Goal: Task Accomplishment & Management: Manage account settings

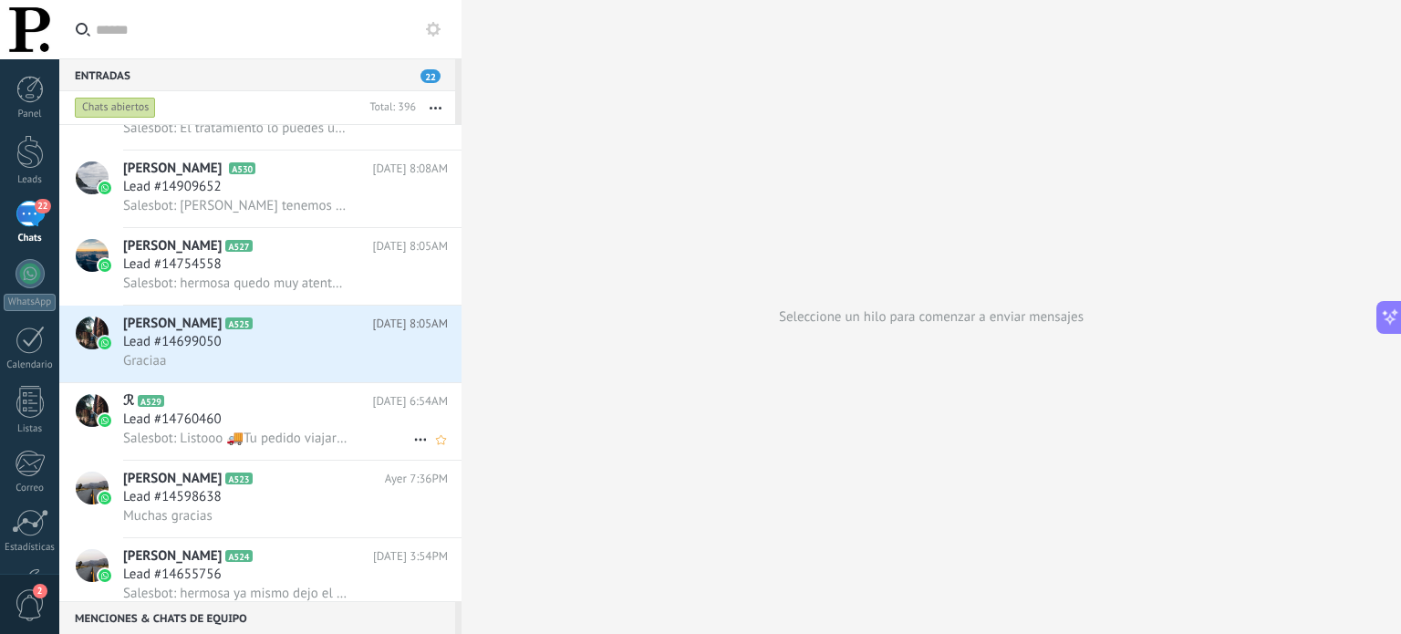
scroll to position [2482, 0]
click at [378, 350] on div "Lead #14699050" at bounding box center [285, 341] width 325 height 18
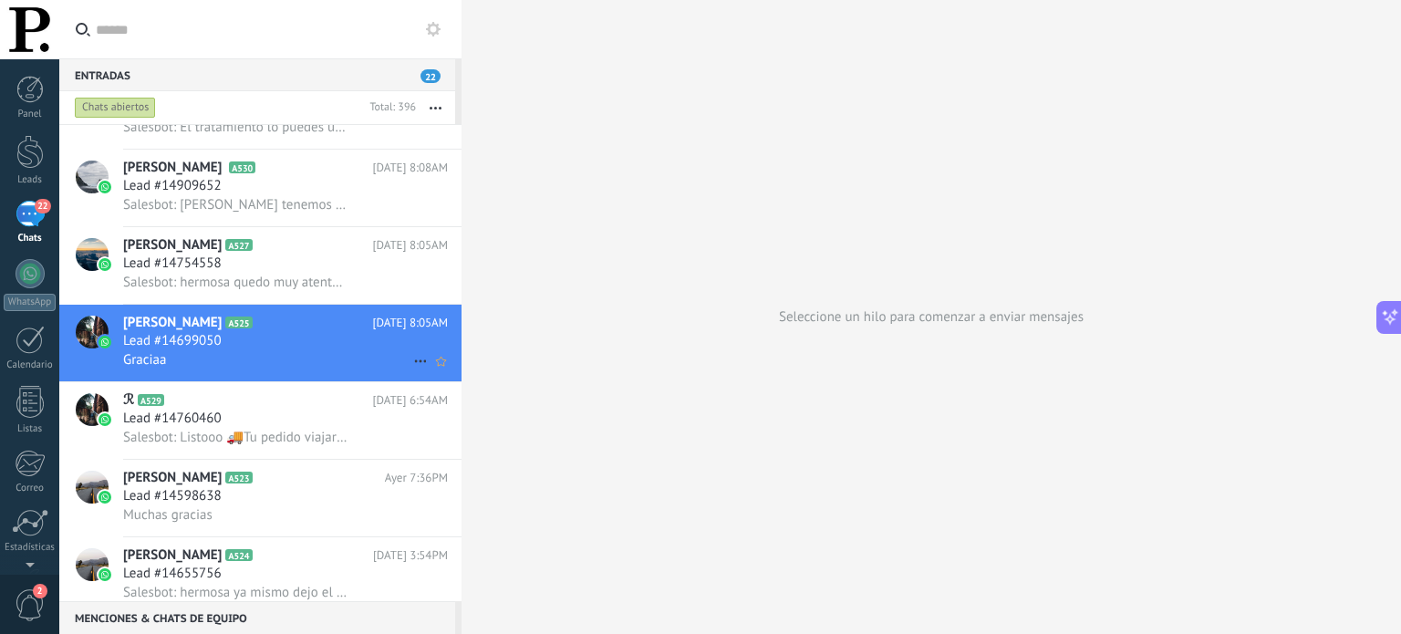
click at [414, 363] on use at bounding box center [420, 361] width 12 height 3
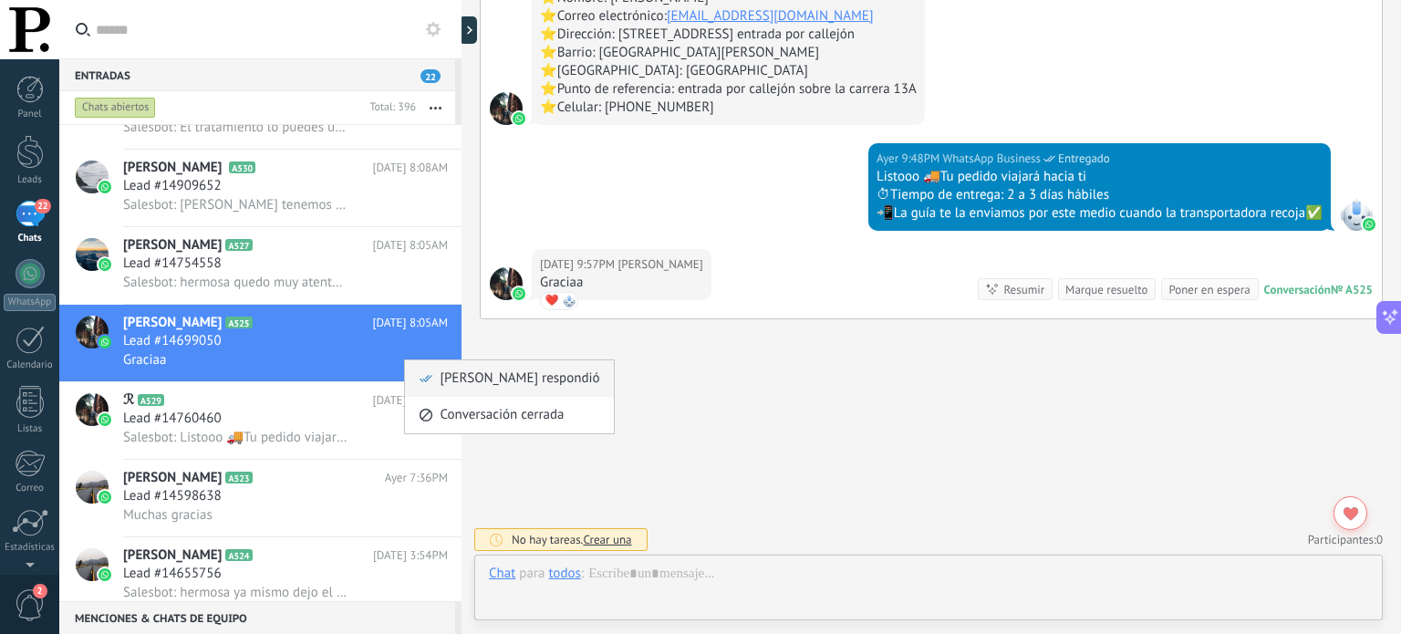
click at [448, 375] on span "[PERSON_NAME] respondió" at bounding box center [520, 378] width 160 height 36
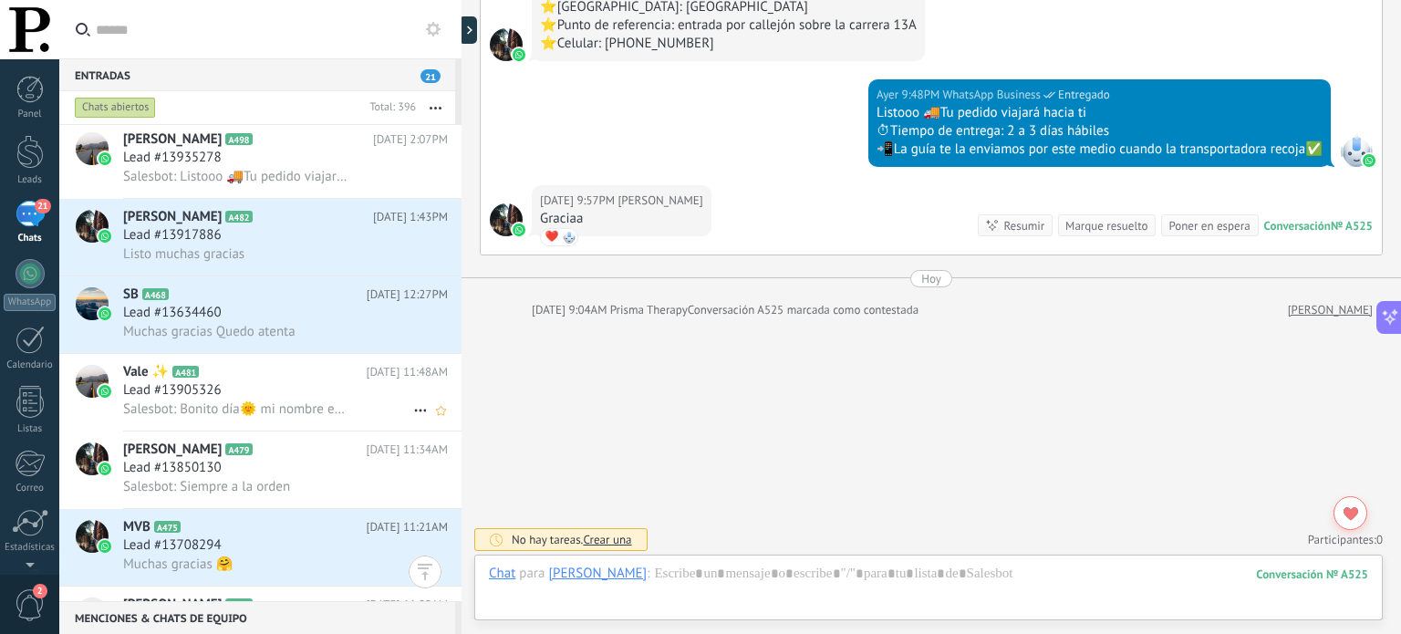
scroll to position [5432, 0]
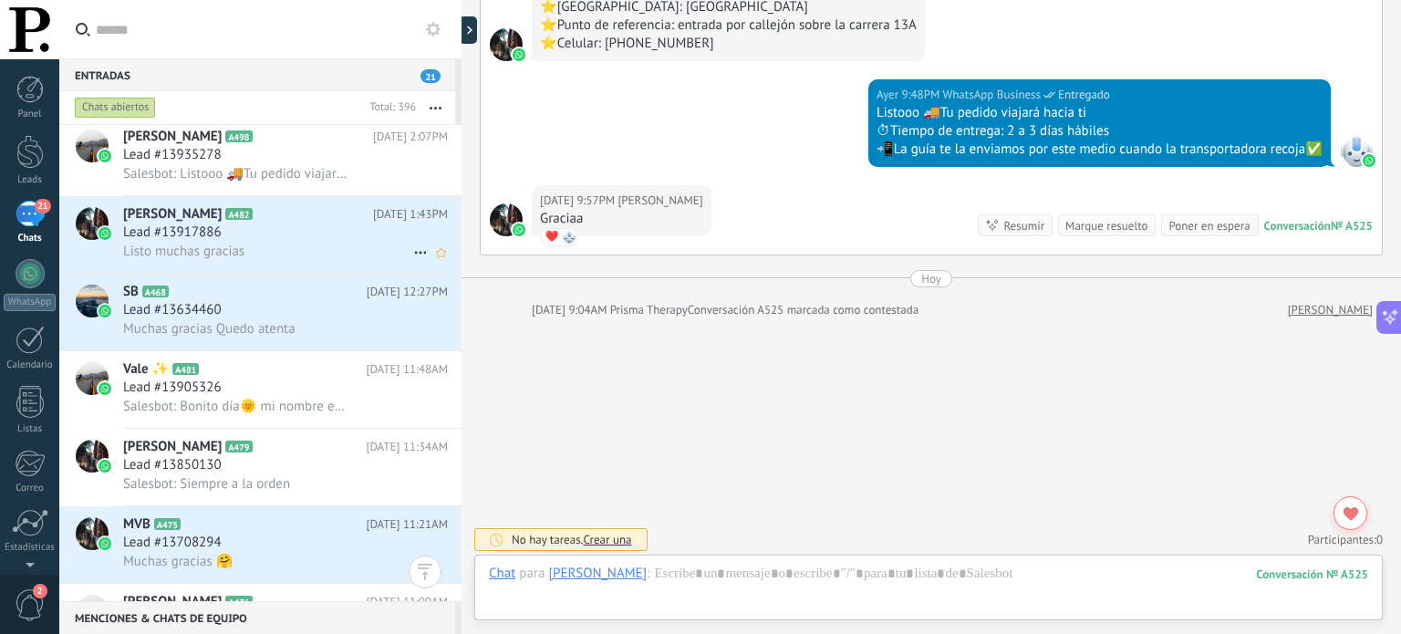
click at [373, 223] on span "12/10/2025 1:43PM" at bounding box center [410, 214] width 75 height 18
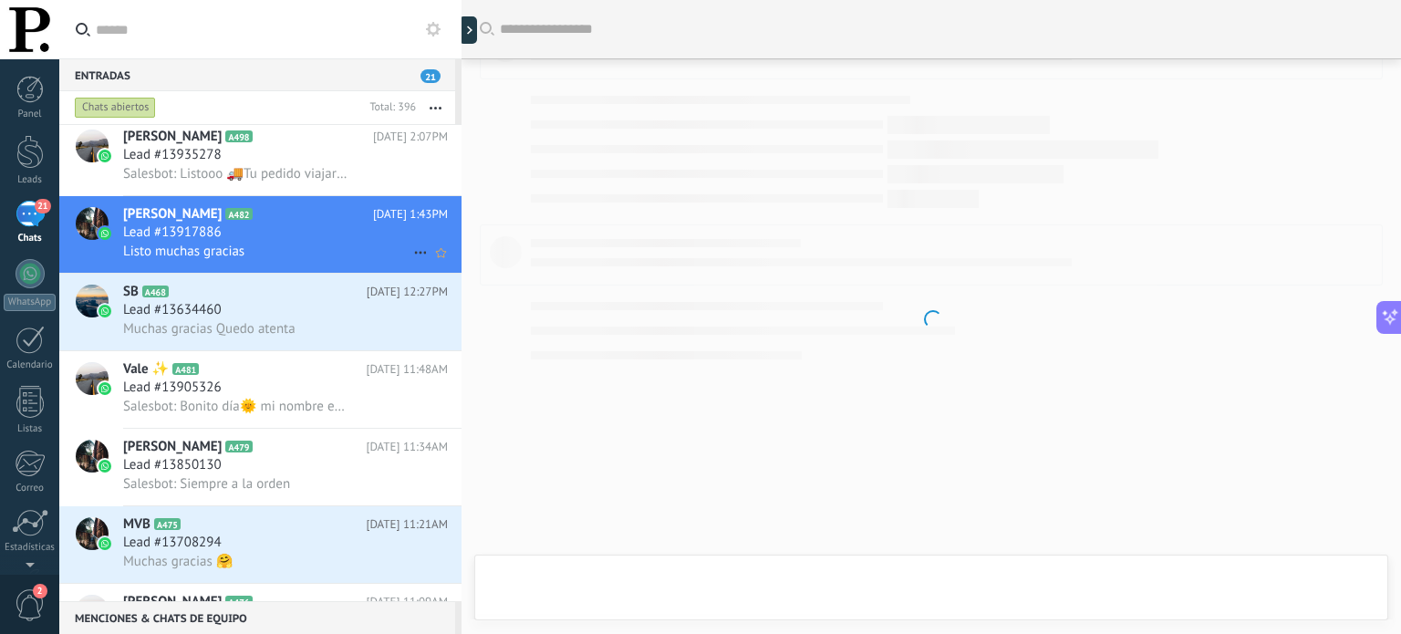
scroll to position [1032, 0]
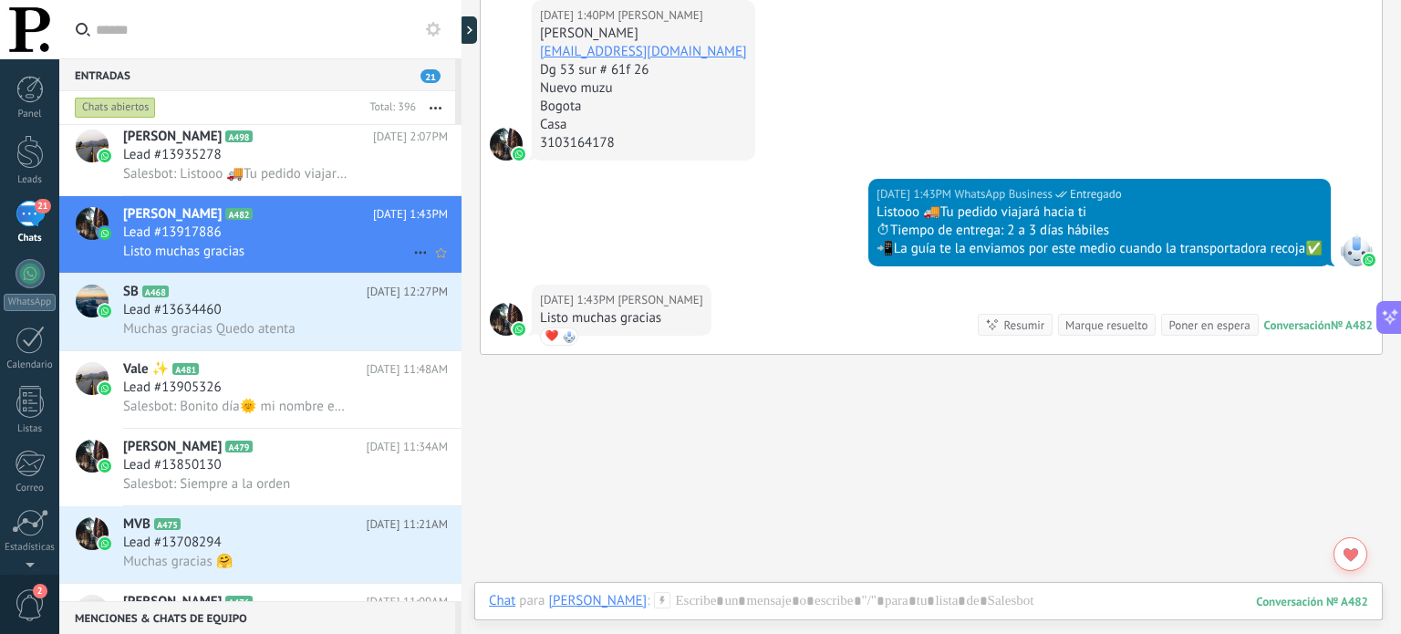
click at [414, 256] on icon at bounding box center [421, 253] width 22 height 22
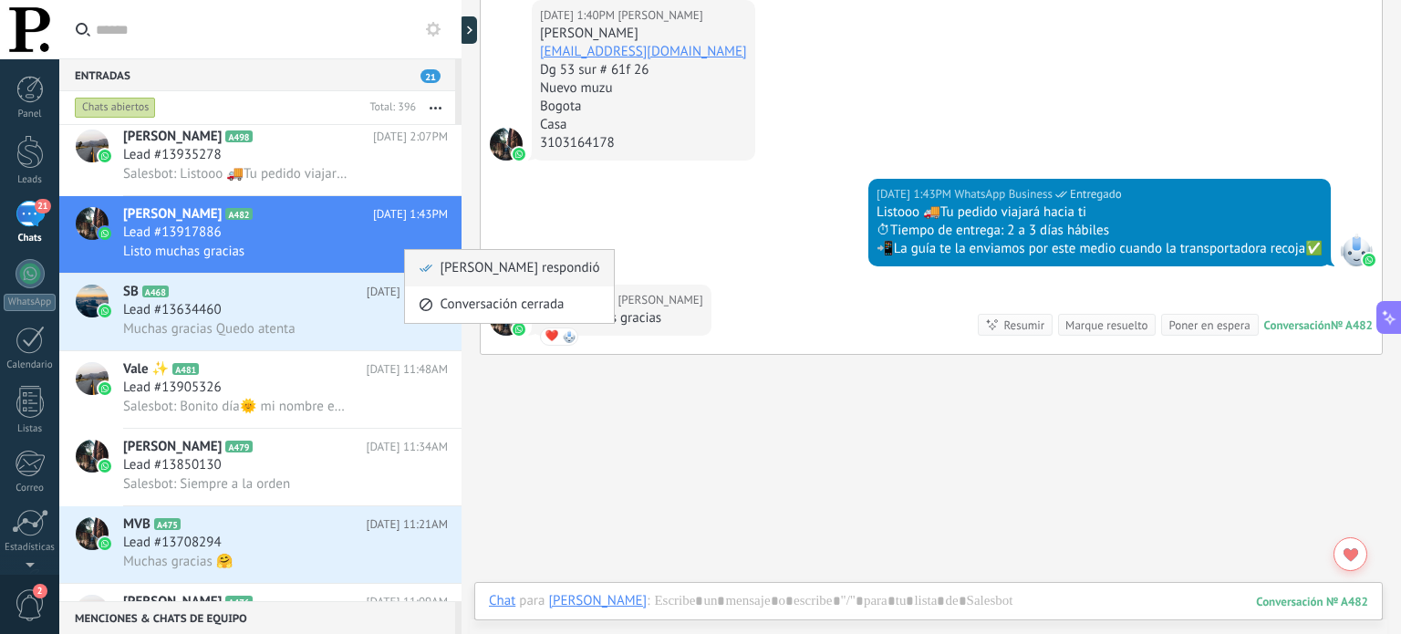
click at [445, 273] on span "[PERSON_NAME] respondió" at bounding box center [520, 268] width 160 height 36
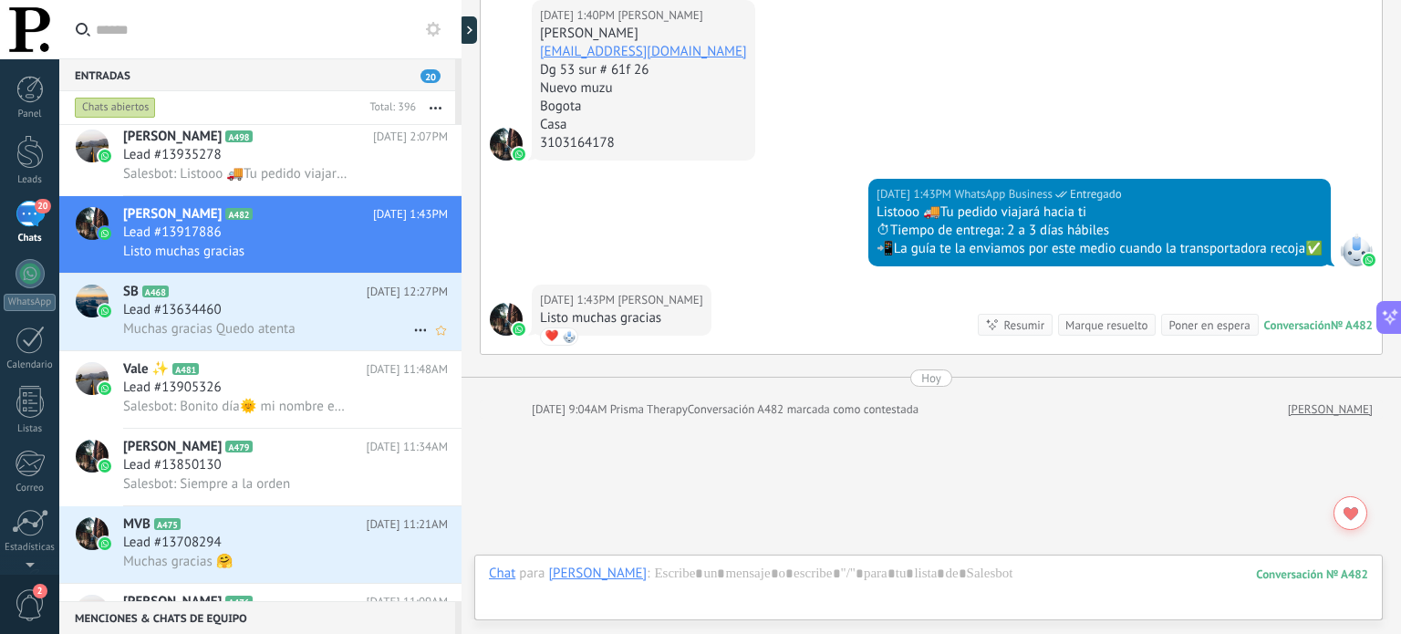
scroll to position [1096, 0]
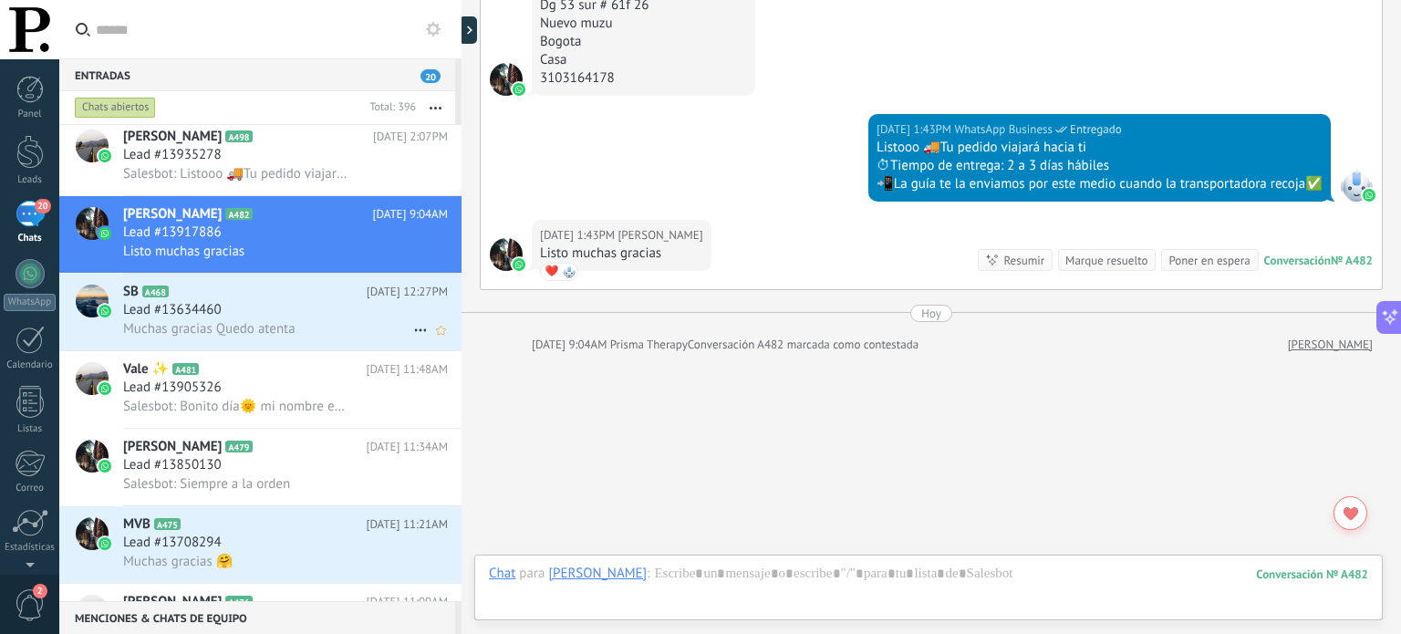
click at [368, 301] on span "12/10/2025 12:27PM" at bounding box center [407, 292] width 81 height 18
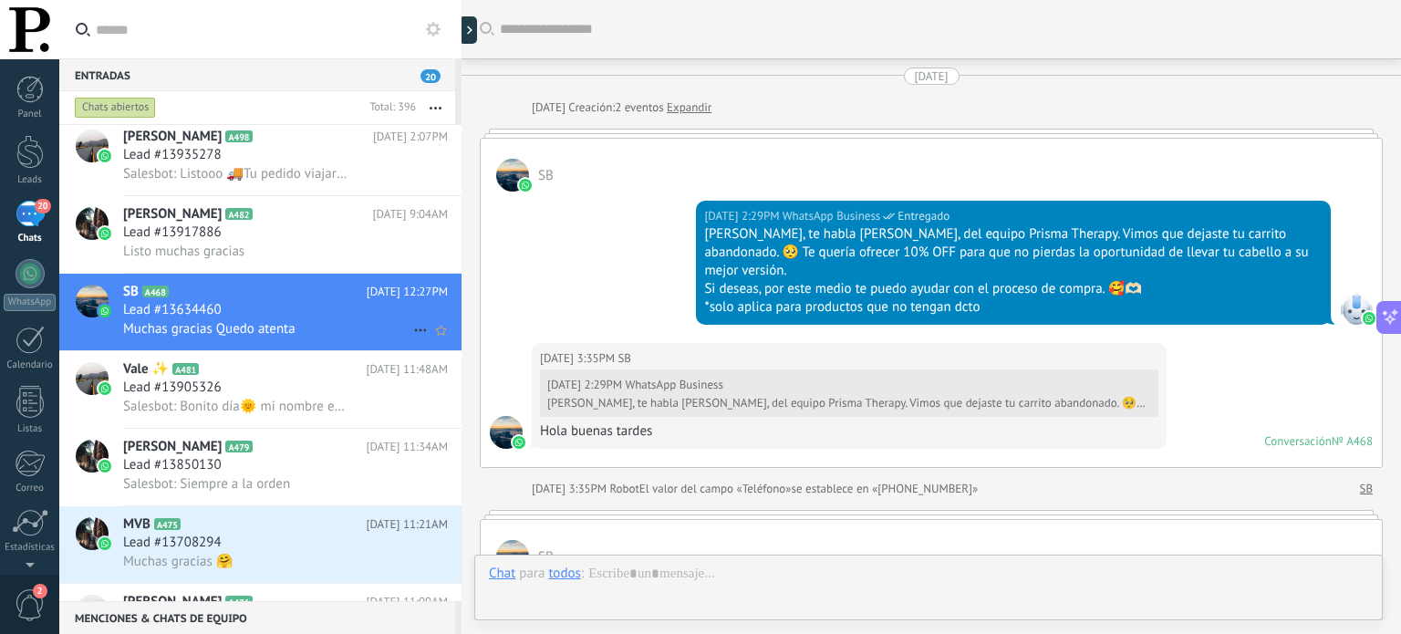
scroll to position [1980, 0]
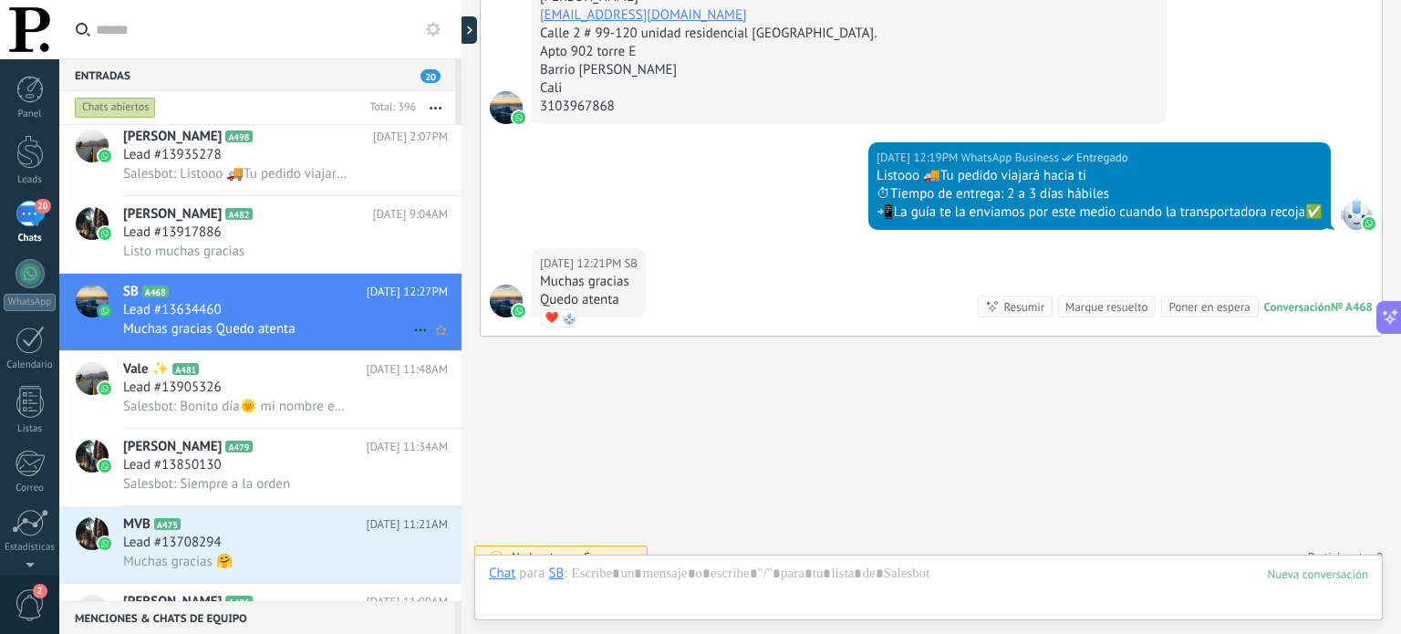
click at [417, 334] on icon at bounding box center [421, 330] width 22 height 22
click at [450, 333] on span "[PERSON_NAME] respondió" at bounding box center [520, 346] width 160 height 36
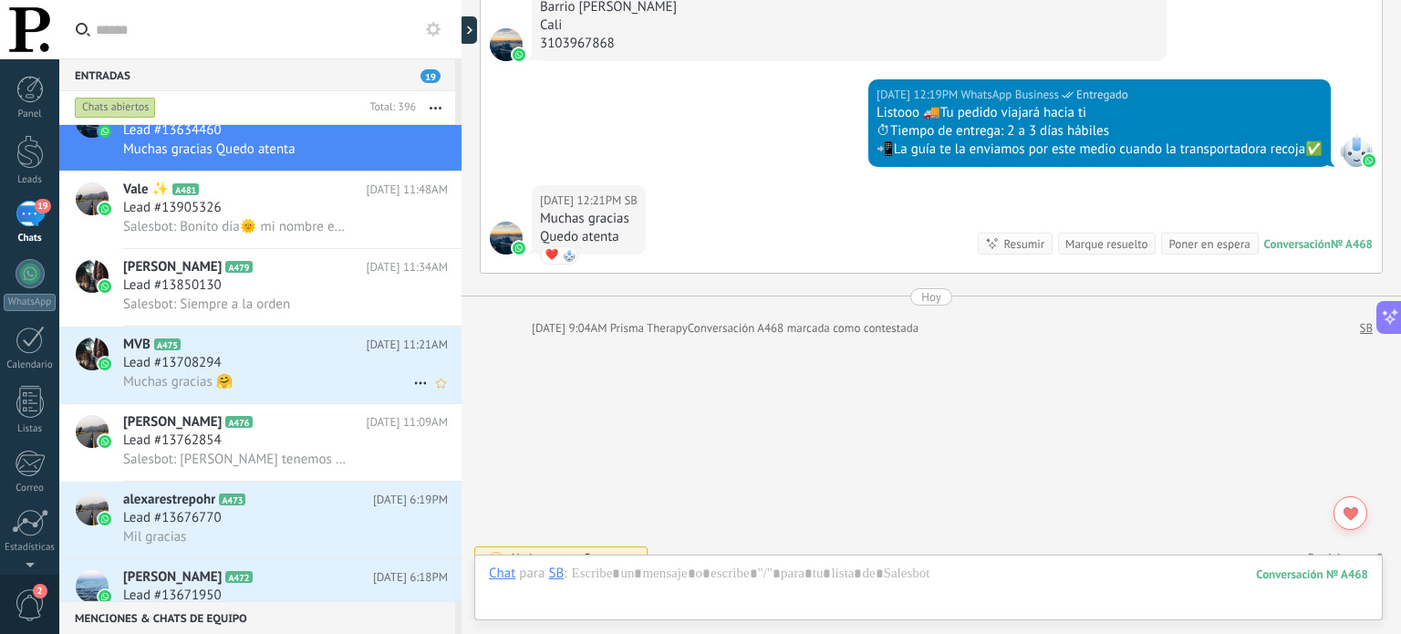
scroll to position [5617, 0]
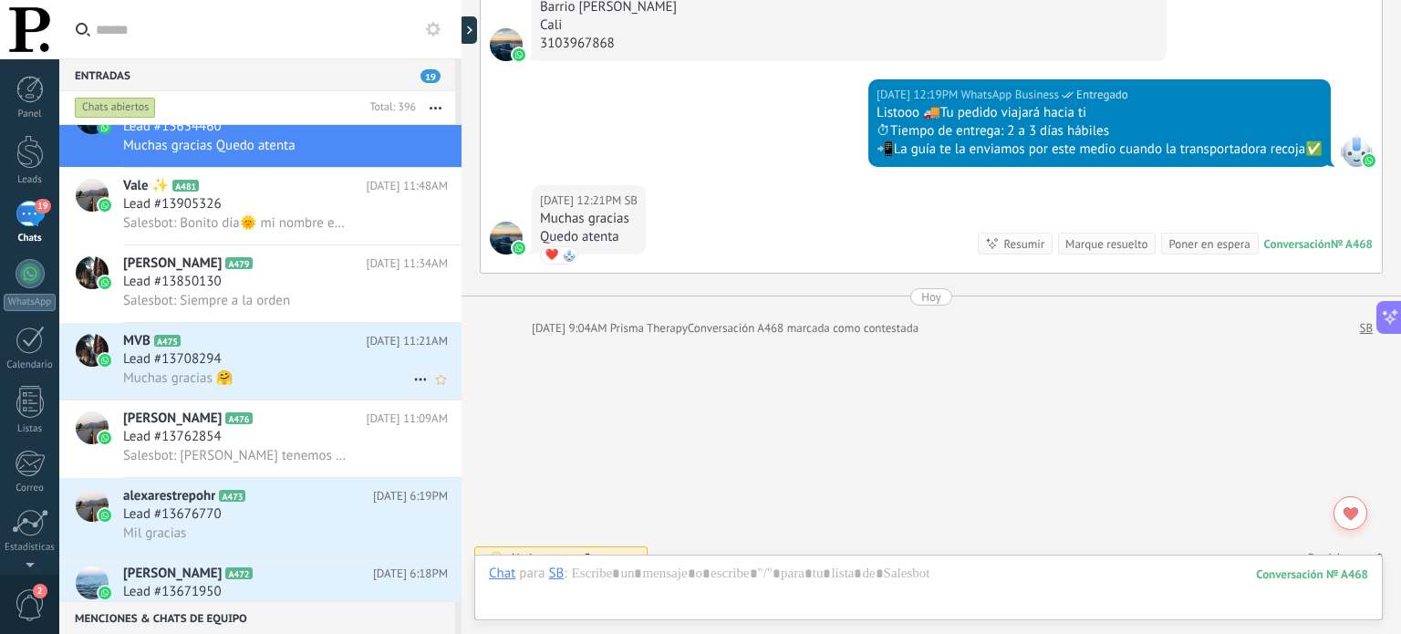
click at [386, 368] on div "Lead #13708294" at bounding box center [285, 359] width 325 height 18
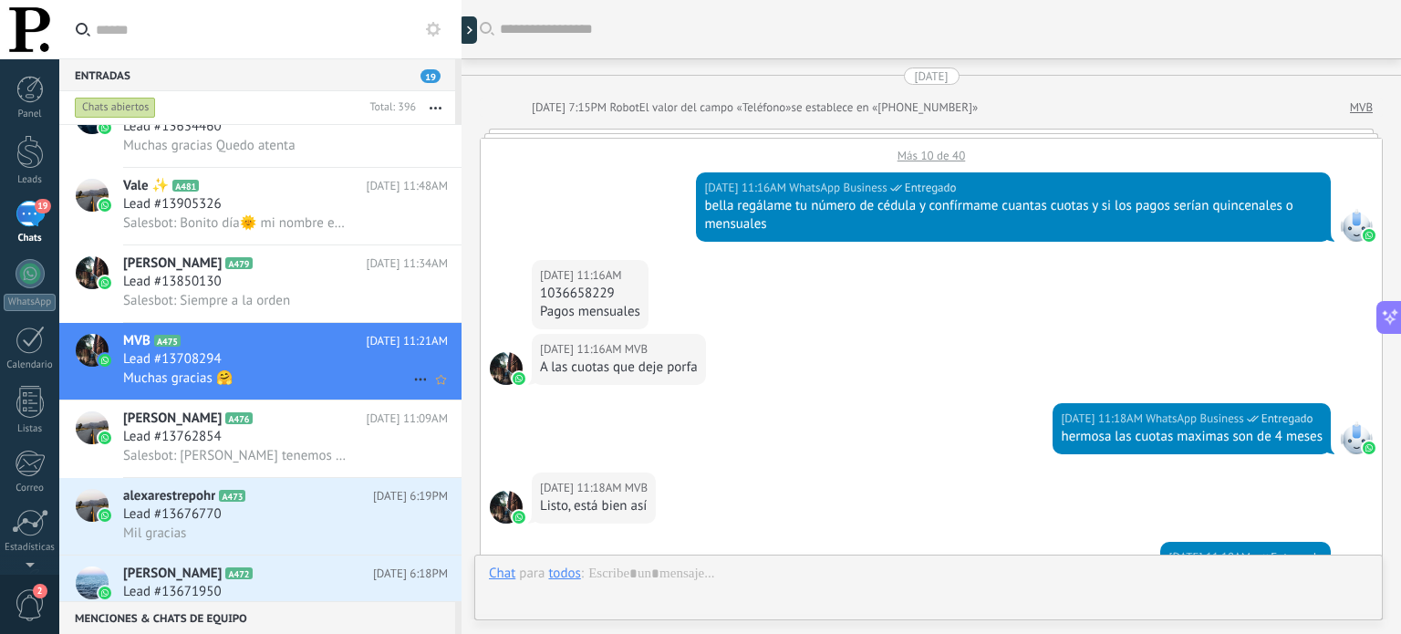
click at [416, 388] on icon at bounding box center [421, 379] width 22 height 22
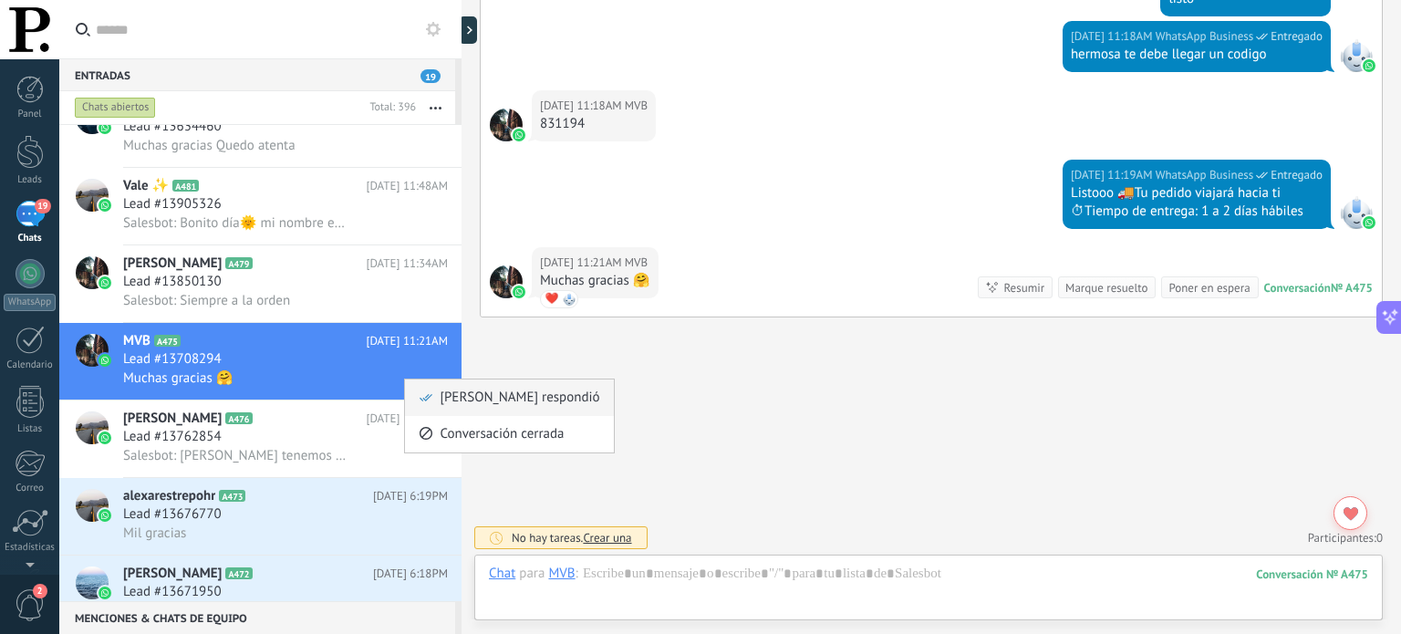
click at [461, 387] on span "[PERSON_NAME] respondió" at bounding box center [520, 397] width 160 height 36
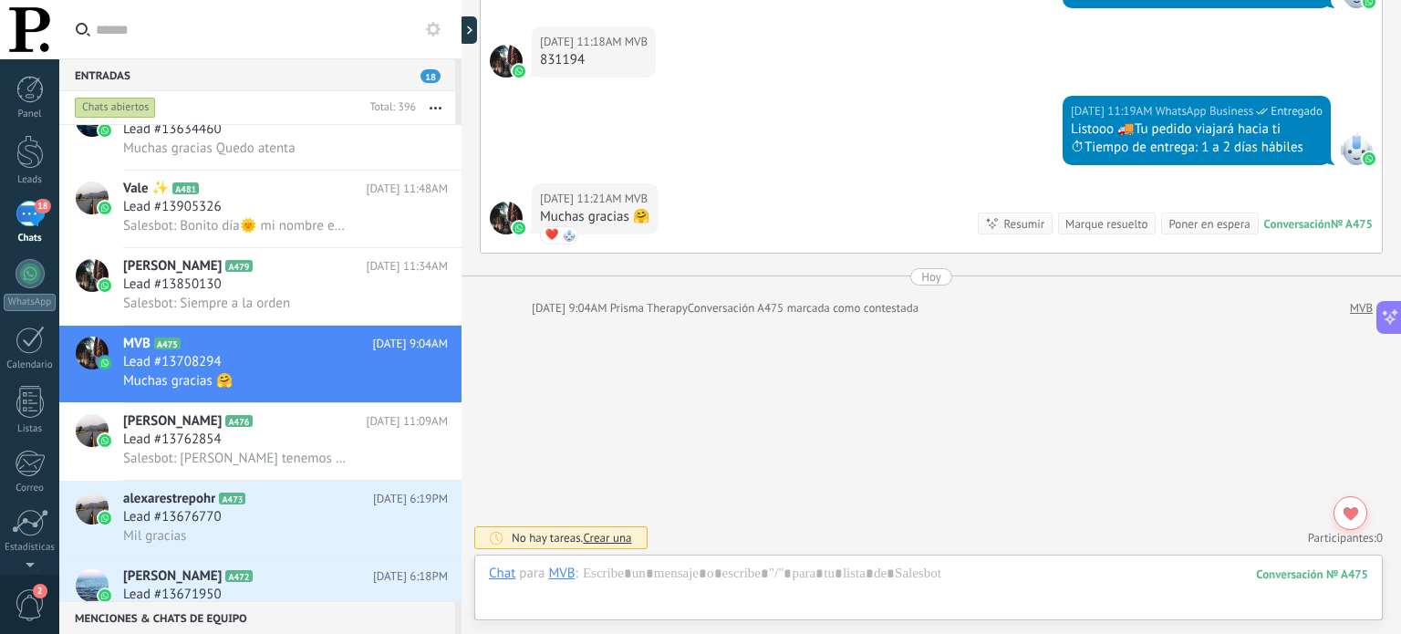
scroll to position [5892, 0]
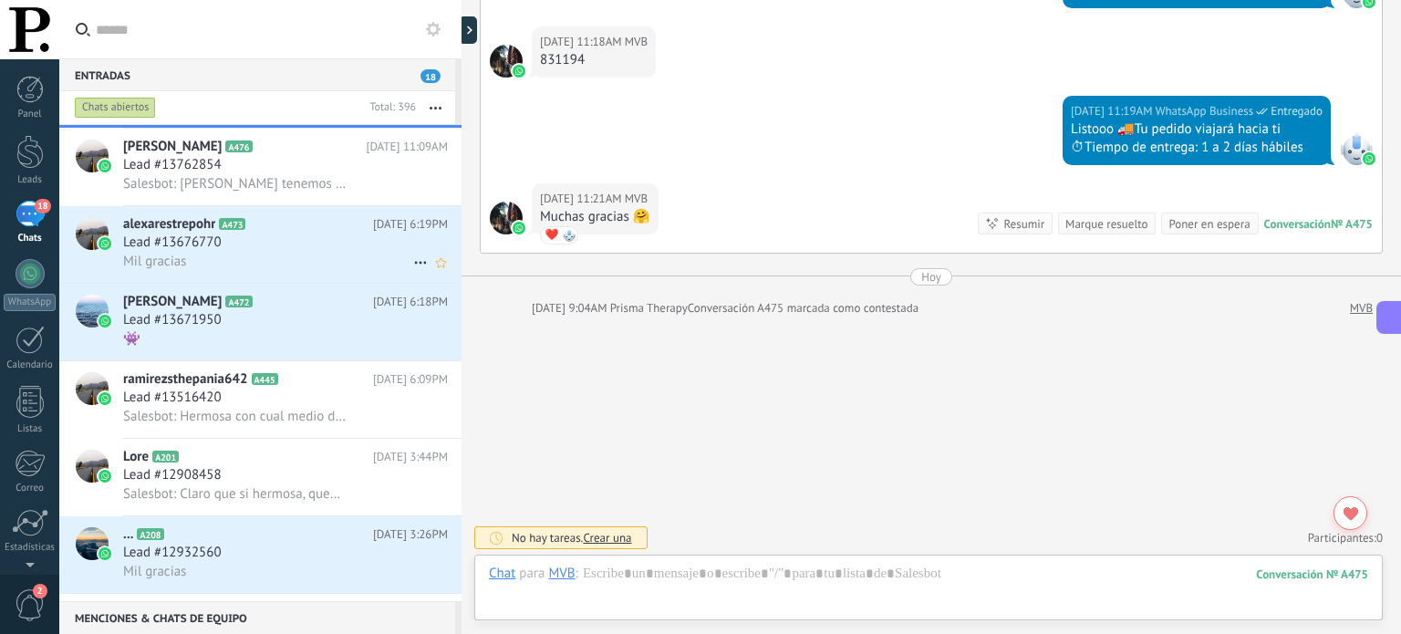
click at [379, 248] on div "Lead #13676770" at bounding box center [285, 242] width 325 height 18
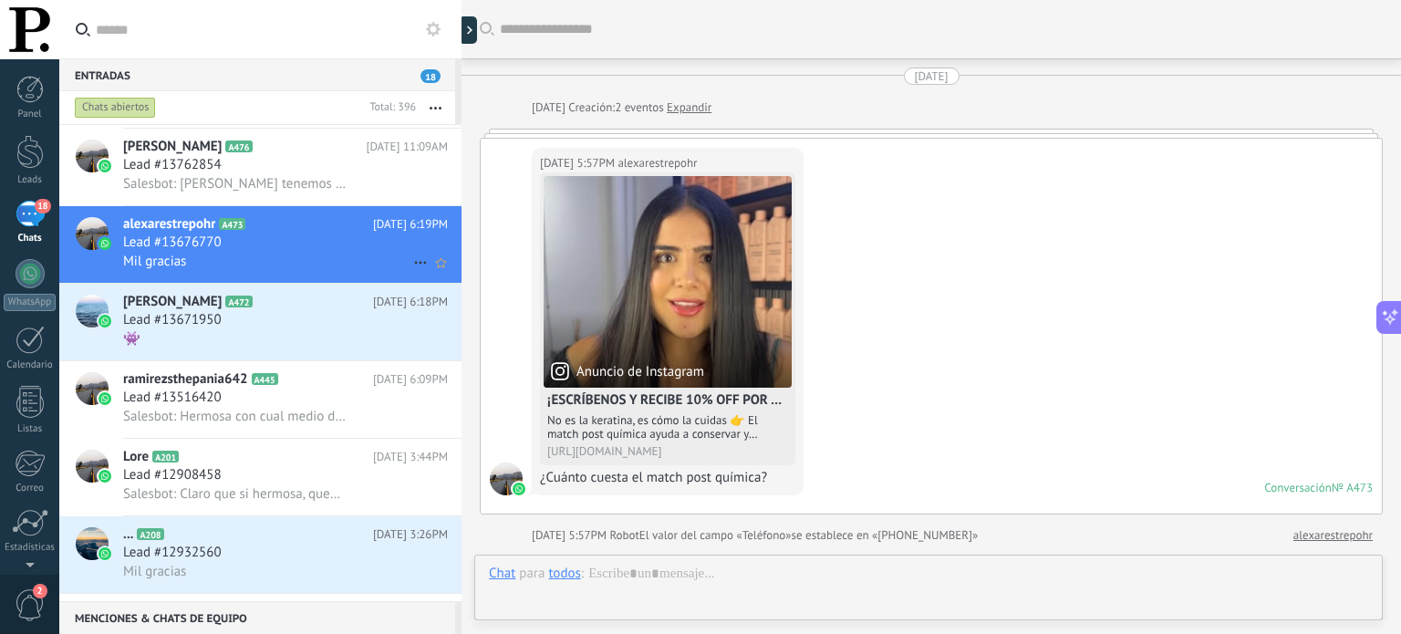
click at [410, 262] on icon at bounding box center [421, 263] width 22 height 22
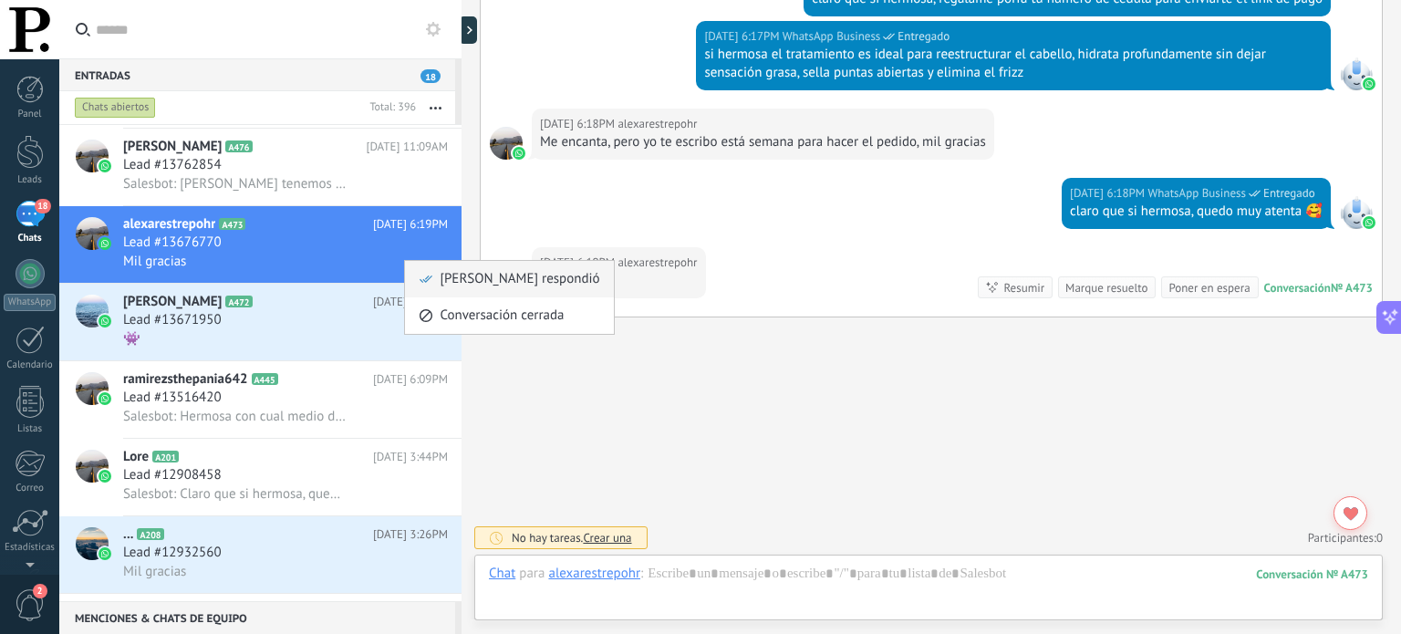
click at [433, 280] on div "[PERSON_NAME] respondió" at bounding box center [509, 279] width 181 height 36
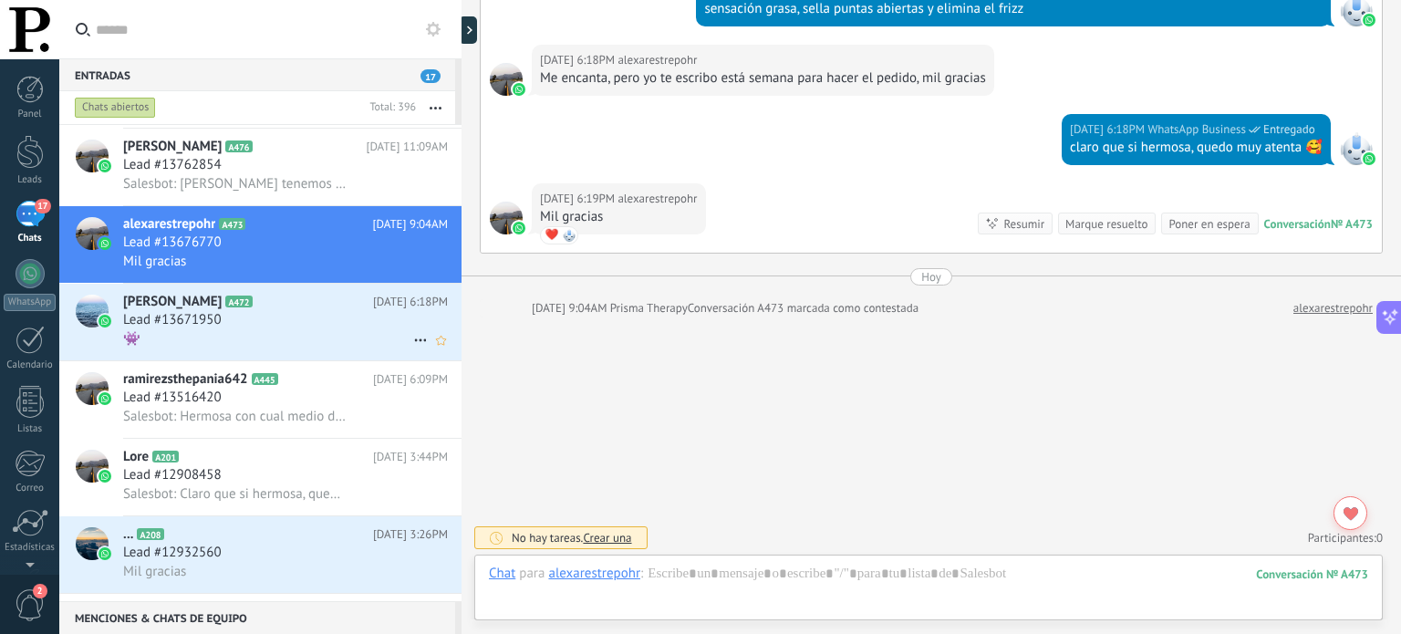
click at [349, 321] on div "Lead #13671950" at bounding box center [285, 320] width 325 height 18
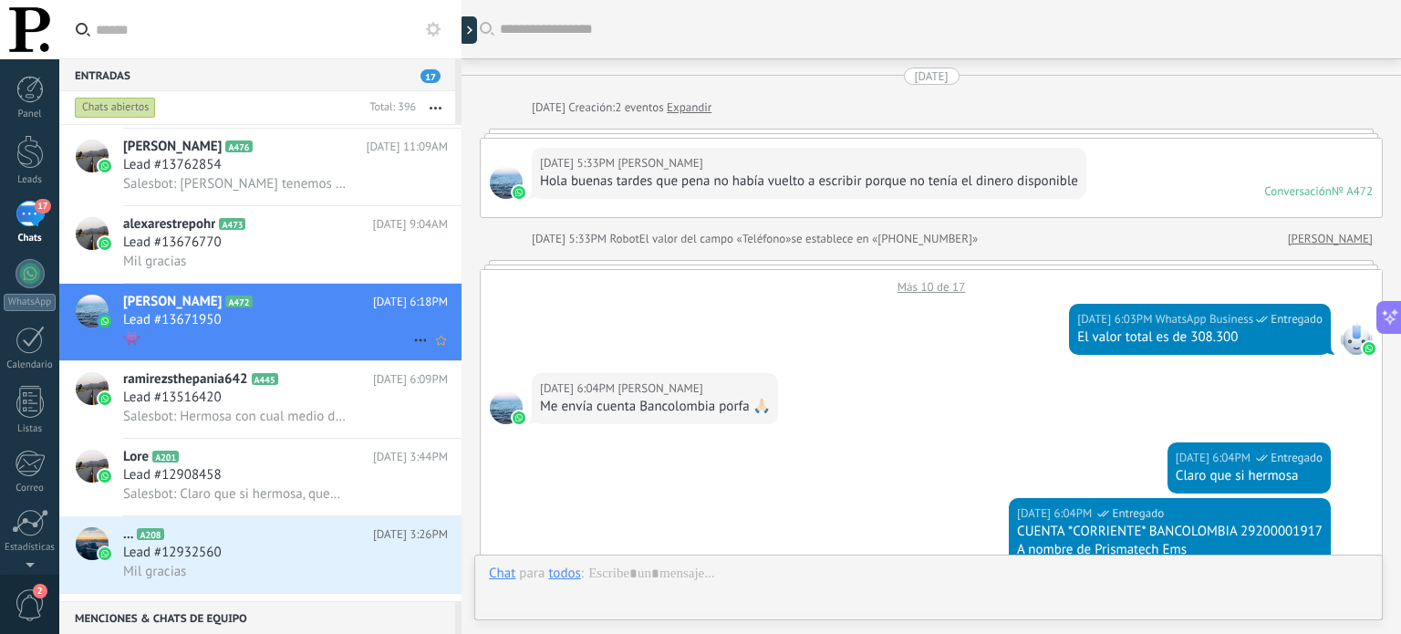
click at [411, 347] on icon at bounding box center [421, 340] width 22 height 22
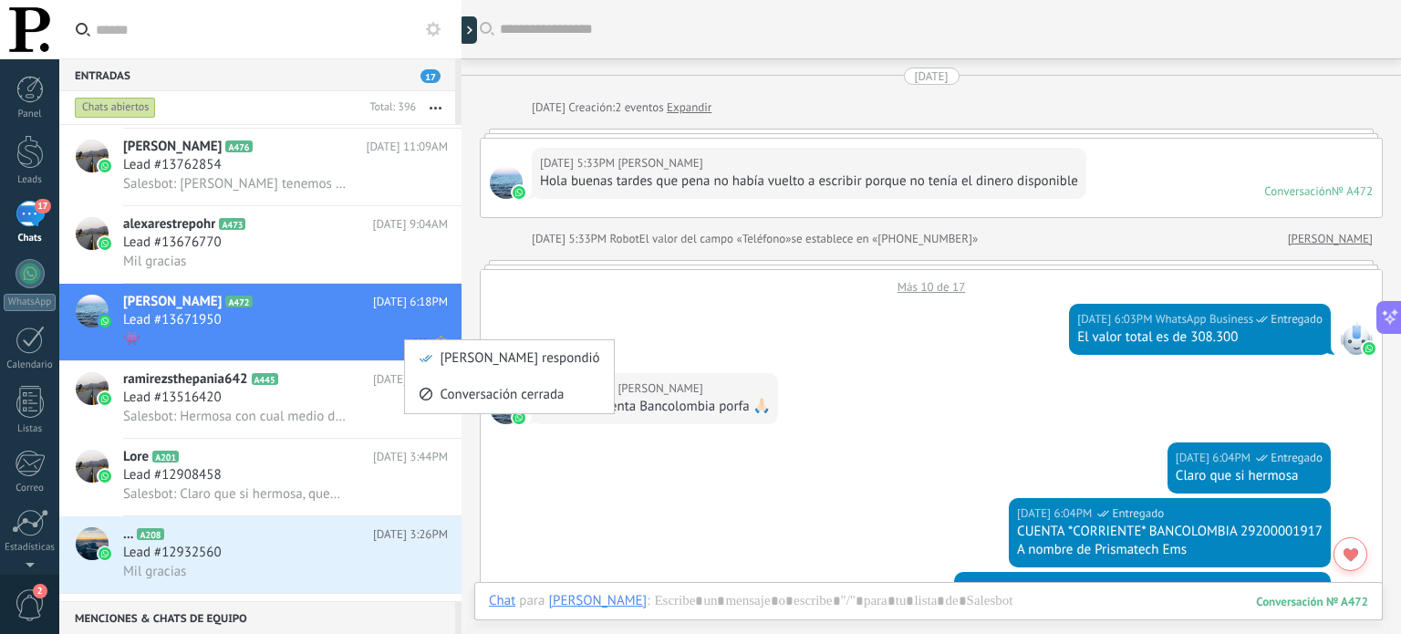
scroll to position [1043, 0]
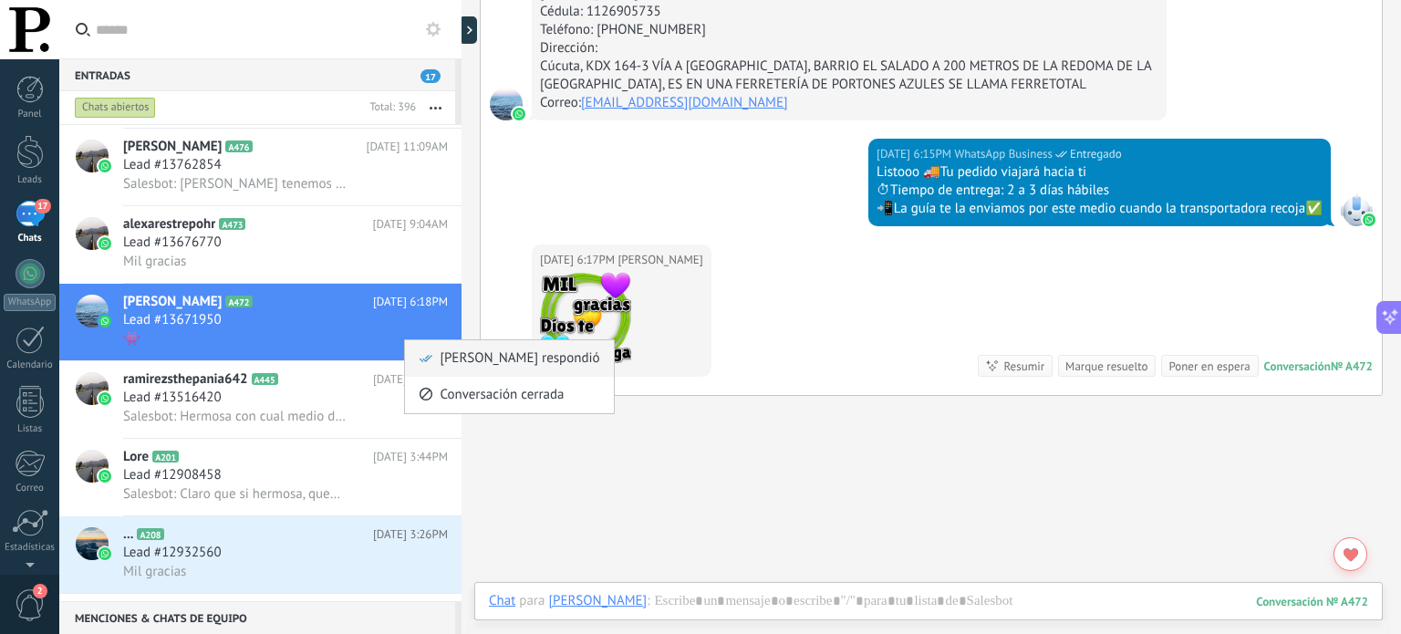
click at [472, 358] on span "[PERSON_NAME] respondió" at bounding box center [520, 358] width 160 height 36
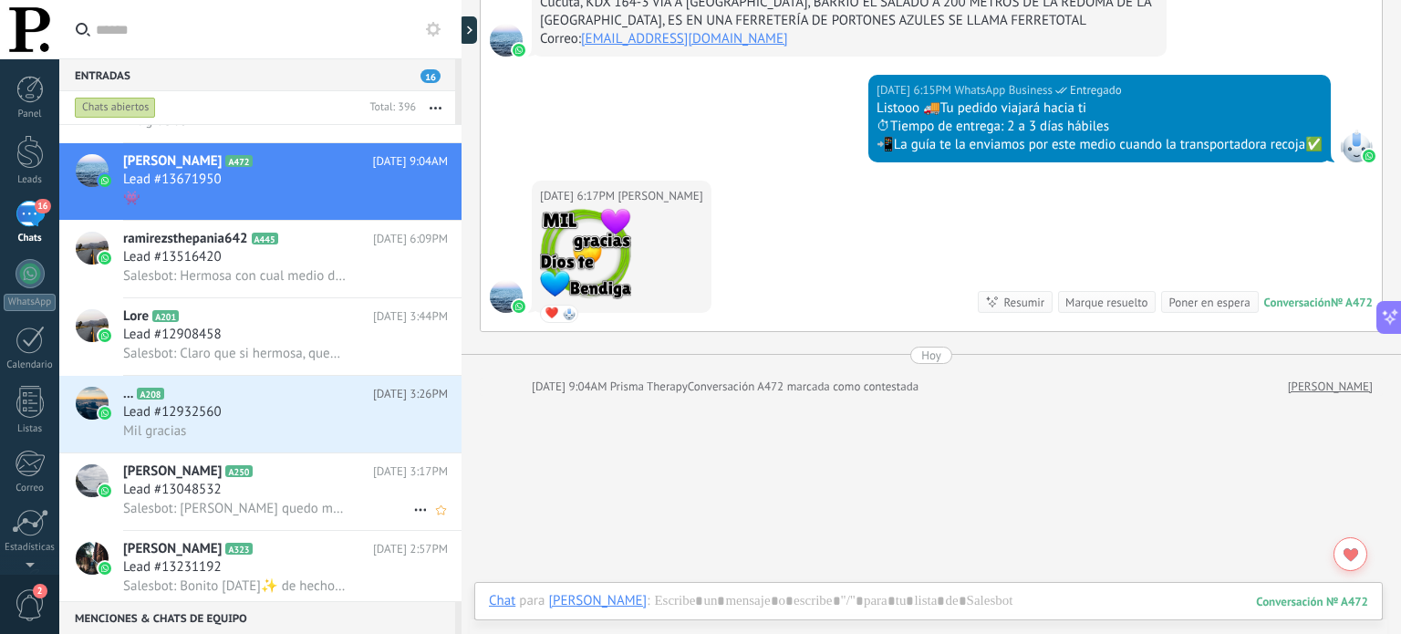
scroll to position [6136, 0]
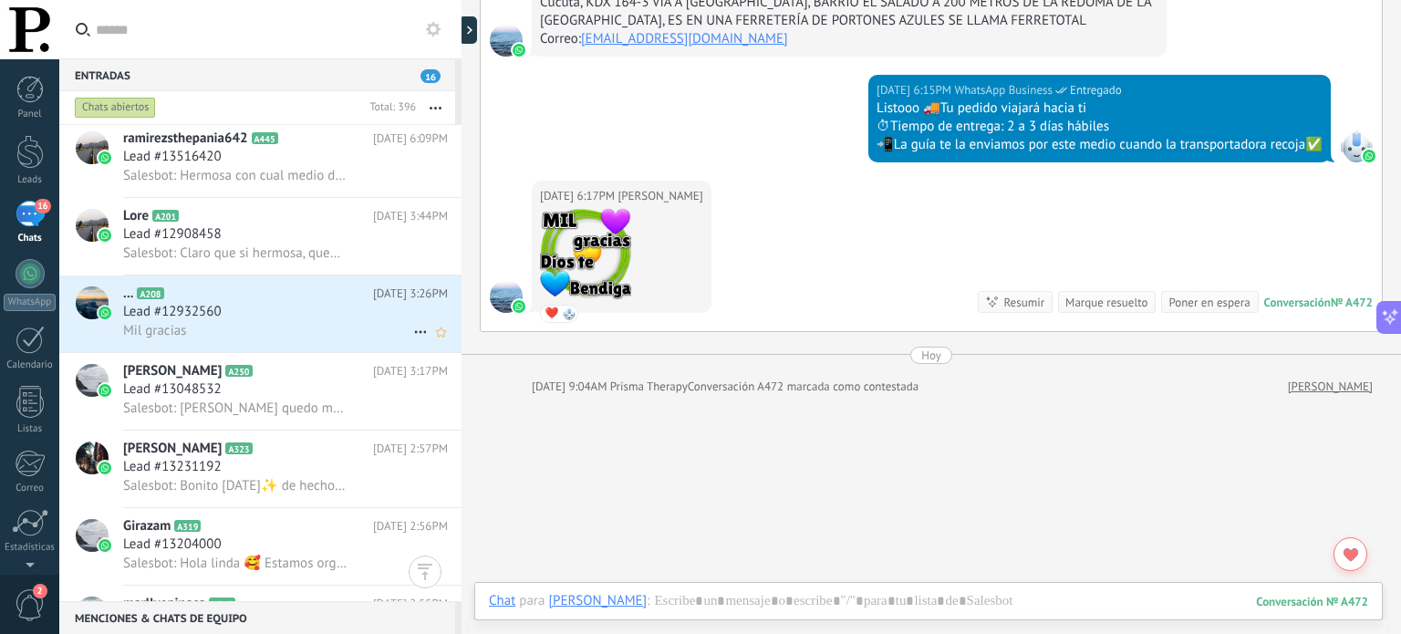
click at [337, 310] on div "Lead #12932560" at bounding box center [285, 312] width 325 height 18
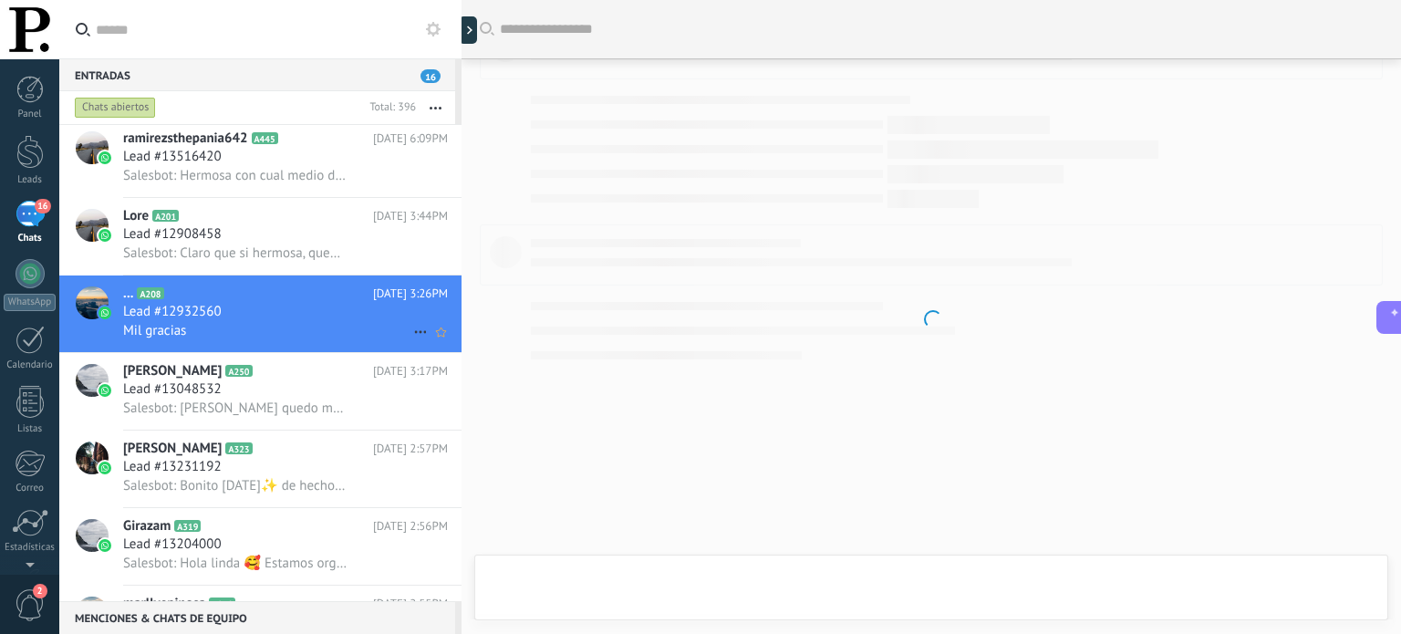
click at [415, 334] on use at bounding box center [420, 332] width 12 height 3
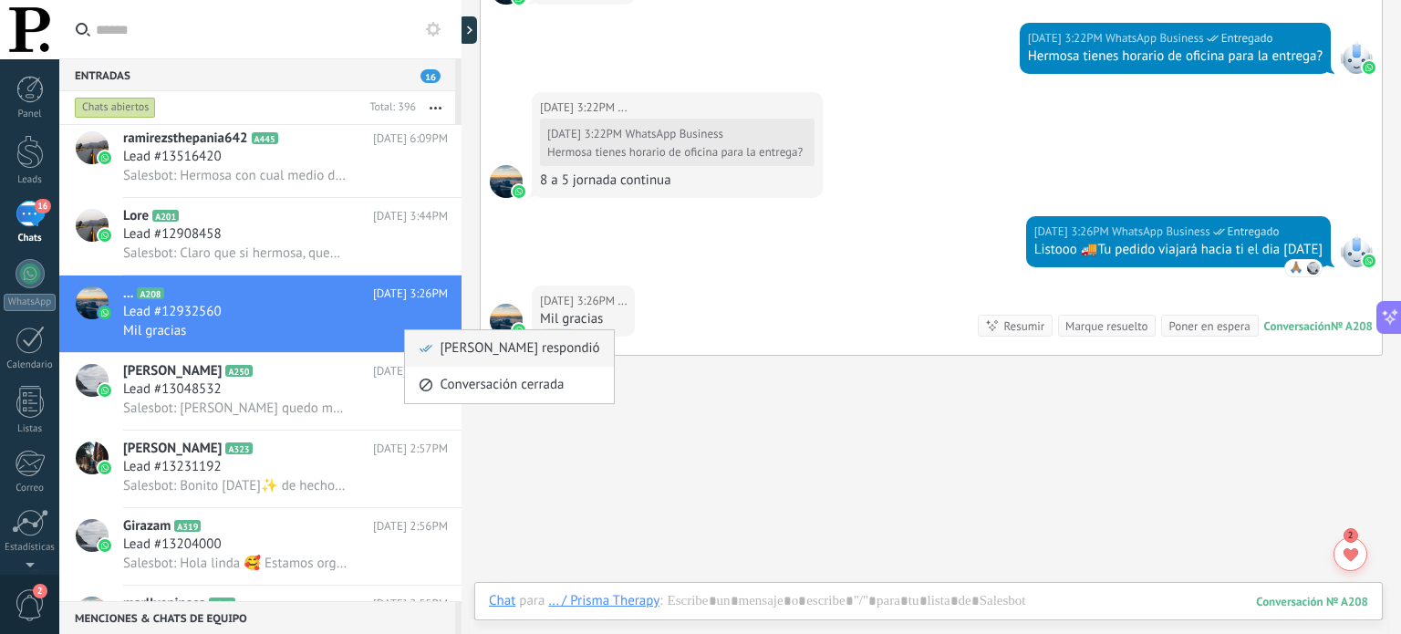
click at [460, 346] on span "[PERSON_NAME] respondió" at bounding box center [520, 348] width 160 height 36
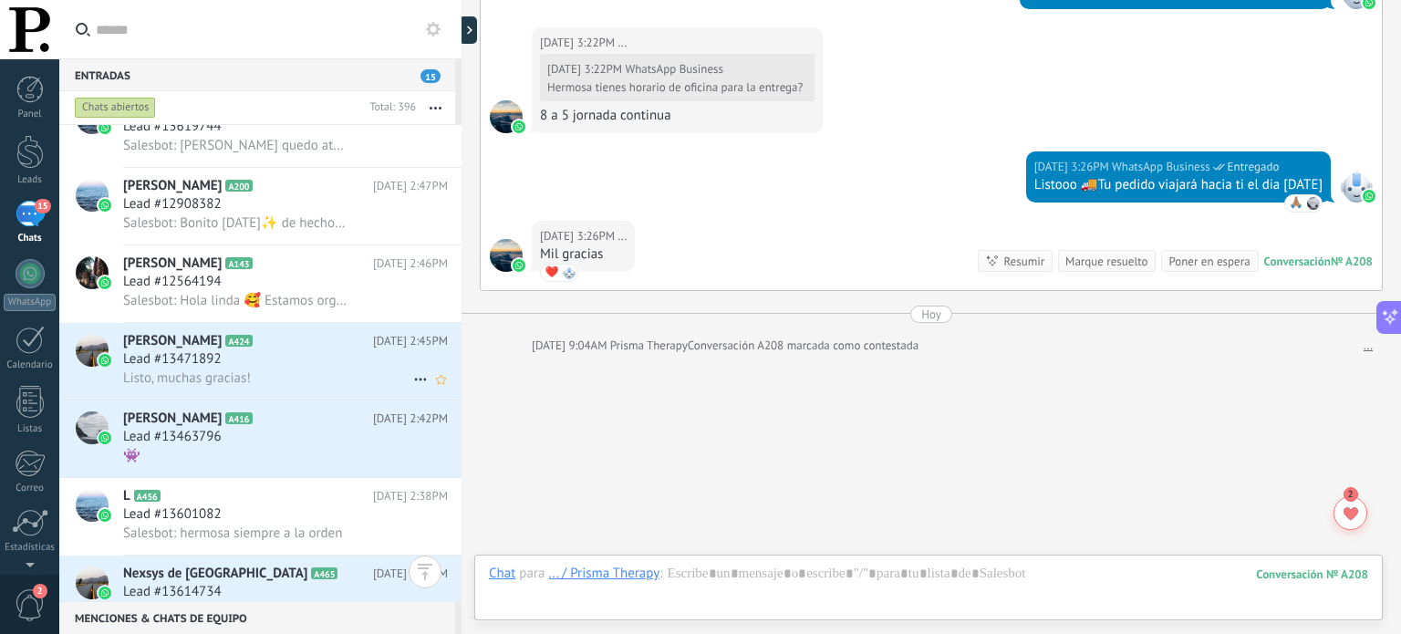
scroll to position [7344, 0]
click at [317, 365] on div "Lead #13471892" at bounding box center [285, 358] width 325 height 18
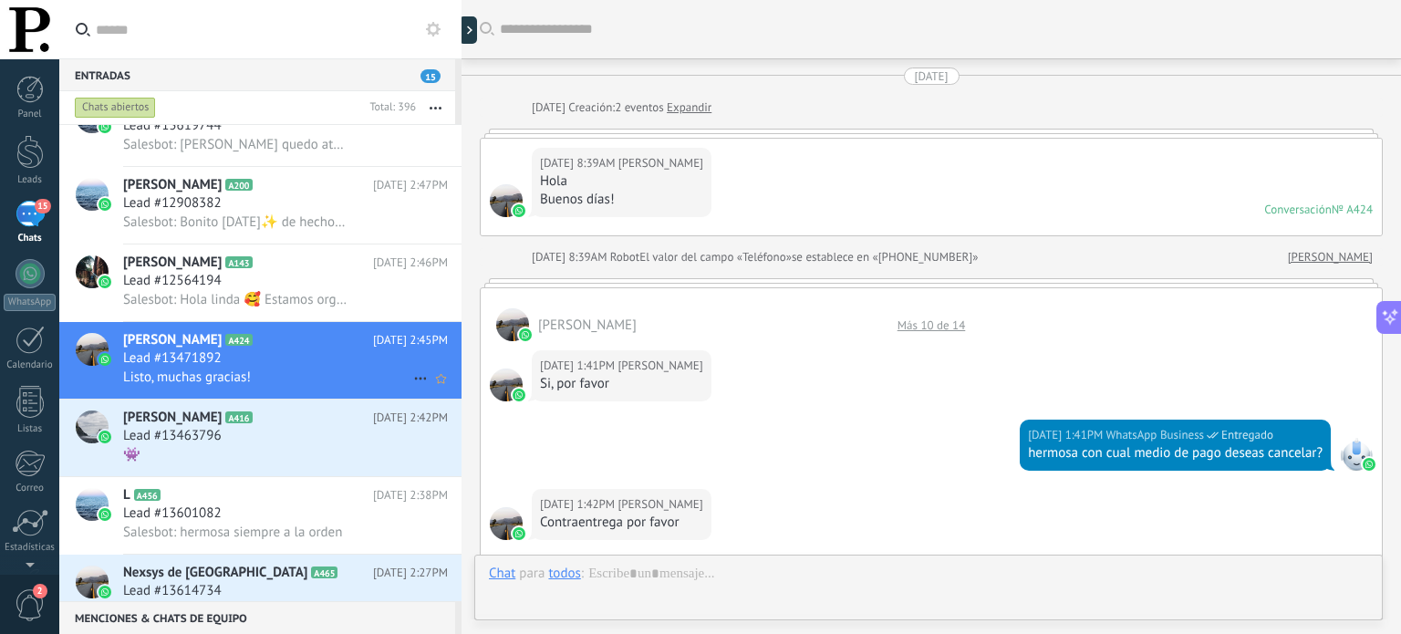
scroll to position [996, 0]
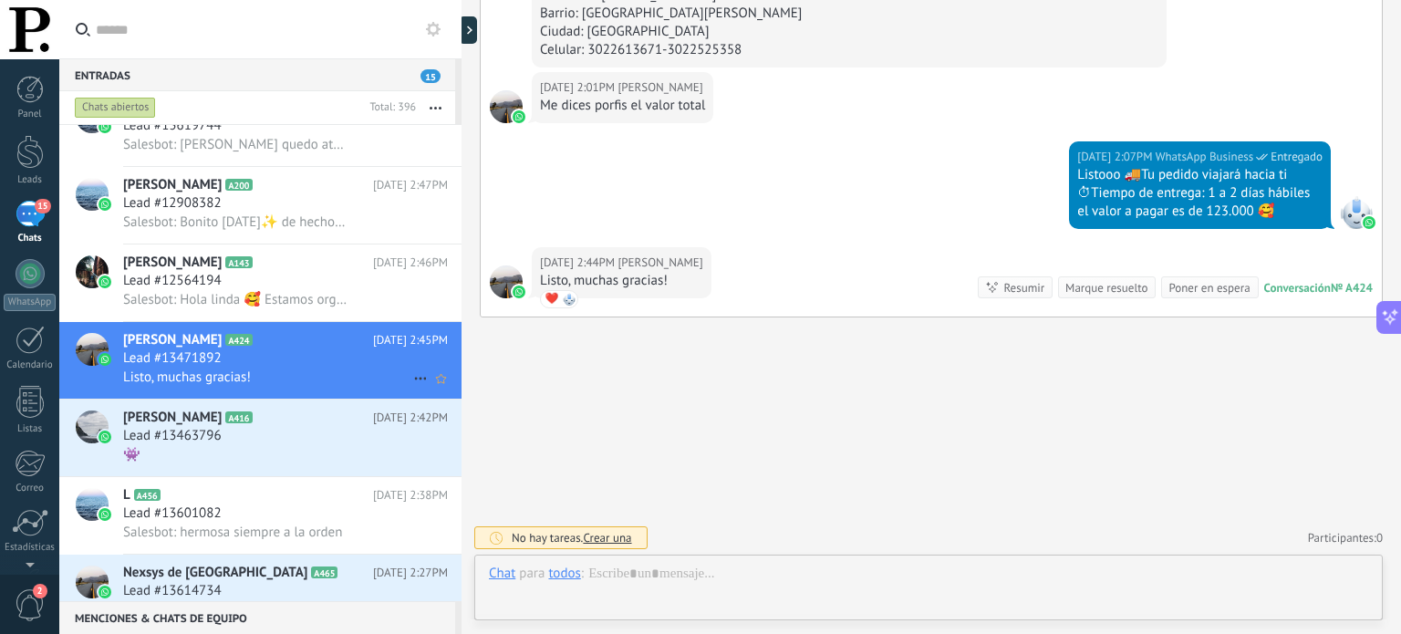
click at [412, 389] on icon at bounding box center [421, 379] width 22 height 22
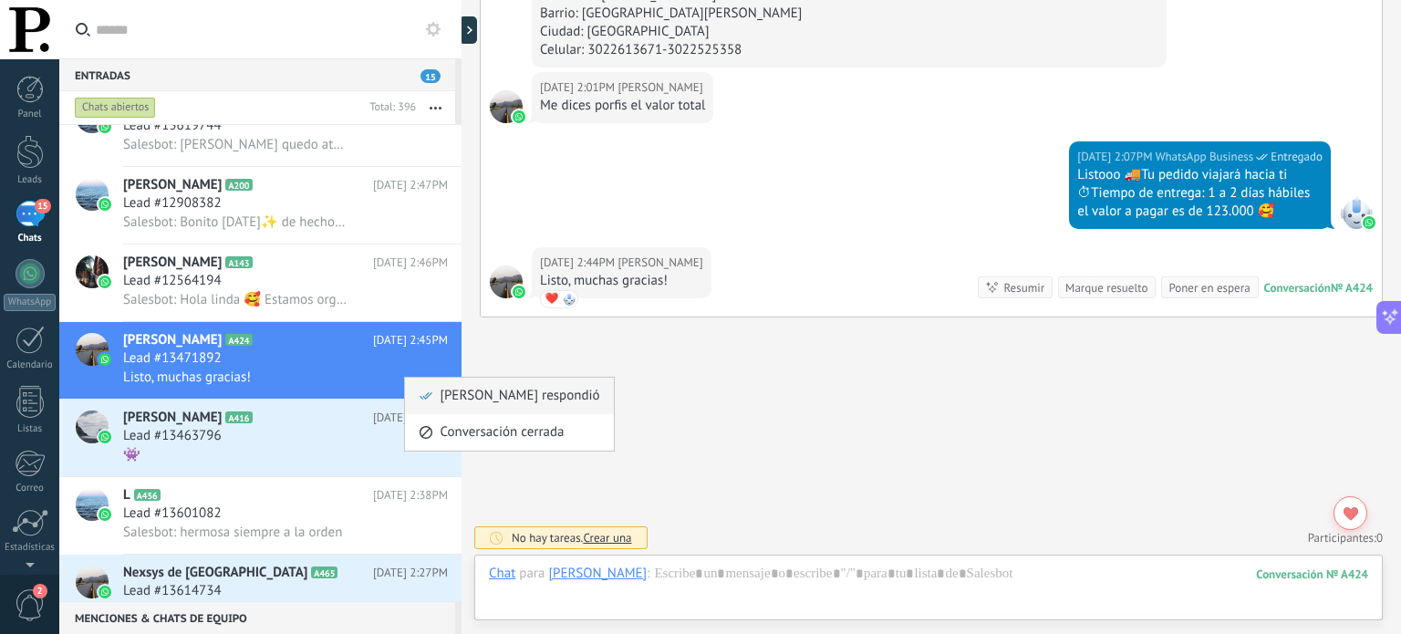
click at [448, 391] on span "[PERSON_NAME] respondió" at bounding box center [520, 396] width 160 height 36
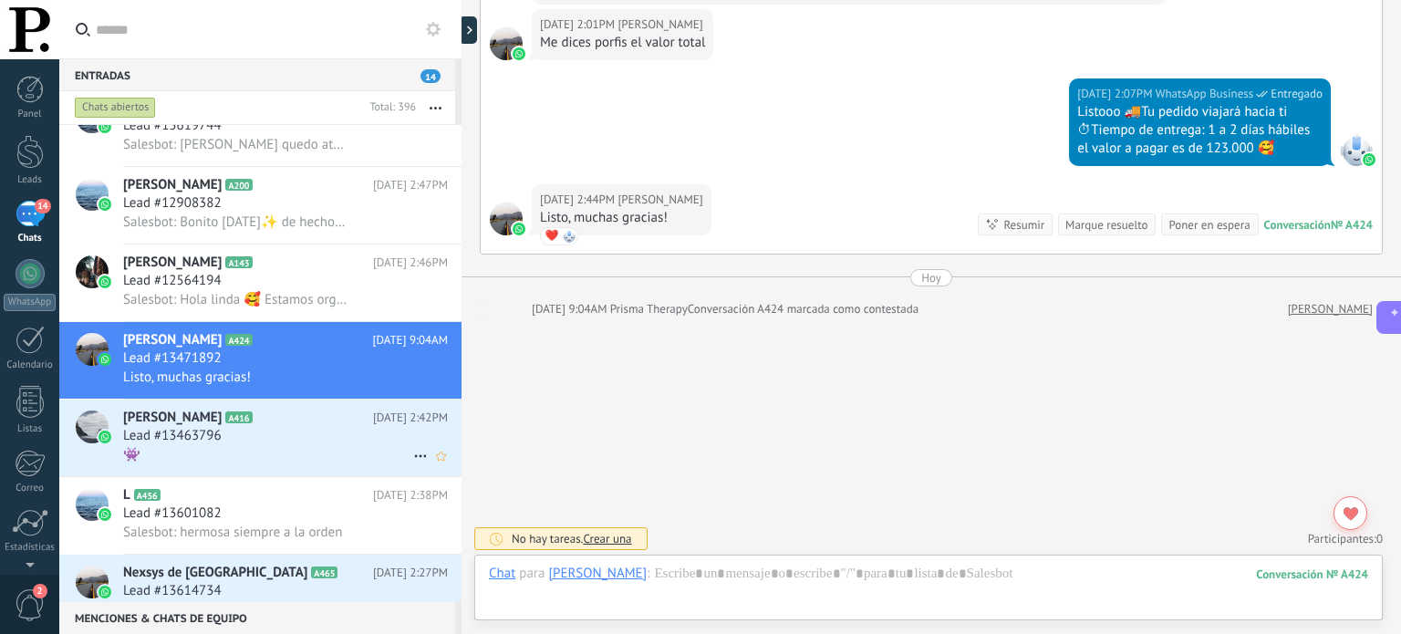
click at [310, 438] on div "Lead #13463796" at bounding box center [285, 436] width 325 height 18
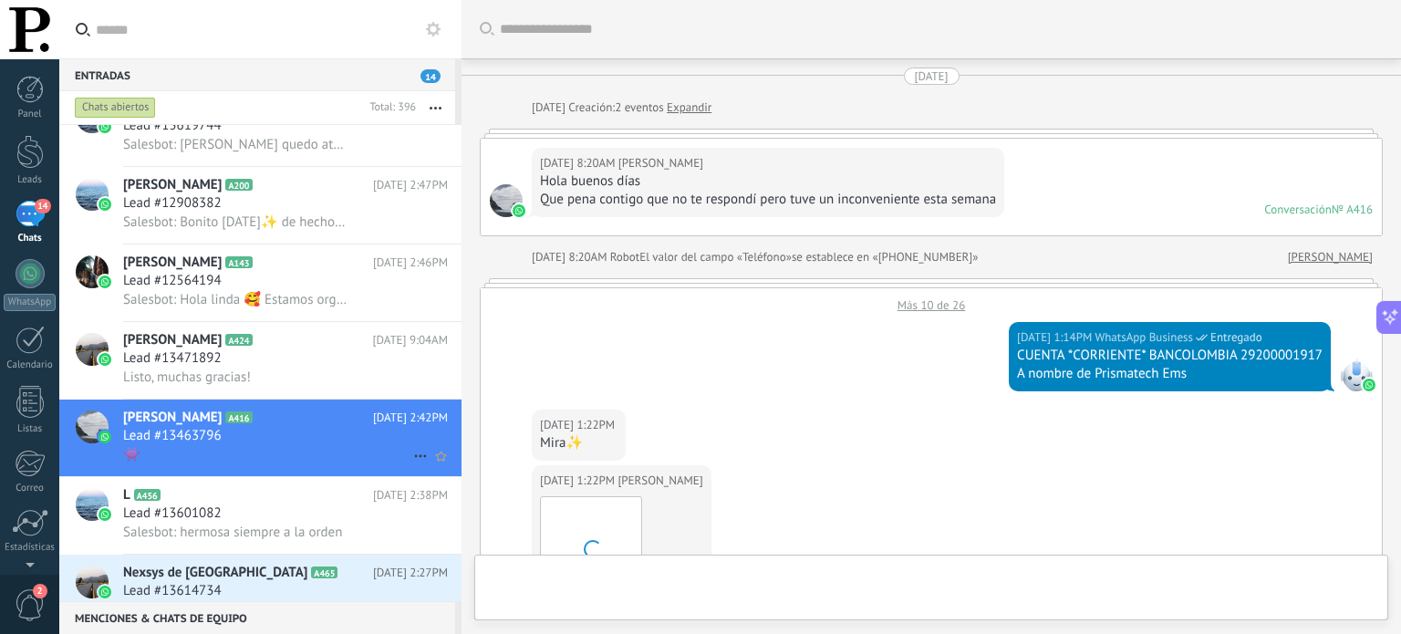
scroll to position [1103, 0]
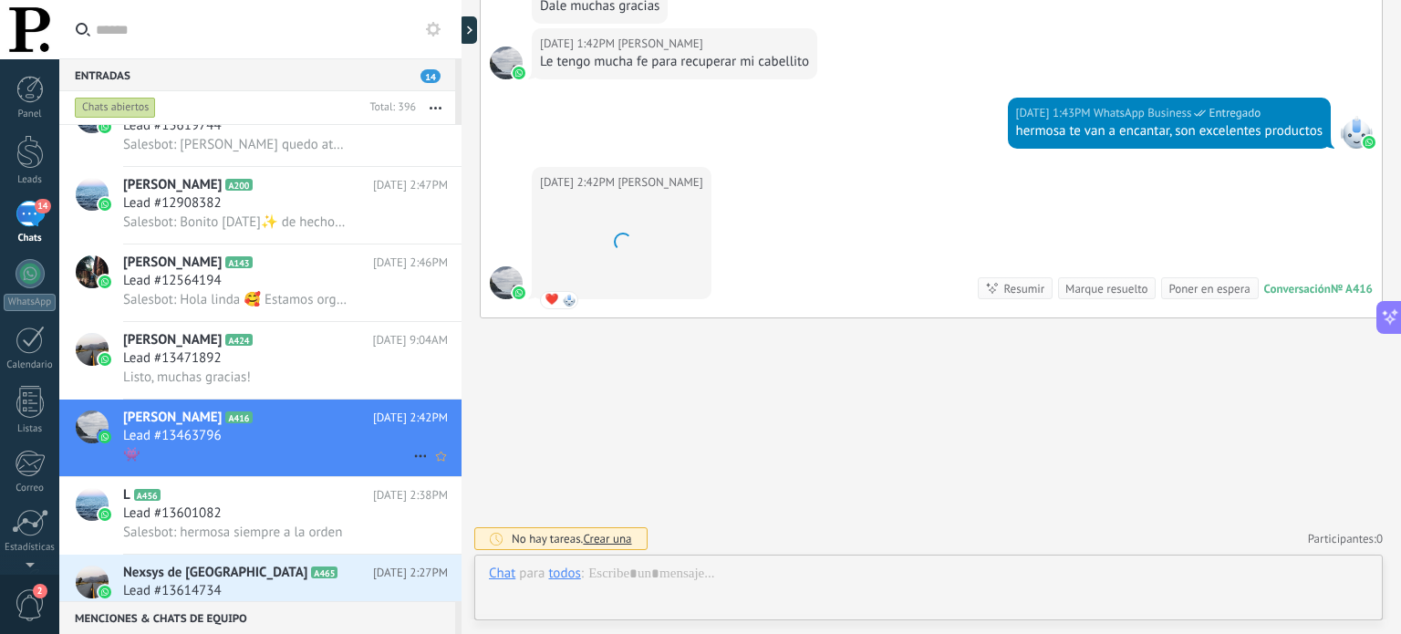
click at [414, 462] on icon at bounding box center [421, 456] width 22 height 22
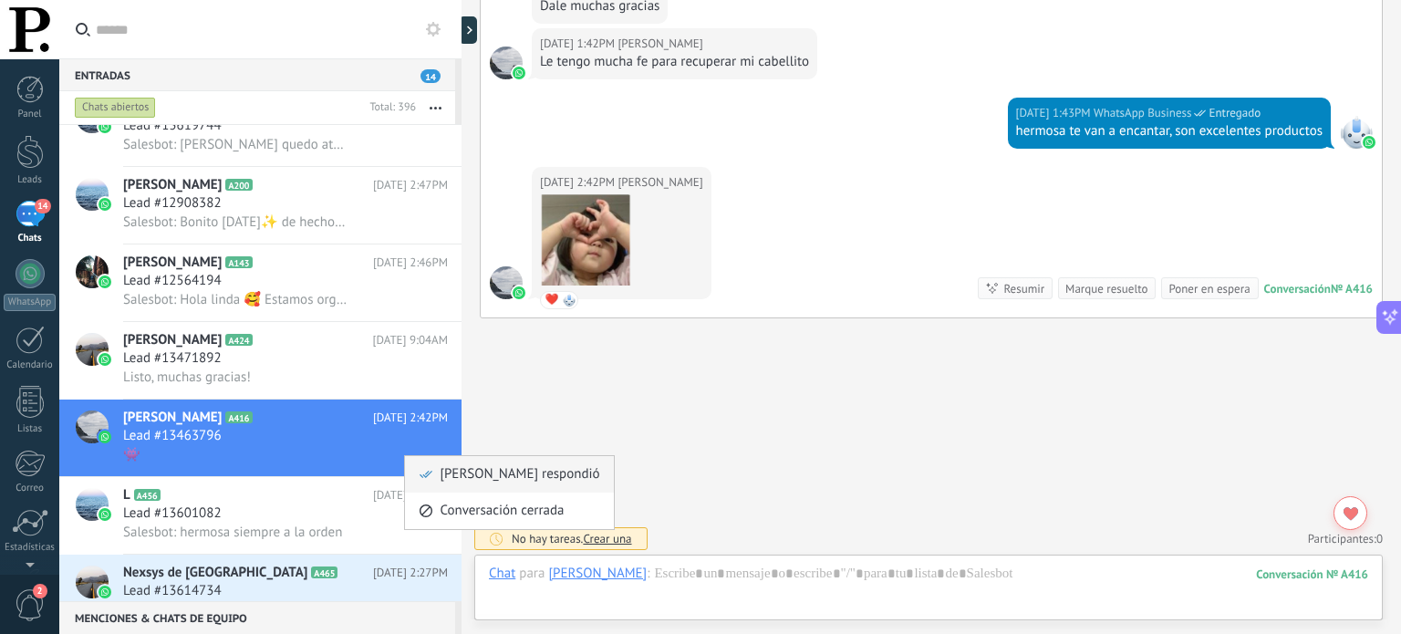
click at [467, 470] on span "[PERSON_NAME] respondió" at bounding box center [520, 474] width 160 height 36
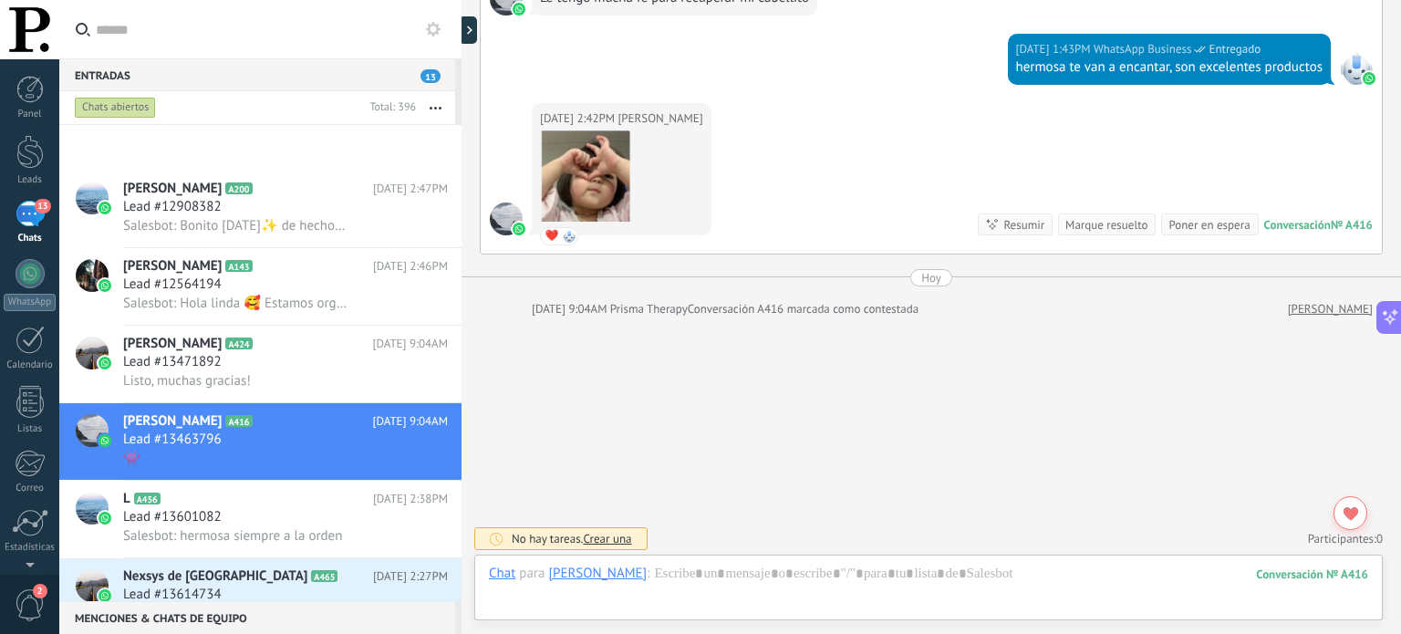
scroll to position [7628, 0]
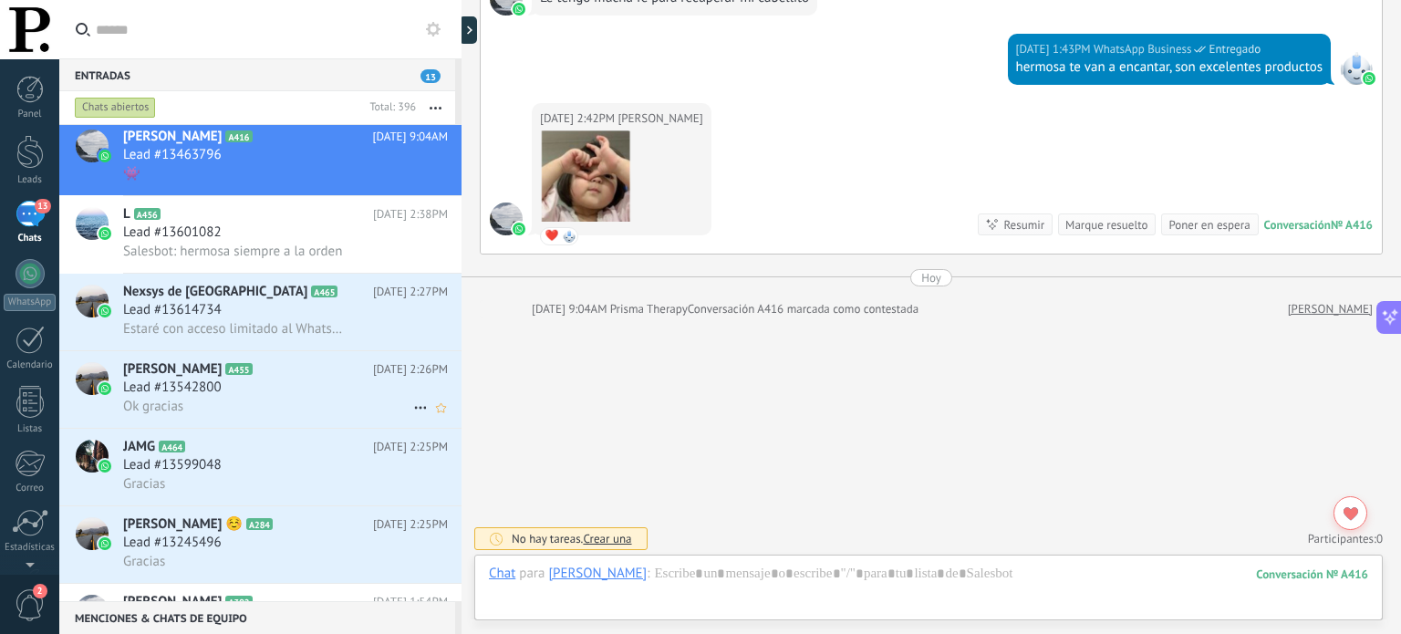
click at [347, 397] on div "Lead #13542800" at bounding box center [285, 387] width 325 height 18
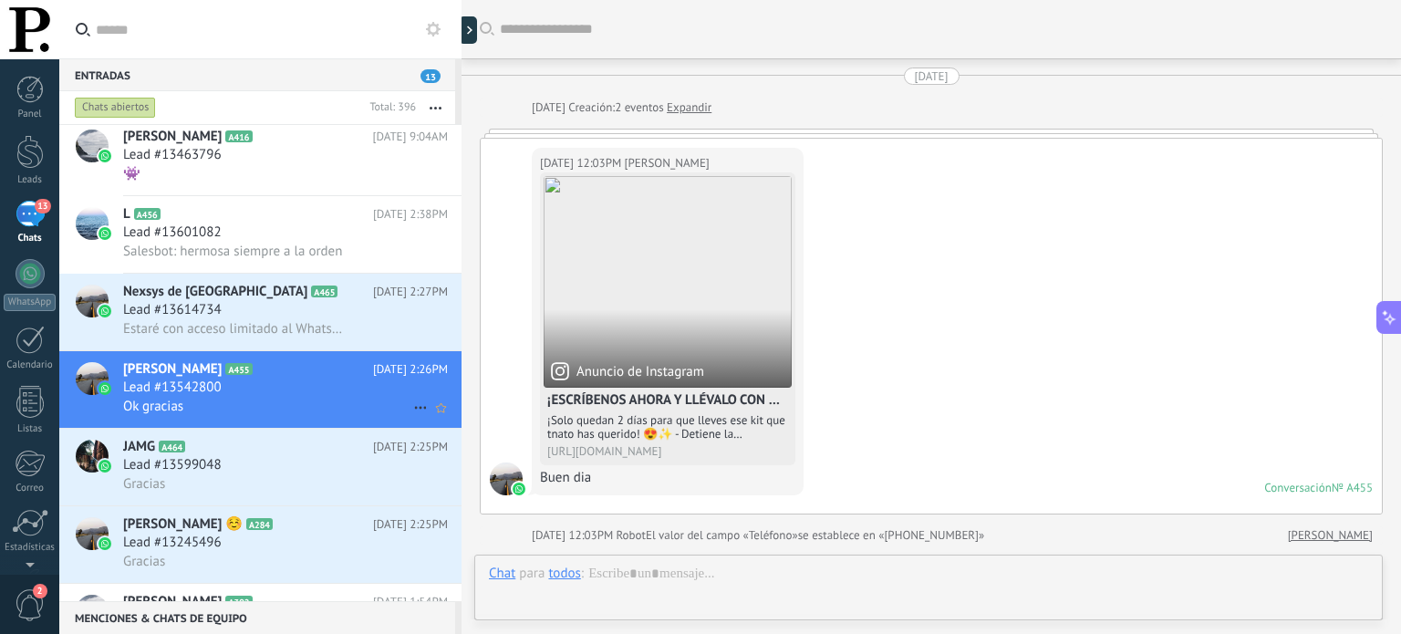
scroll to position [945, 0]
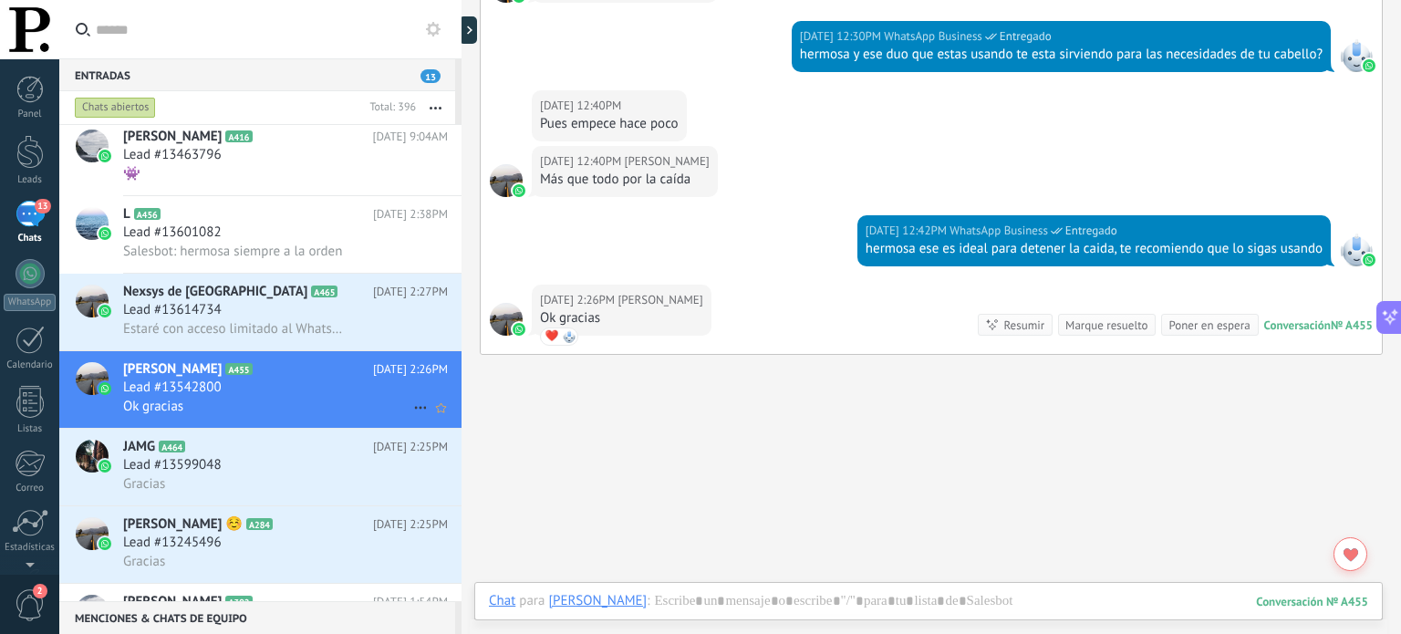
click at [418, 413] on icon at bounding box center [421, 408] width 22 height 22
click at [418, 413] on li "[PERSON_NAME] respondió" at bounding box center [509, 426] width 208 height 36
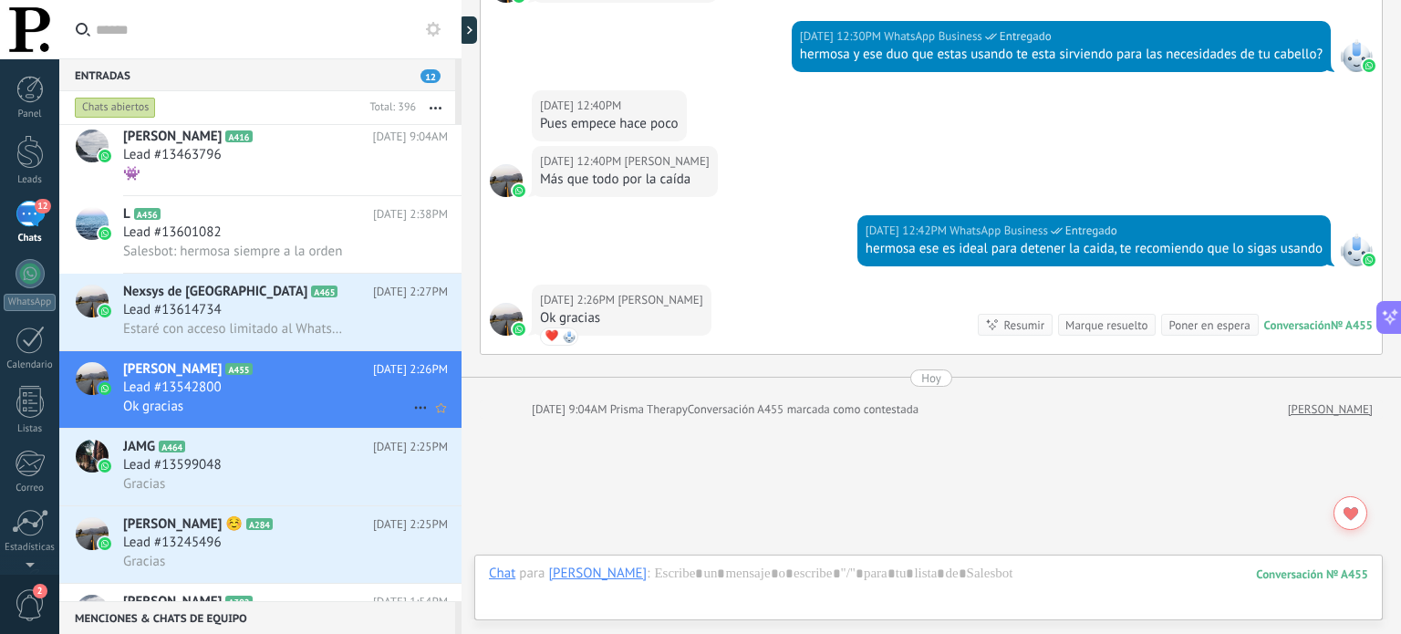
scroll to position [1010, 0]
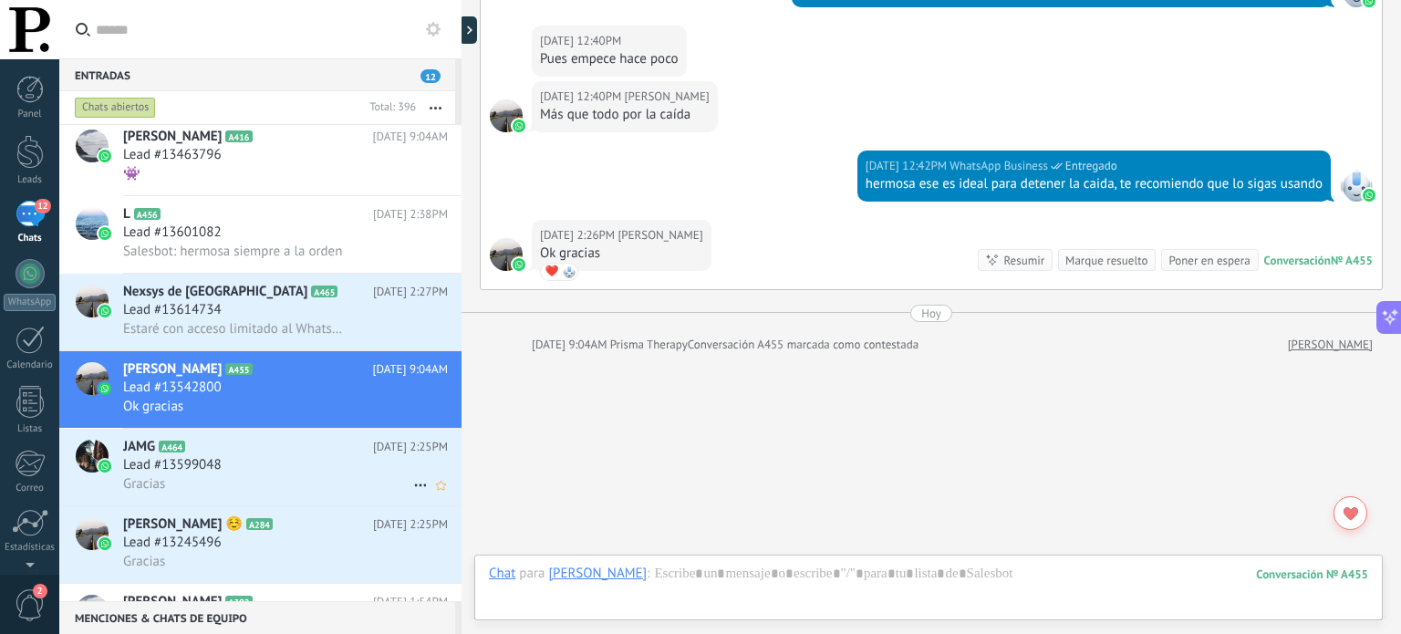
click at [296, 474] on div "Lead #13599048" at bounding box center [285, 465] width 325 height 18
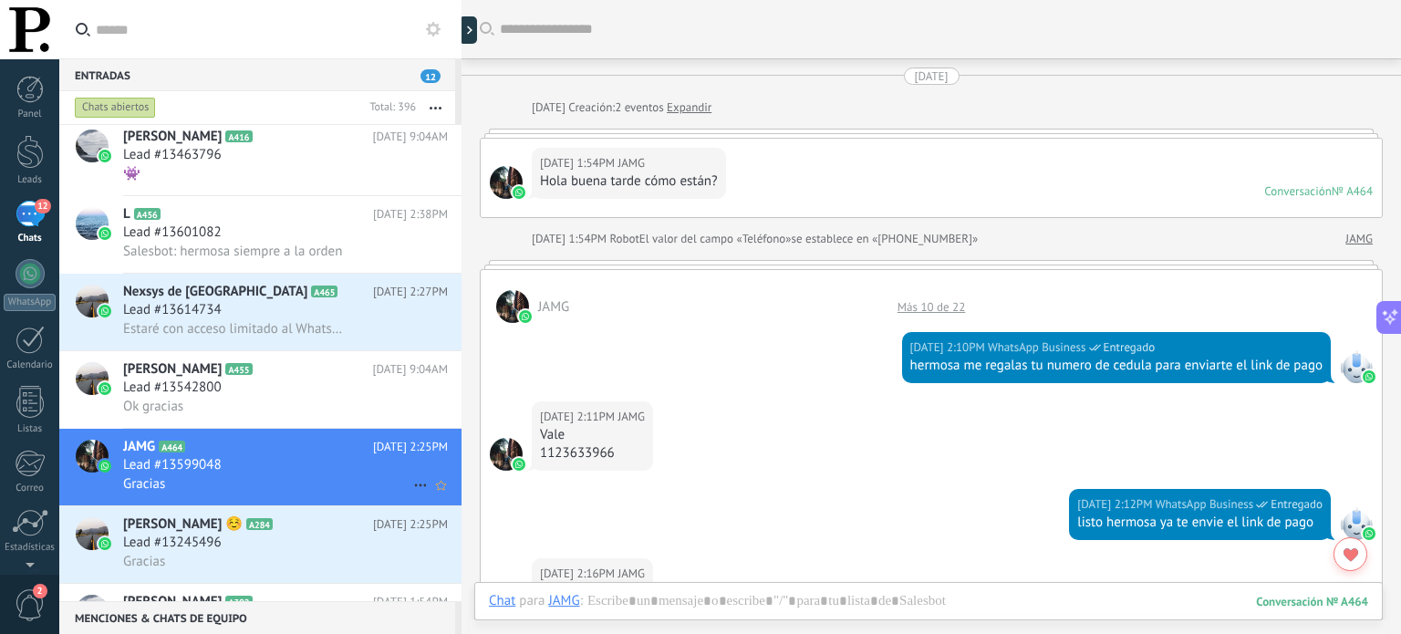
scroll to position [1141, 0]
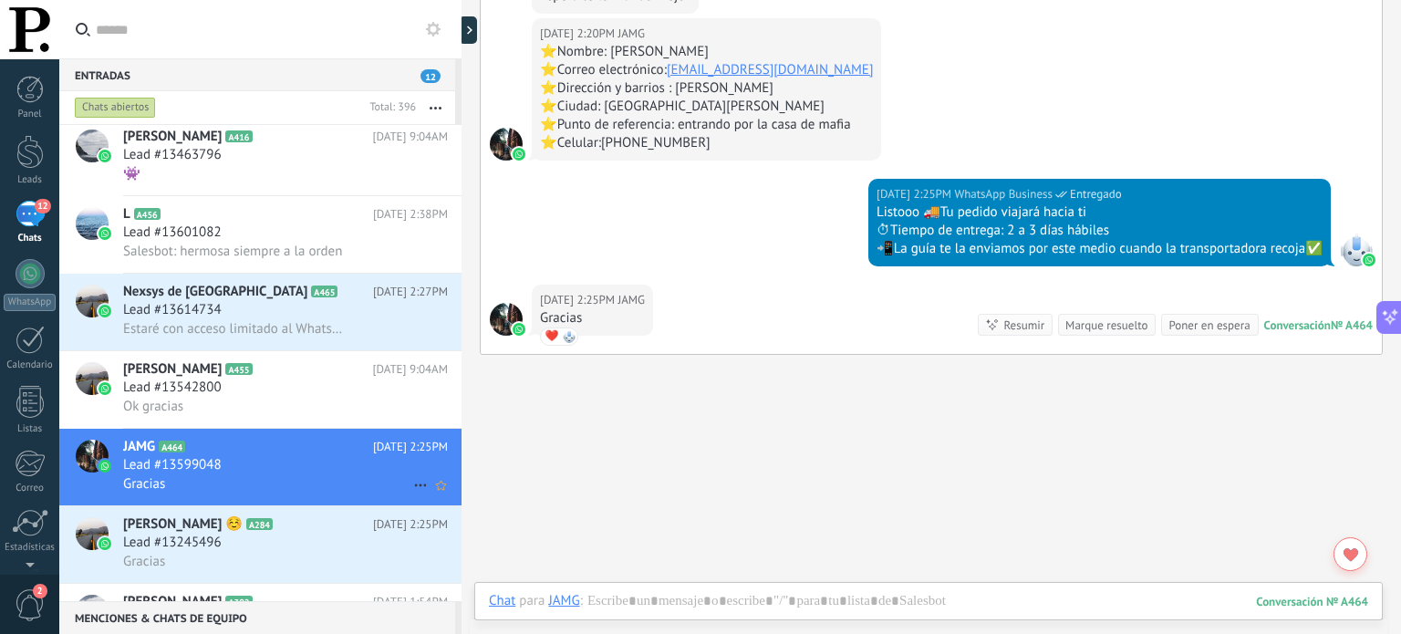
click at [412, 495] on icon at bounding box center [421, 485] width 22 height 22
click at [471, 497] on span "[PERSON_NAME] respondió" at bounding box center [520, 504] width 160 height 36
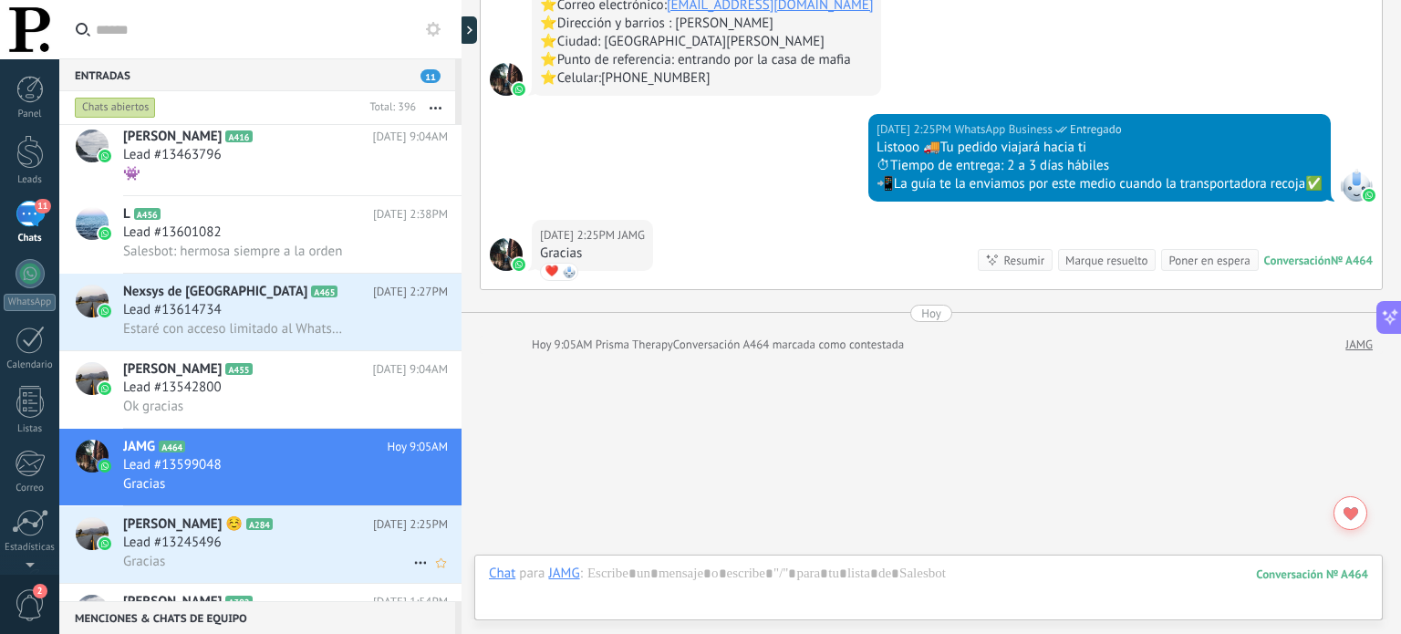
click at [306, 551] on div "Lead #13245496" at bounding box center [285, 543] width 325 height 18
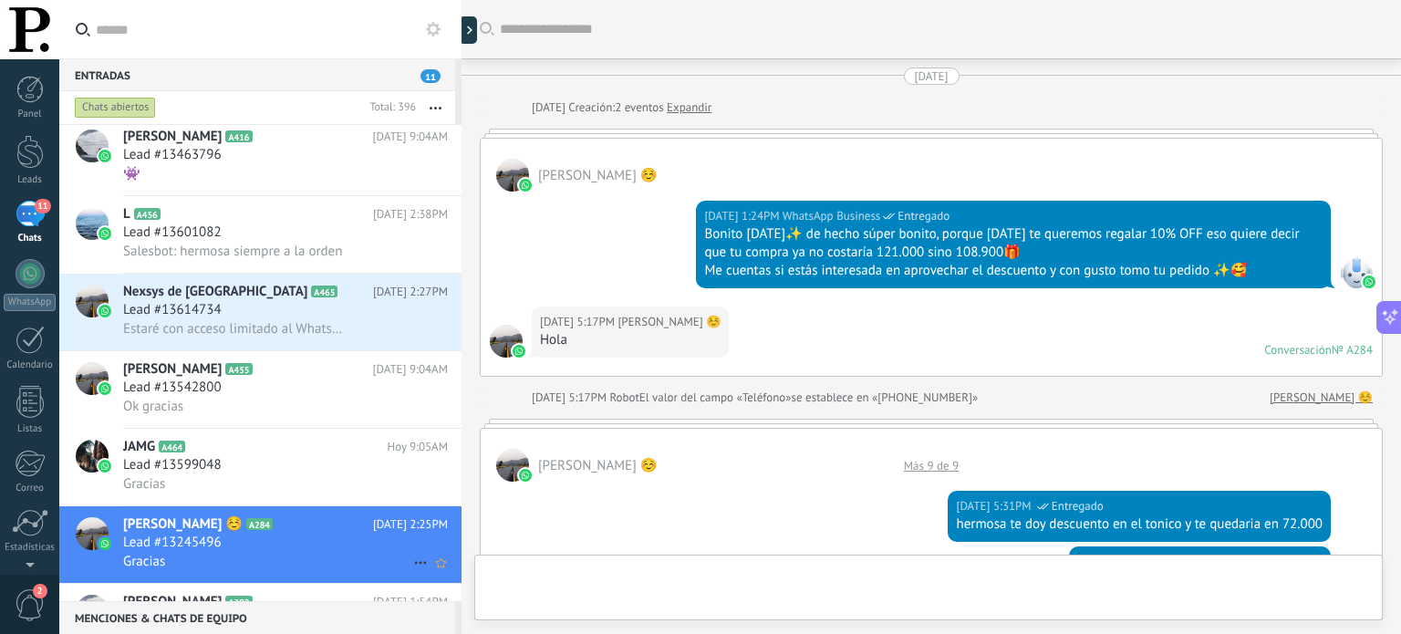
scroll to position [1926, 0]
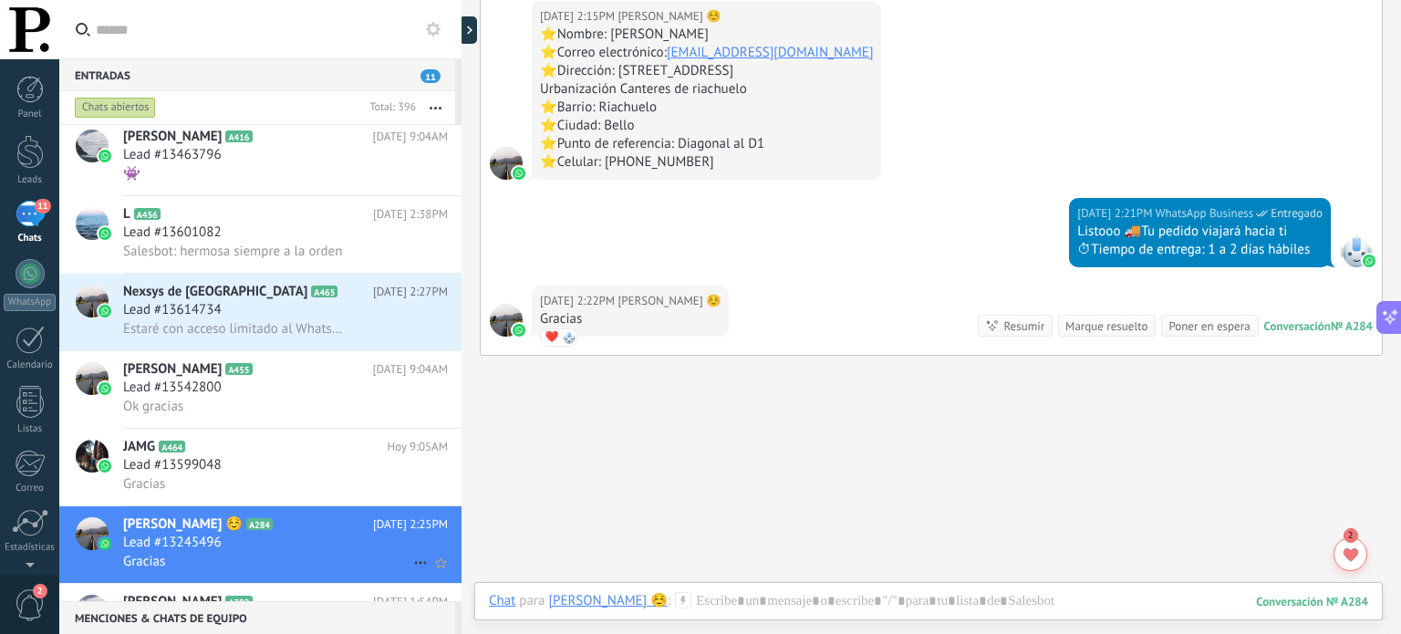
click at [411, 569] on icon at bounding box center [421, 563] width 22 height 22
click at [446, 555] on span "[PERSON_NAME] respondió" at bounding box center [520, 565] width 160 height 36
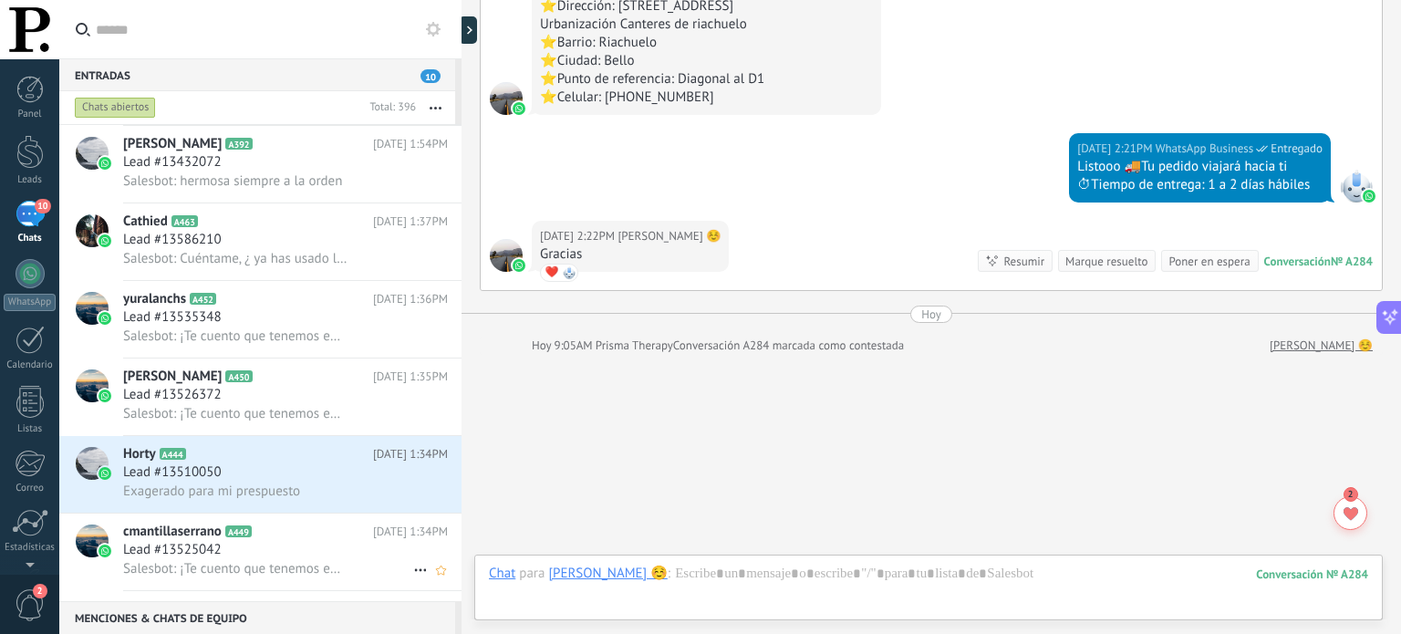
scroll to position [0, 0]
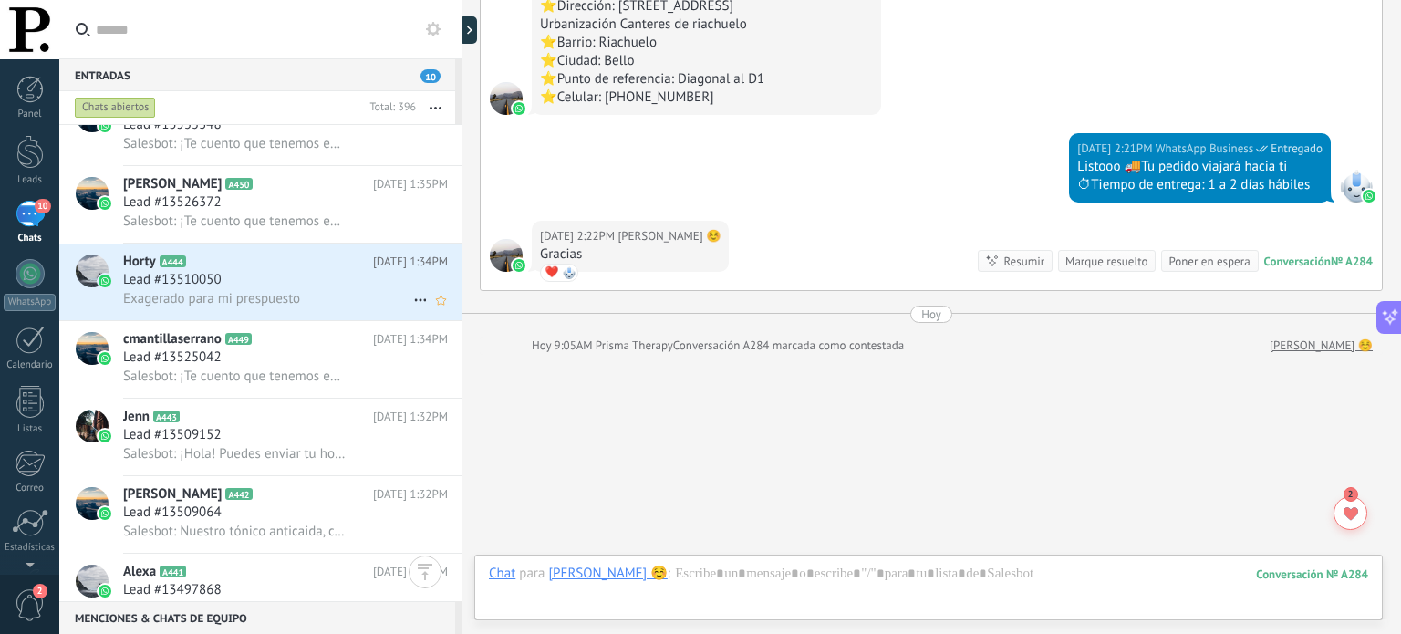
click at [307, 305] on h3 "Exagerado para mi prespuesto" at bounding box center [216, 299] width 186 height 18
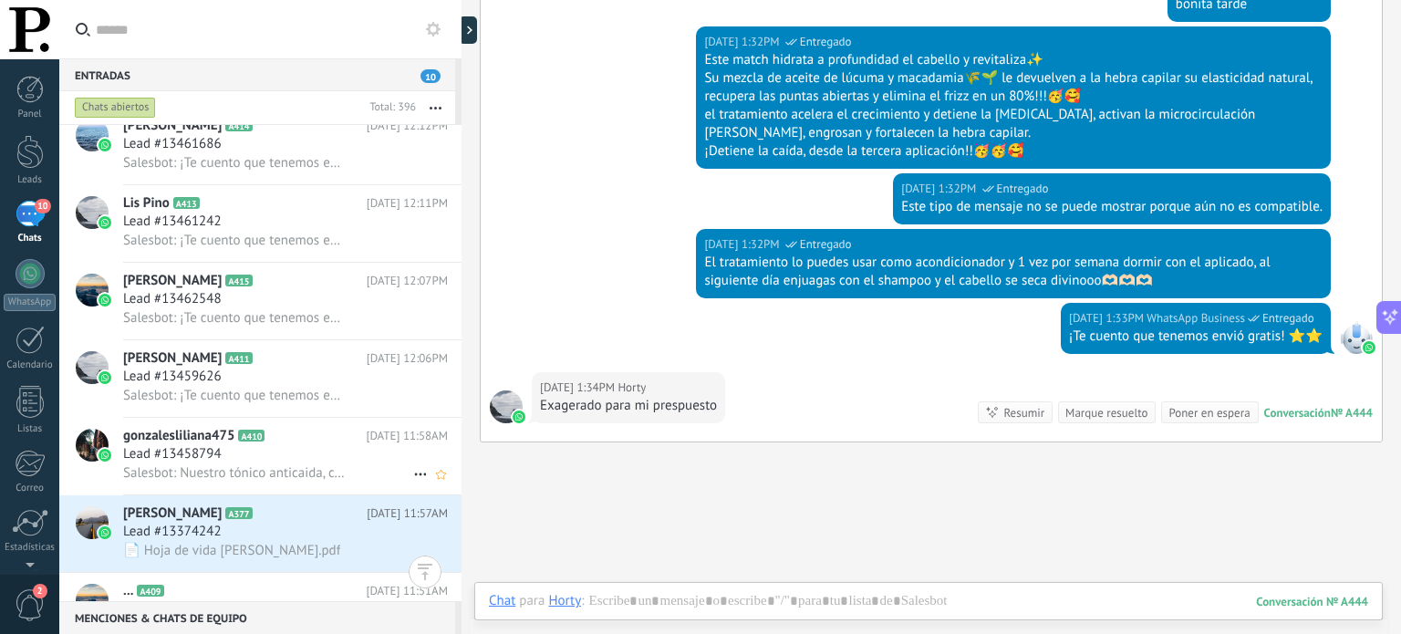
scroll to position [10458, 0]
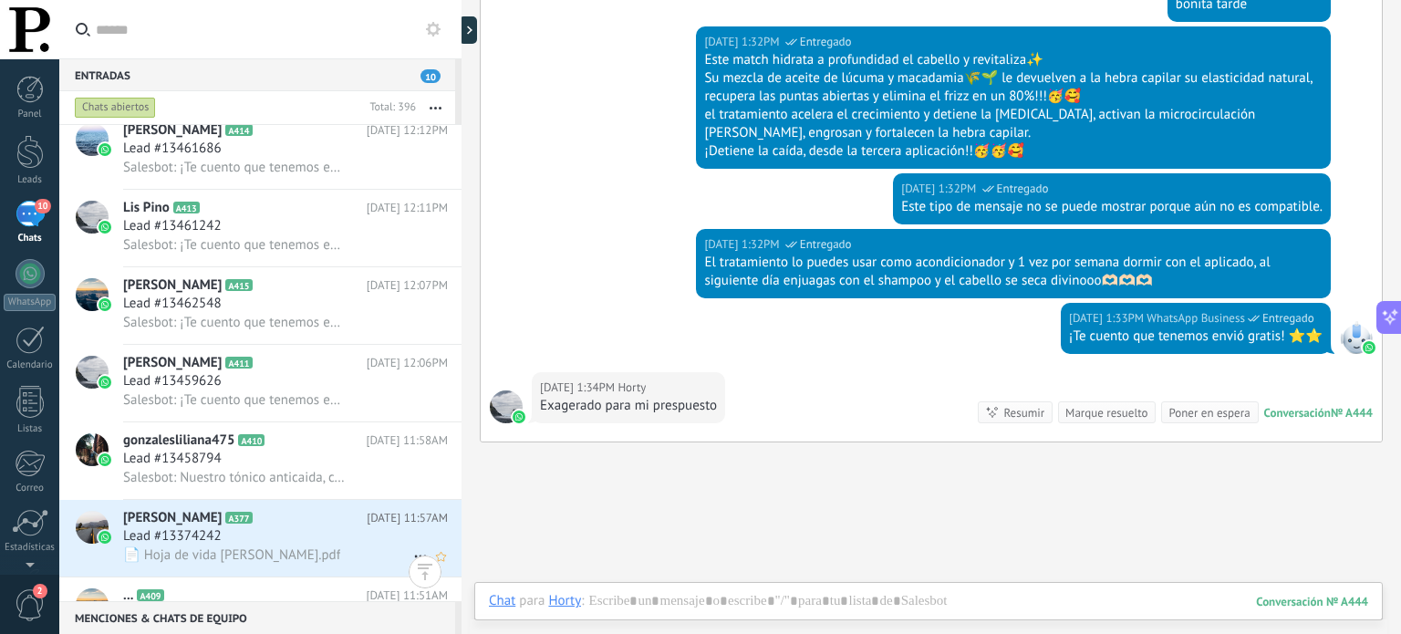
click at [313, 545] on div "Lead #13374242" at bounding box center [285, 536] width 325 height 18
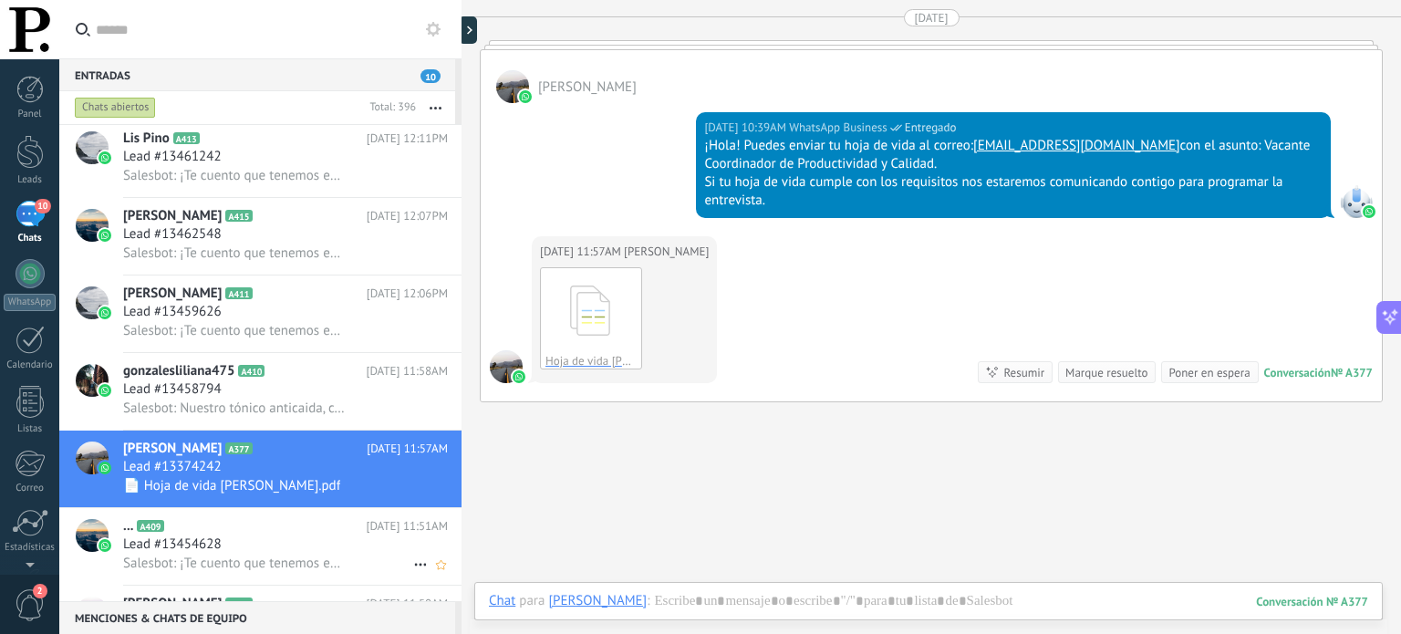
scroll to position [10532, 0]
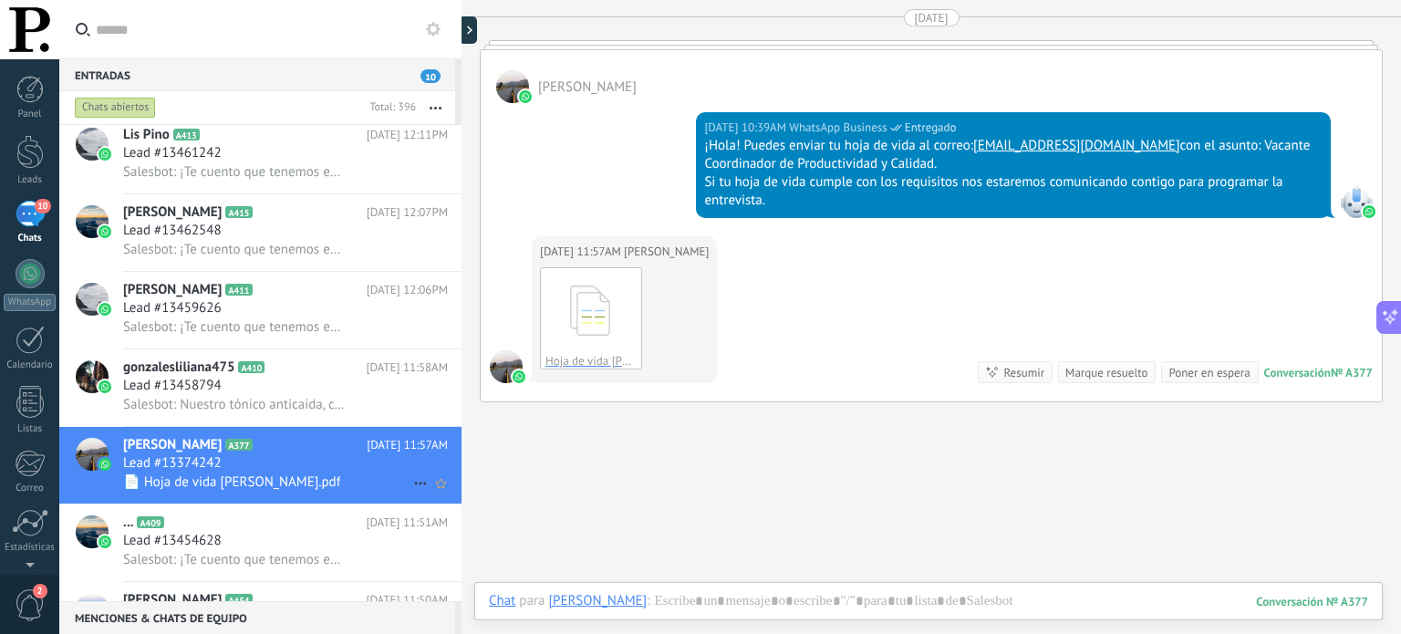
click at [411, 494] on icon at bounding box center [421, 483] width 22 height 22
click at [454, 495] on span "[PERSON_NAME] respondió" at bounding box center [520, 501] width 160 height 36
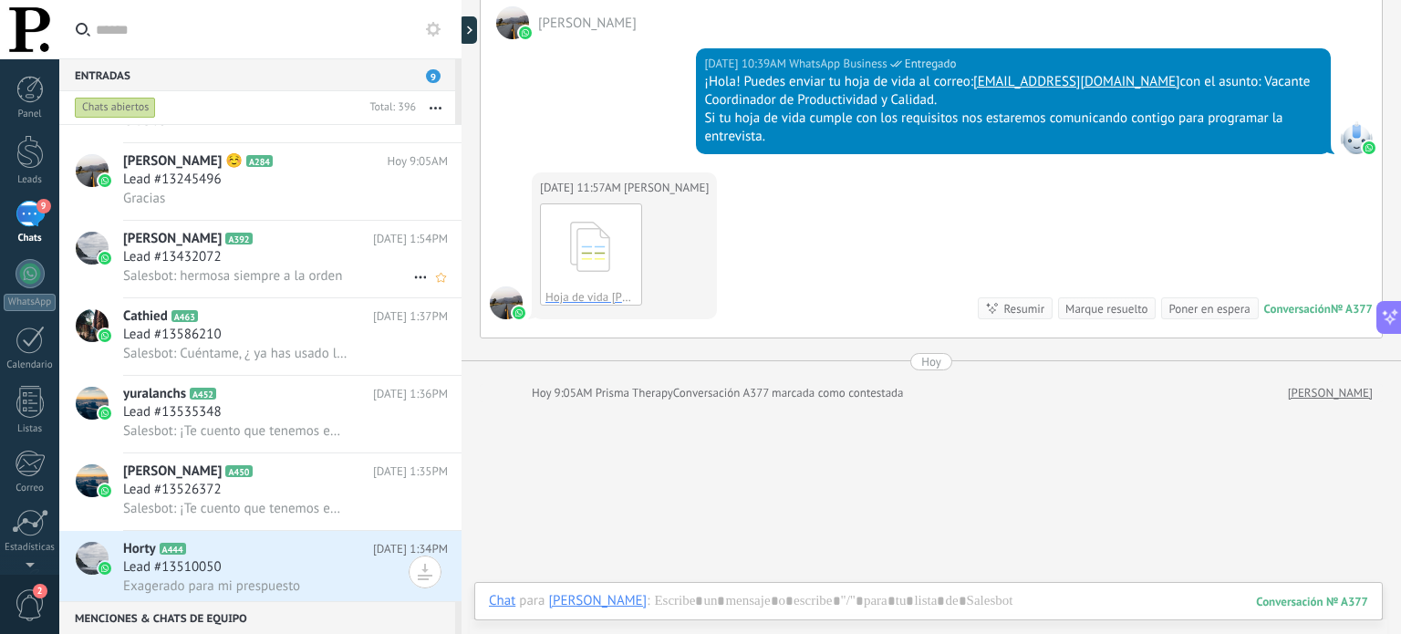
scroll to position [8058, 0]
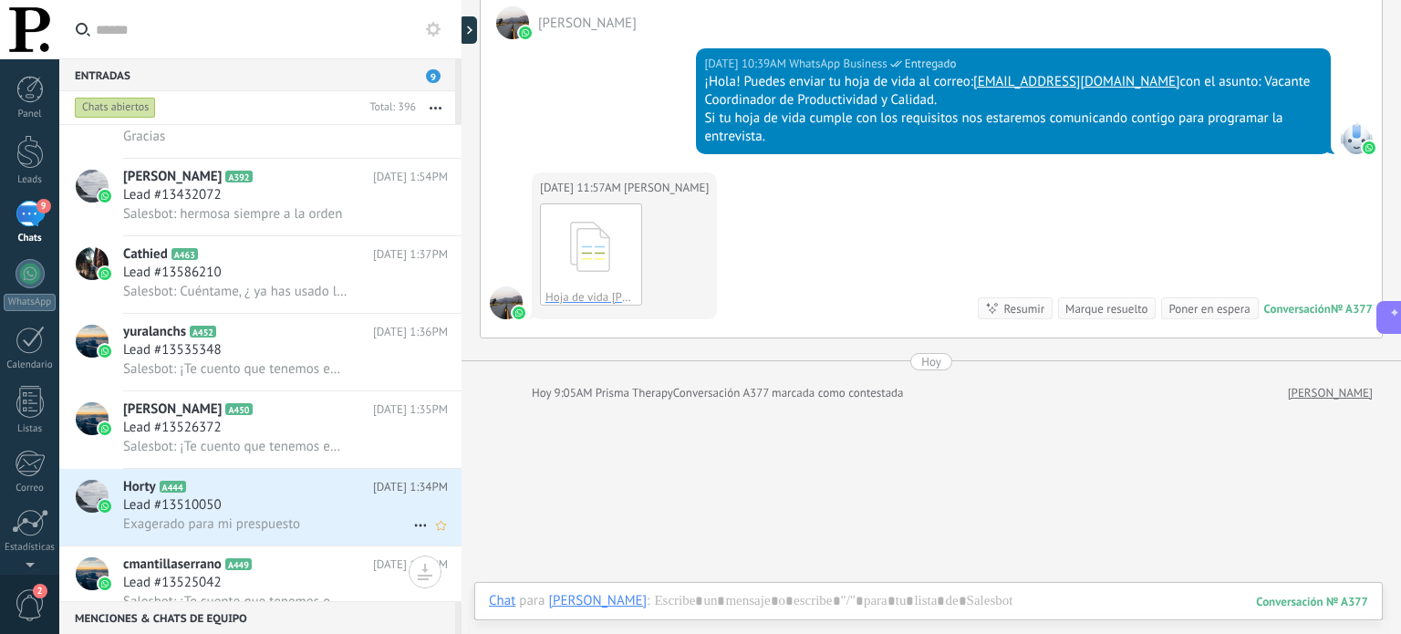
click at [328, 531] on div "Exagerado para mi prespuesto" at bounding box center [285, 523] width 325 height 19
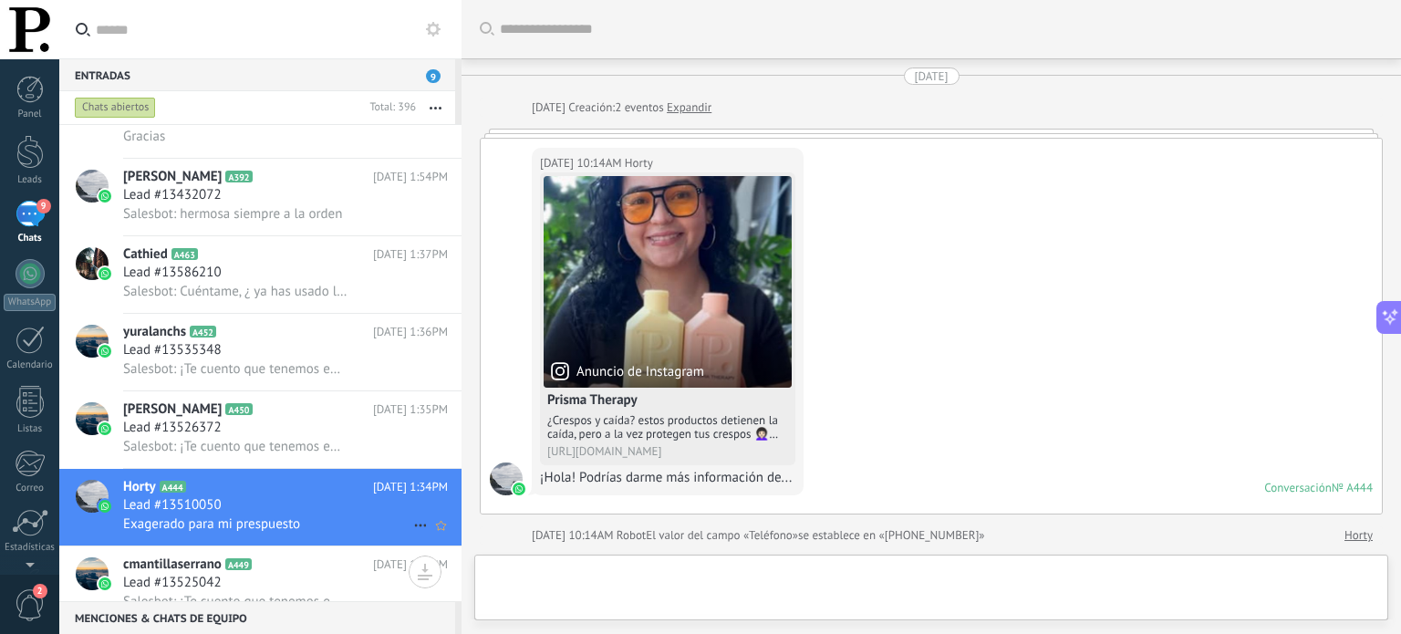
scroll to position [783, 0]
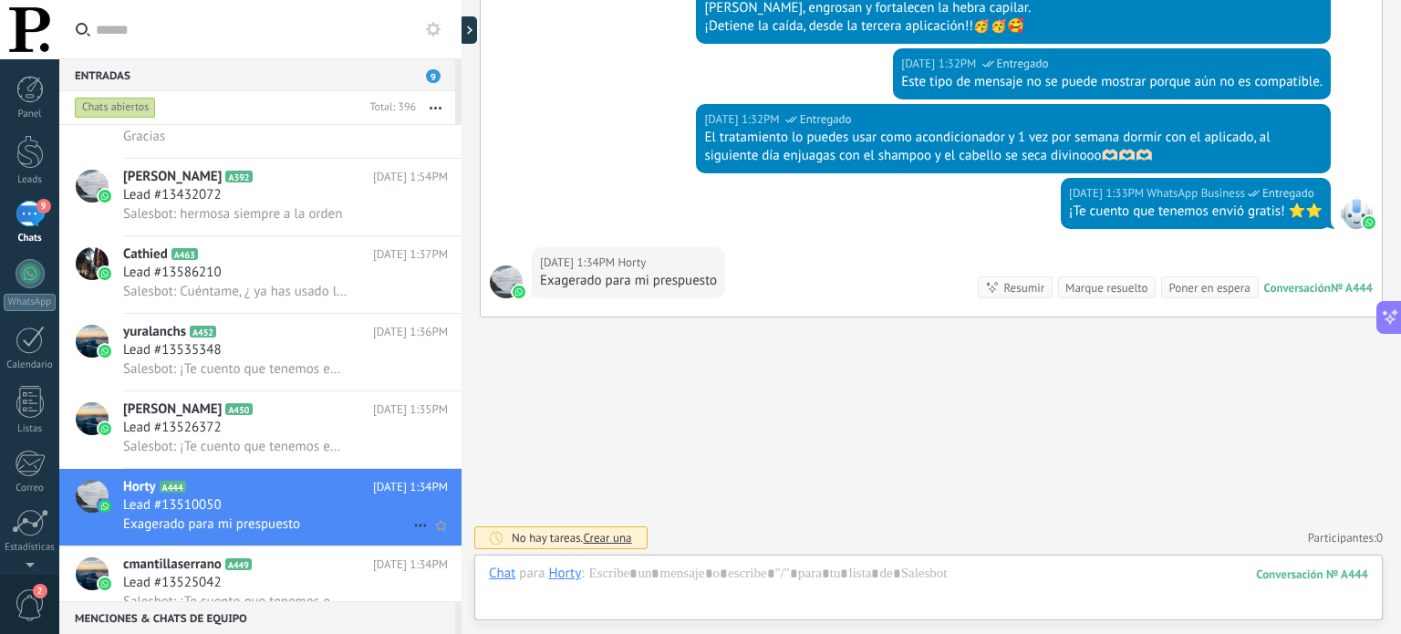
click at [414, 527] on use at bounding box center [420, 525] width 12 height 3
click at [461, 535] on span "[PERSON_NAME] respondió" at bounding box center [520, 545] width 160 height 36
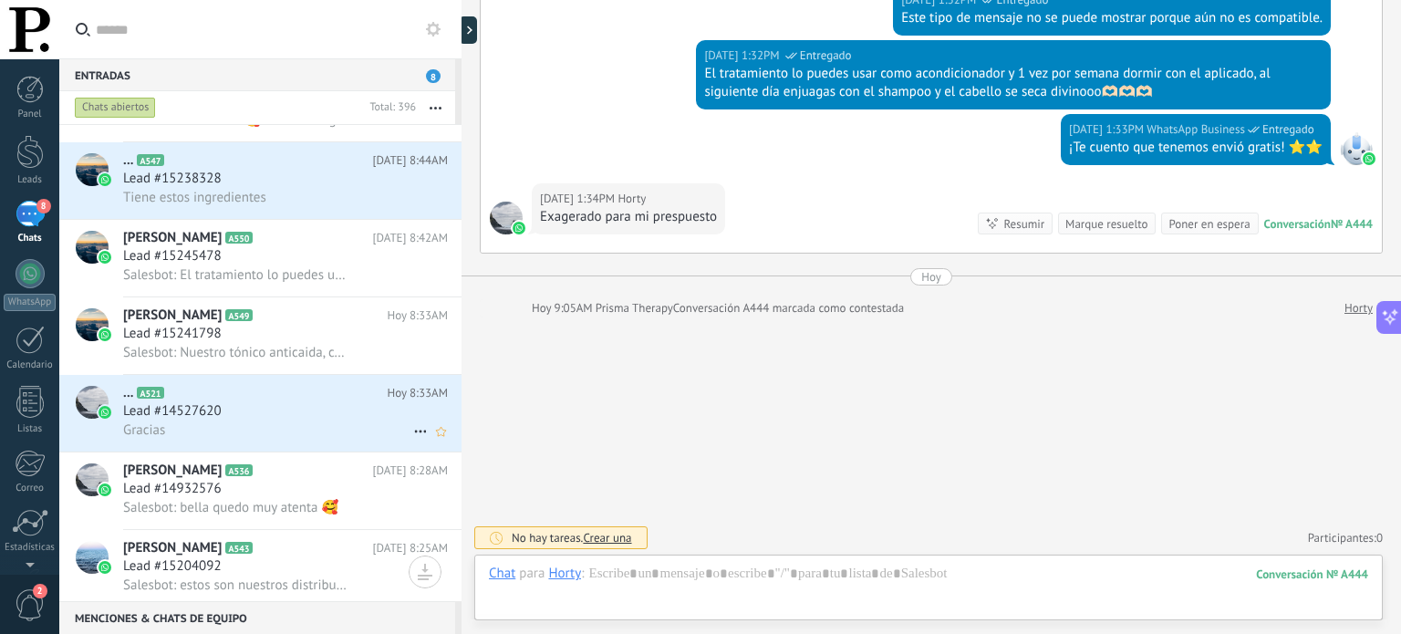
scroll to position [996, 0]
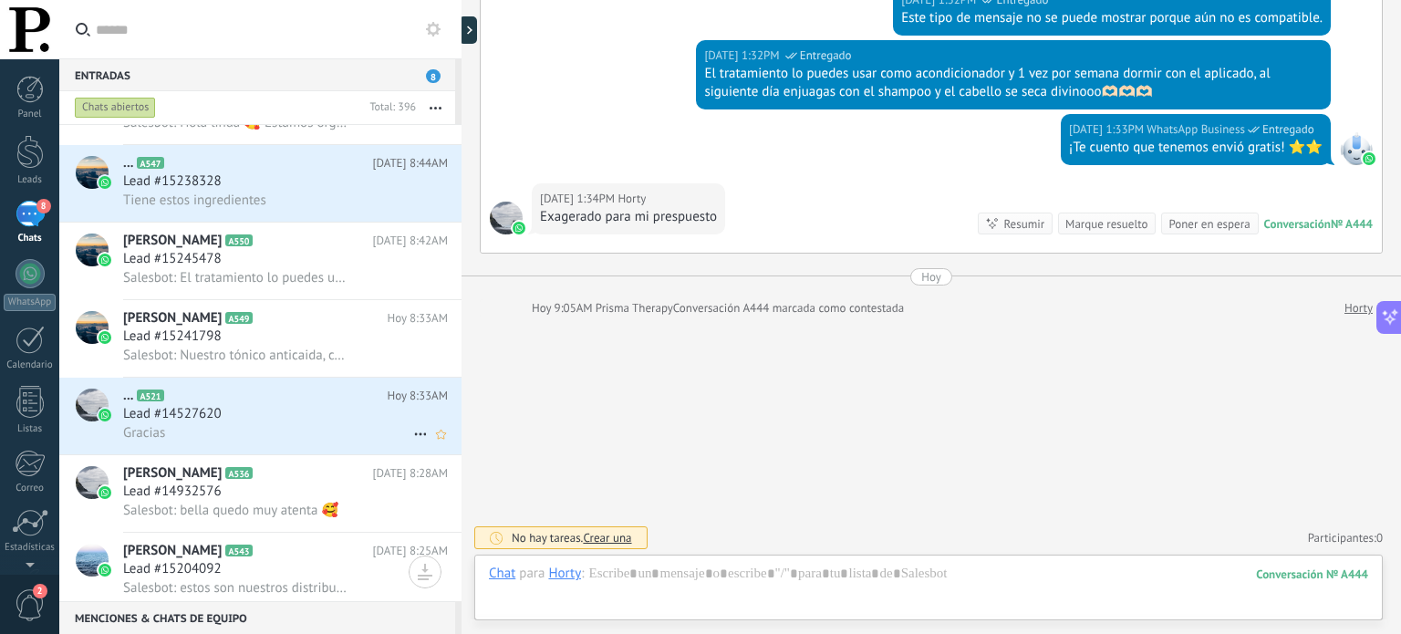
click at [311, 433] on div "Gracias" at bounding box center [285, 432] width 325 height 19
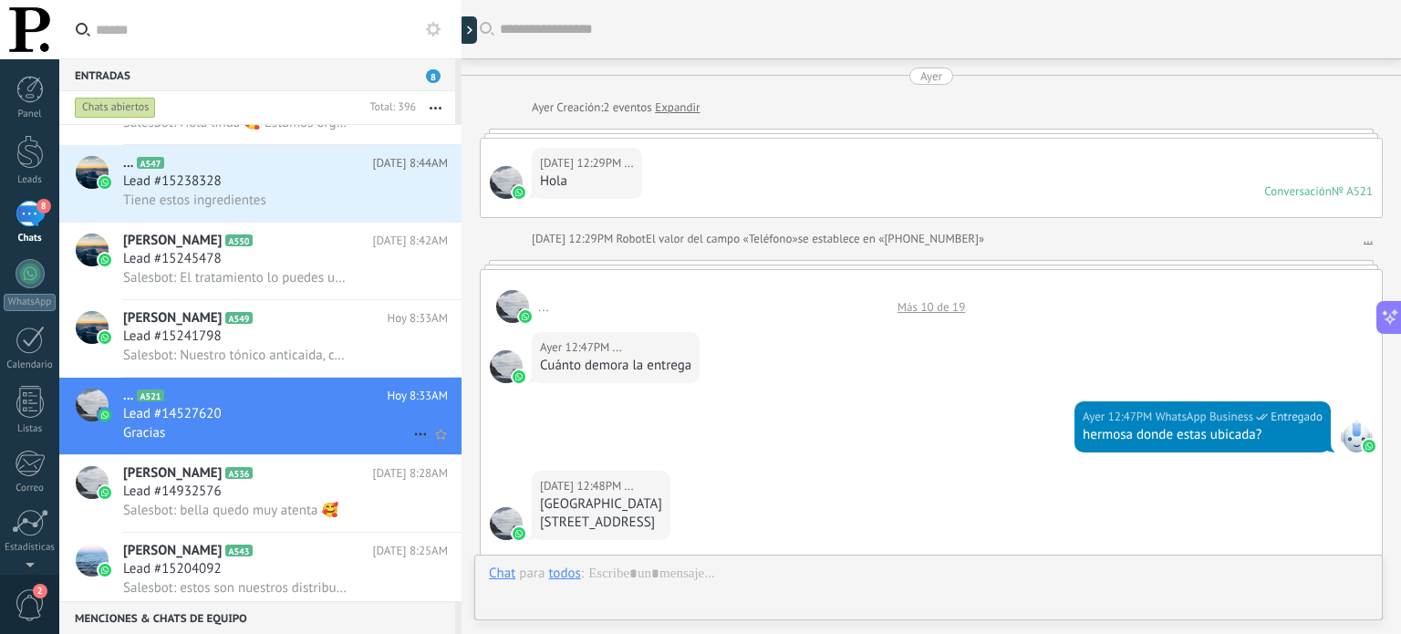
scroll to position [1385, 0]
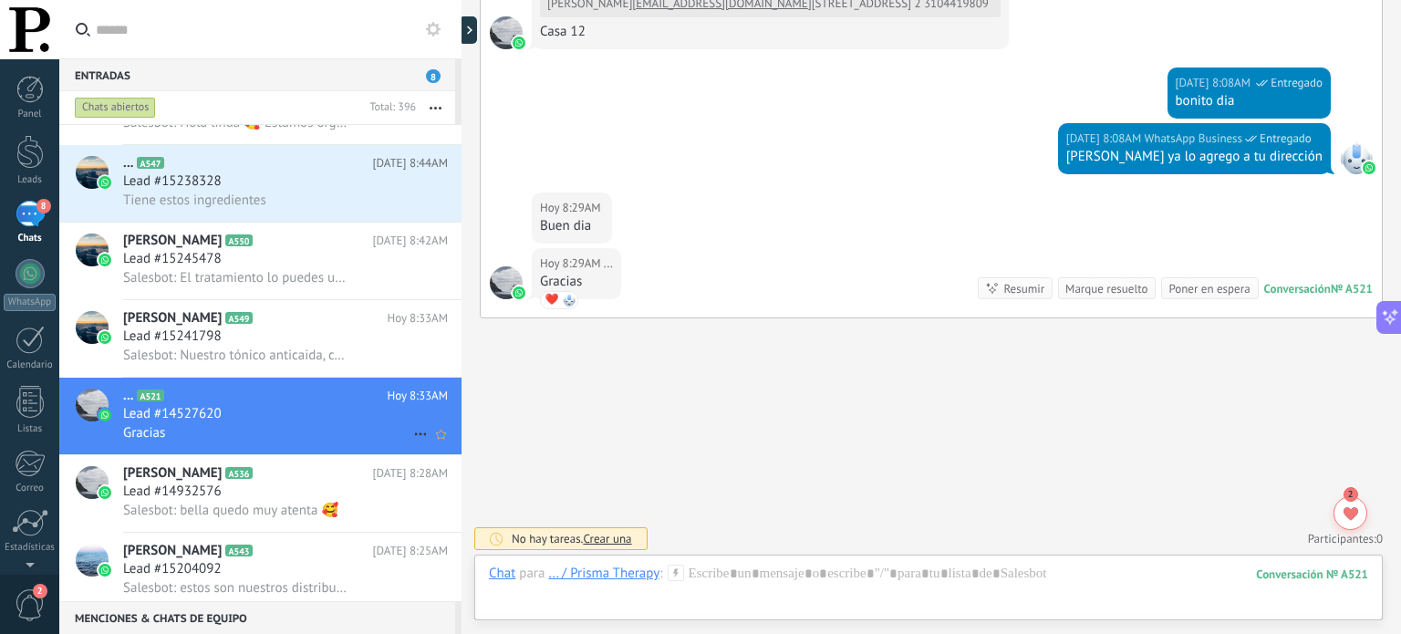
click at [413, 437] on icon at bounding box center [421, 434] width 22 height 22
click at [420, 451] on icon at bounding box center [426, 452] width 13 height 13
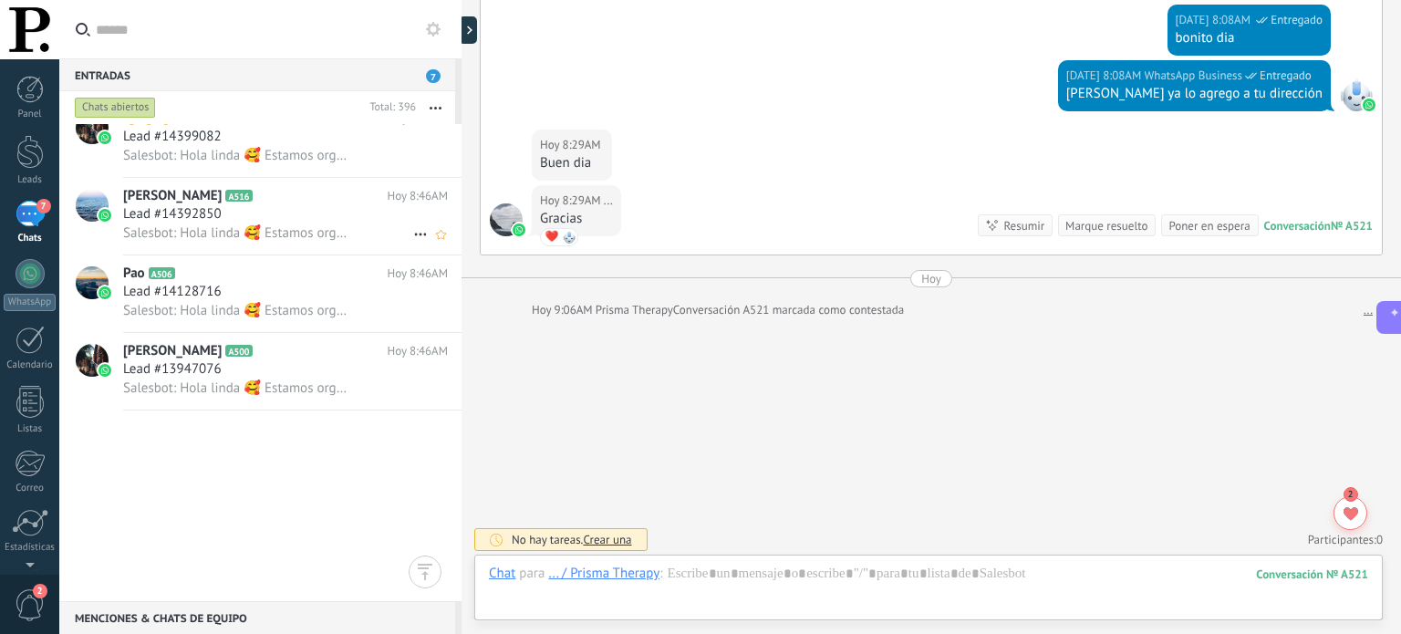
scroll to position [0, 0]
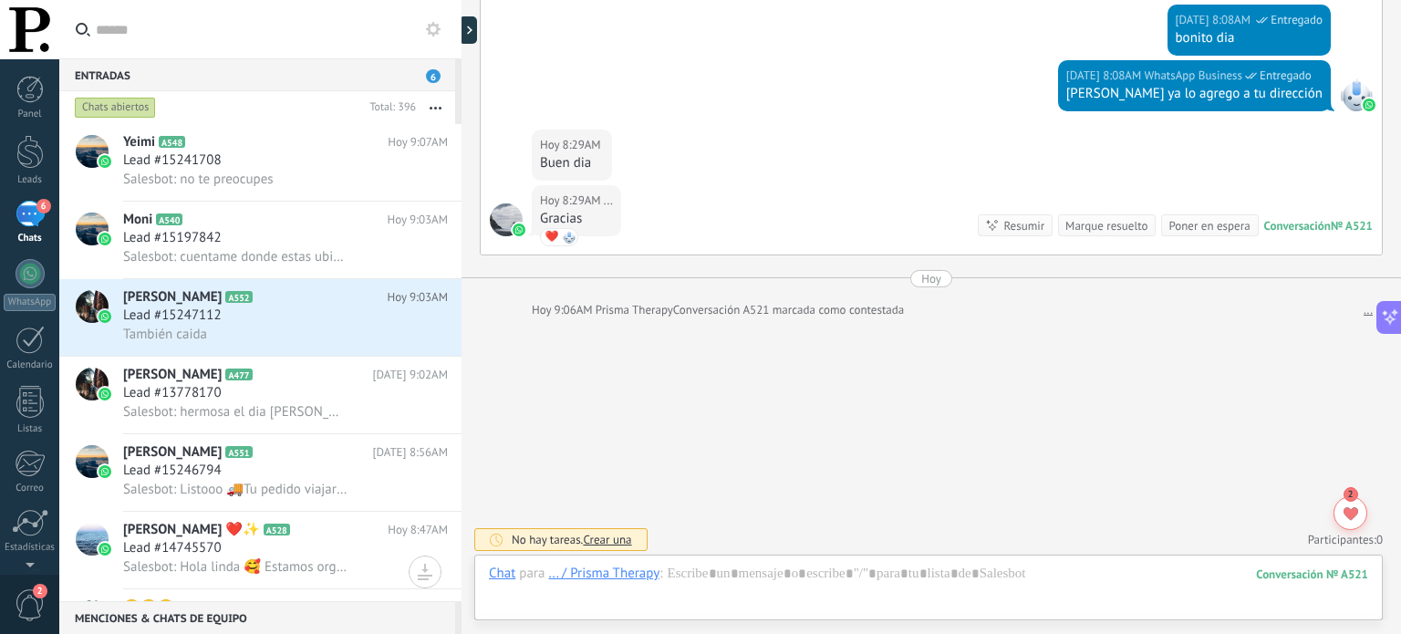
click at [36, 214] on div "6" at bounding box center [30, 214] width 29 height 26
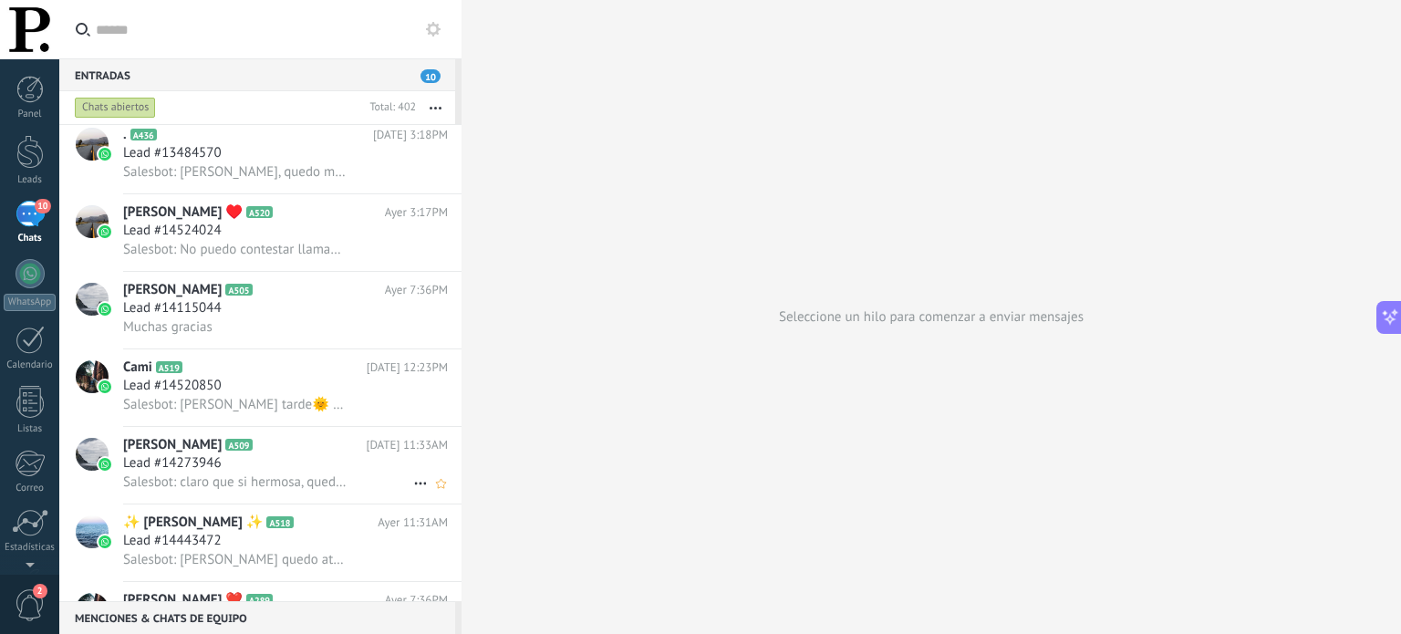
scroll to position [3688, 0]
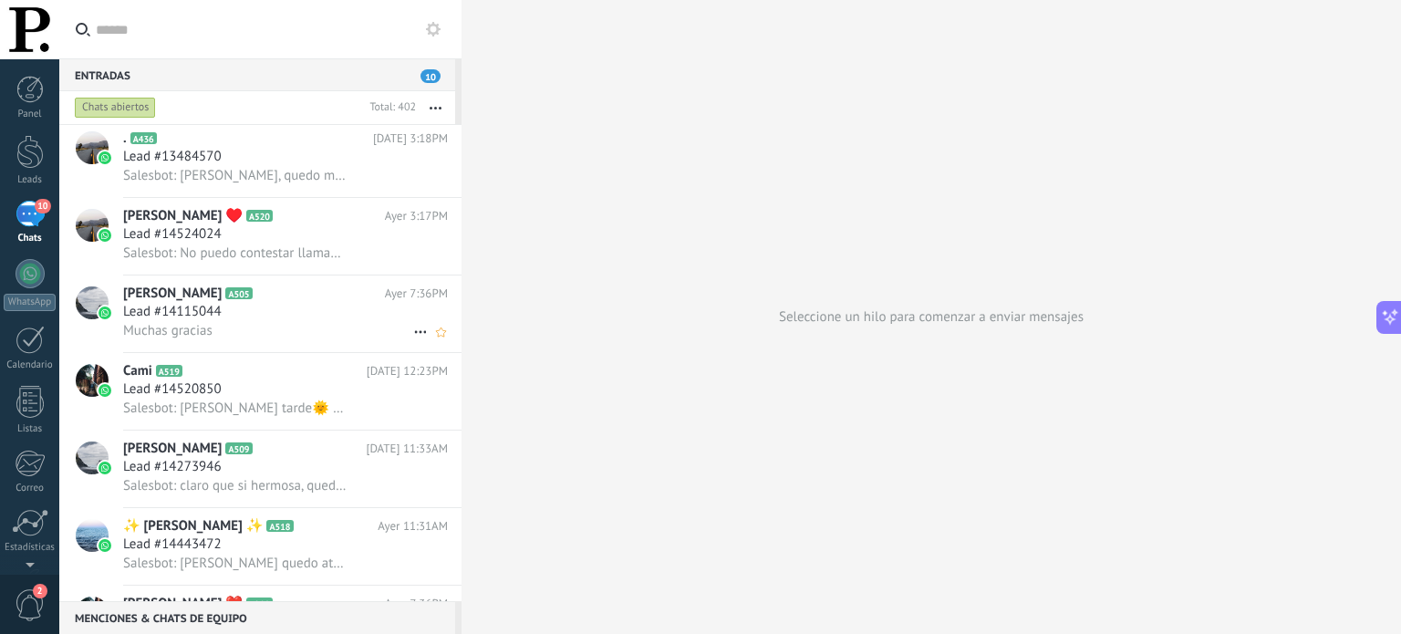
click at [250, 337] on div "Muchas gracias" at bounding box center [285, 330] width 325 height 19
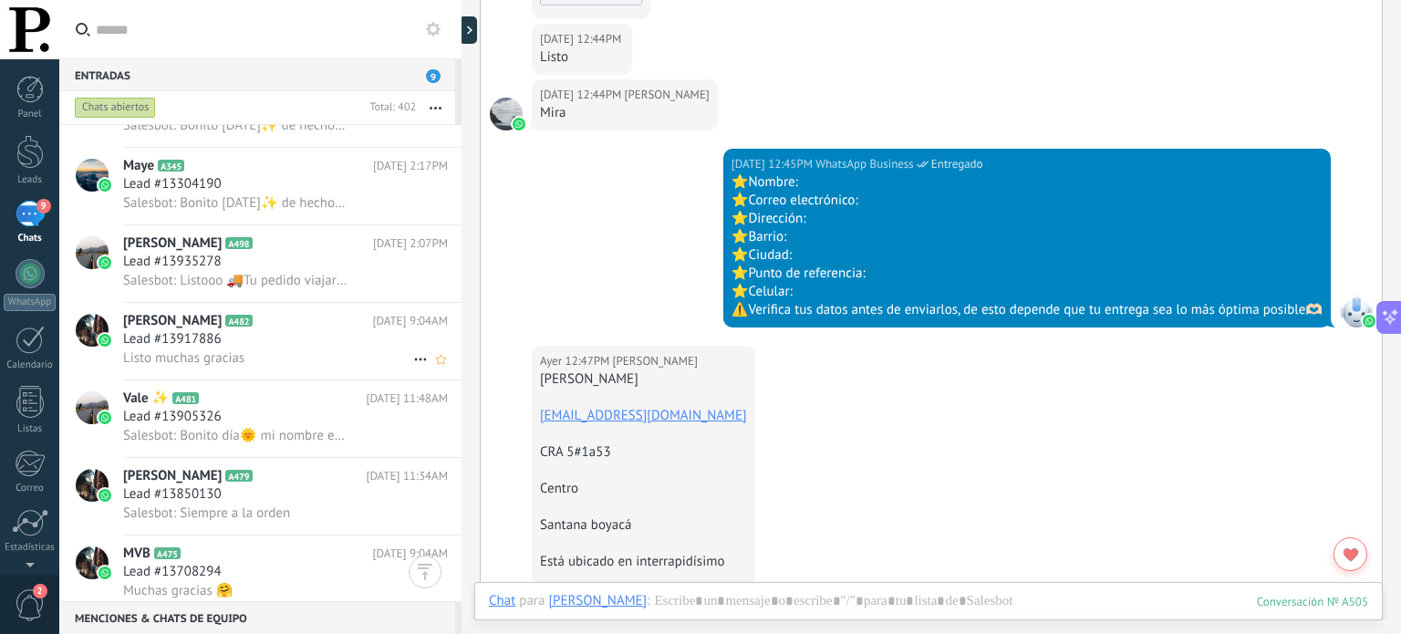
scroll to position [6092, 0]
click at [325, 270] on div "Lead #13935278" at bounding box center [285, 261] width 325 height 18
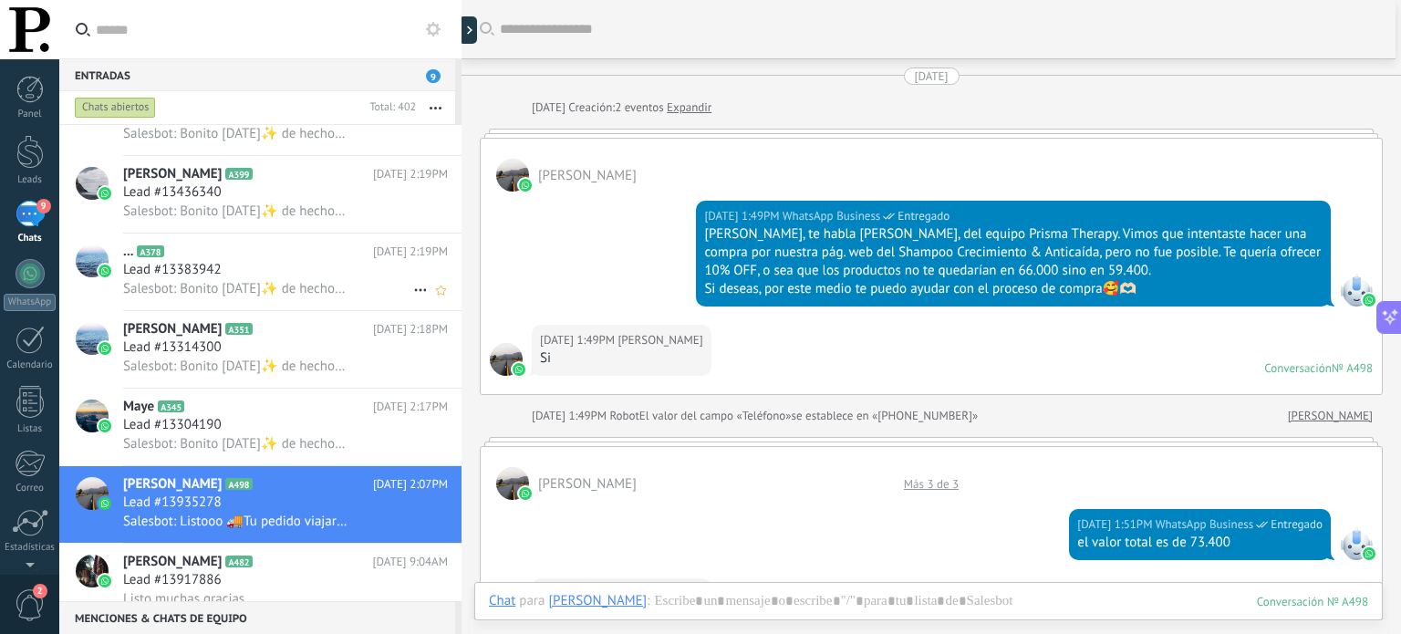
scroll to position [5848, 0]
click at [288, 433] on div "Lead #13304190" at bounding box center [285, 425] width 325 height 18
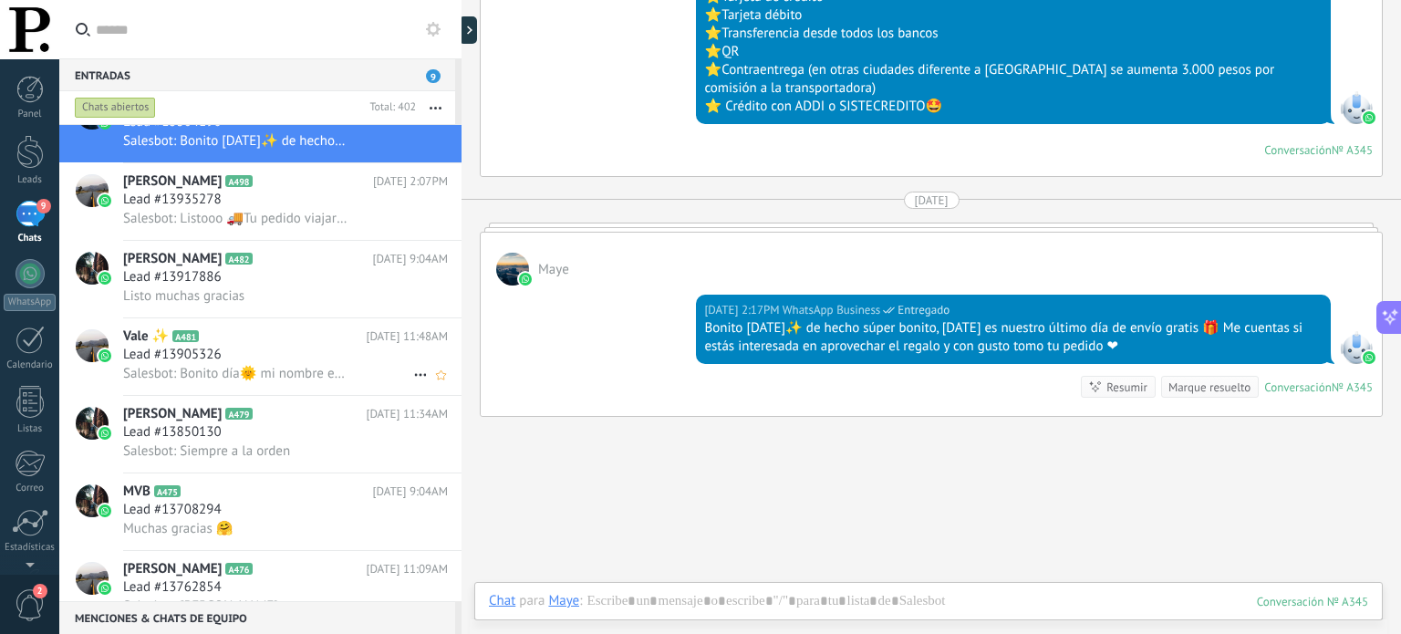
scroll to position [6154, 0]
click at [287, 286] on div "Lead #13917886" at bounding box center [285, 277] width 325 height 18
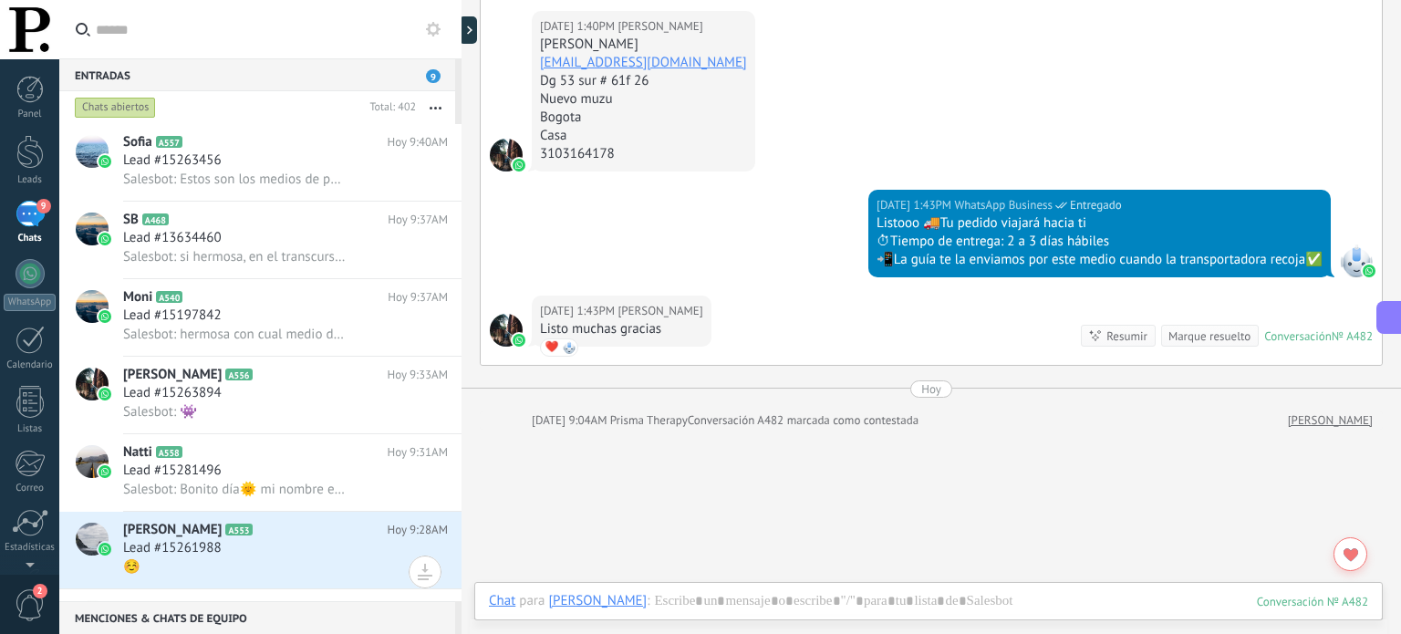
click at [305, 65] on div "Entradas 9" at bounding box center [257, 74] width 396 height 33
click at [299, 32] on input "text" at bounding box center [271, 29] width 351 height 58
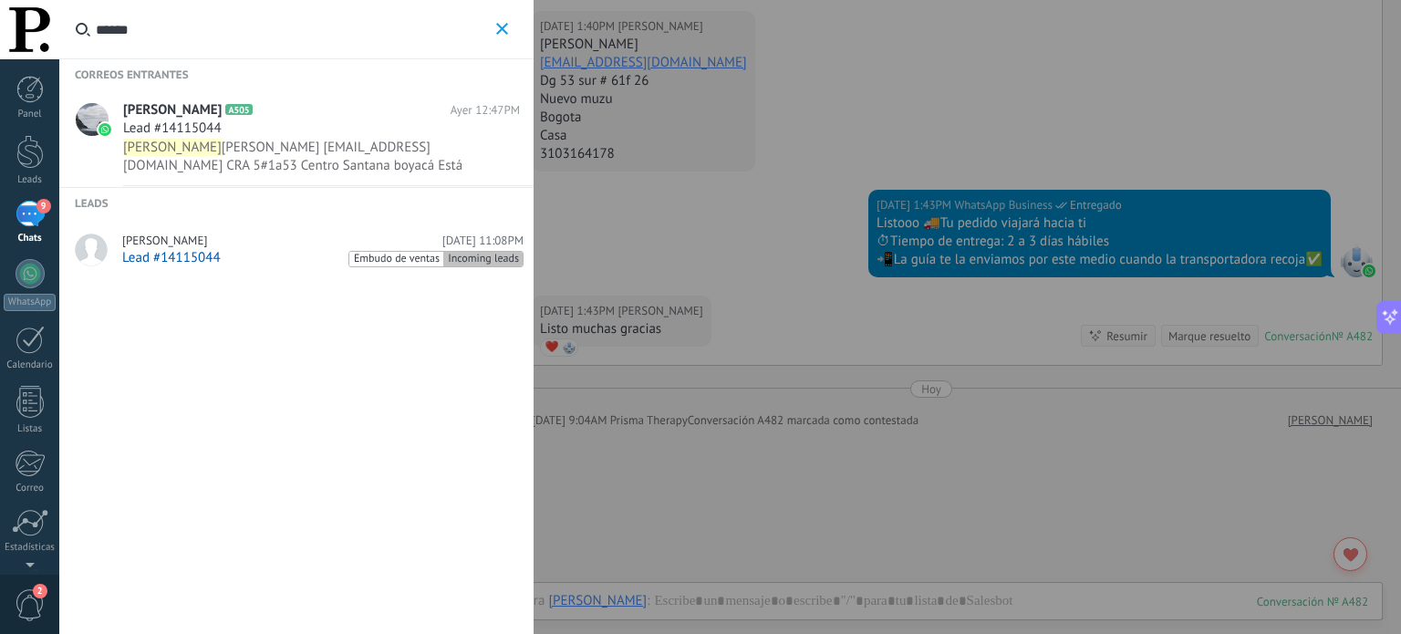
type input "******"
click at [288, 255] on div "Lead #14115044 Embudo de ventas Incoming leads" at bounding box center [322, 258] width 401 height 18
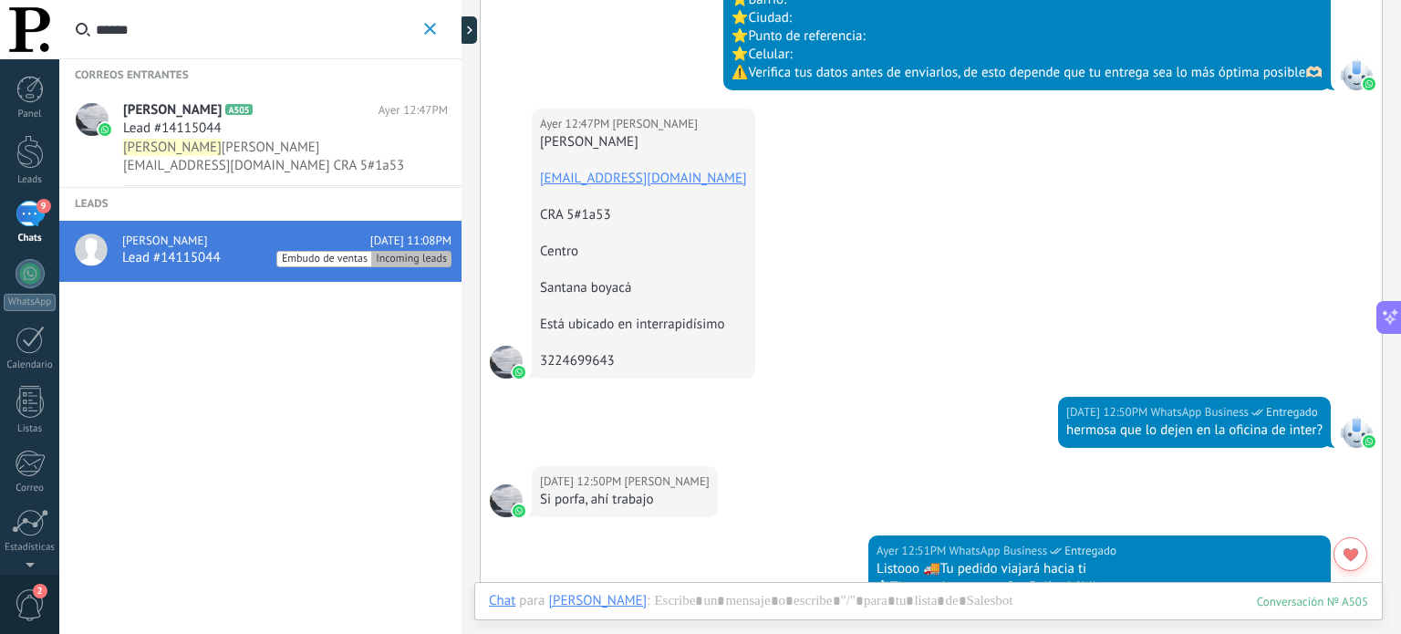
scroll to position [787, 0]
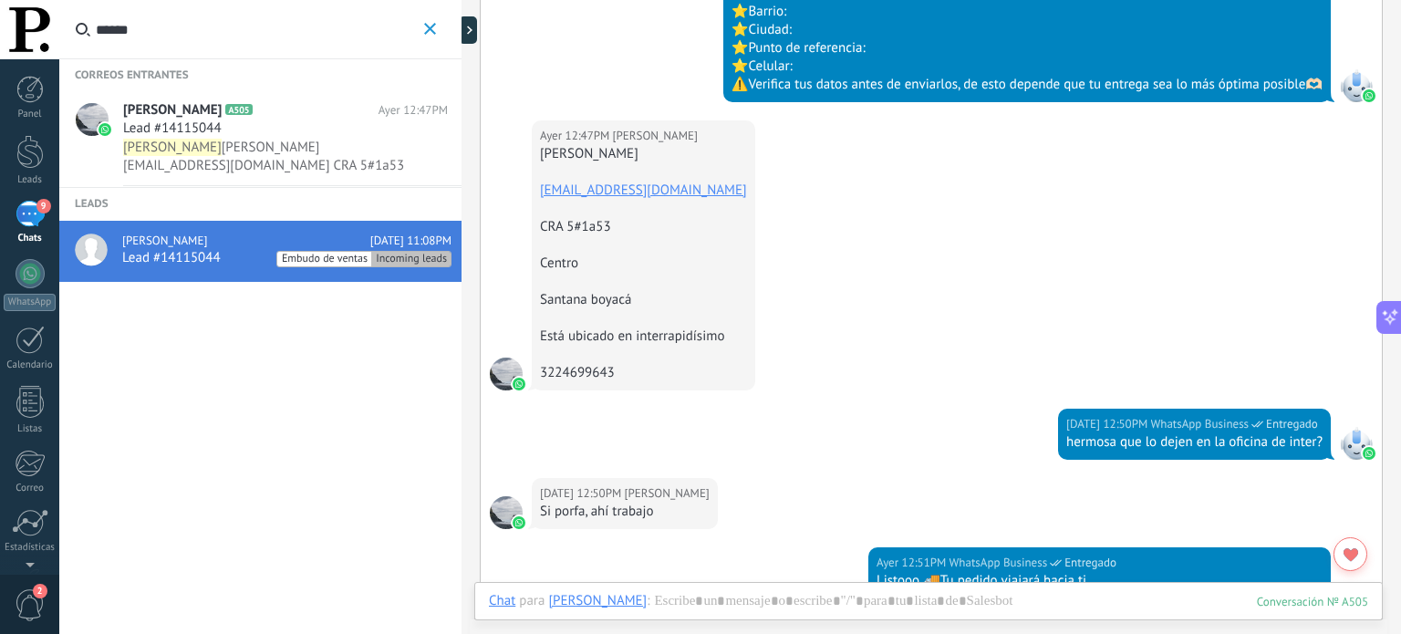
click at [436, 34] on button "******" at bounding box center [430, 29] width 21 height 23
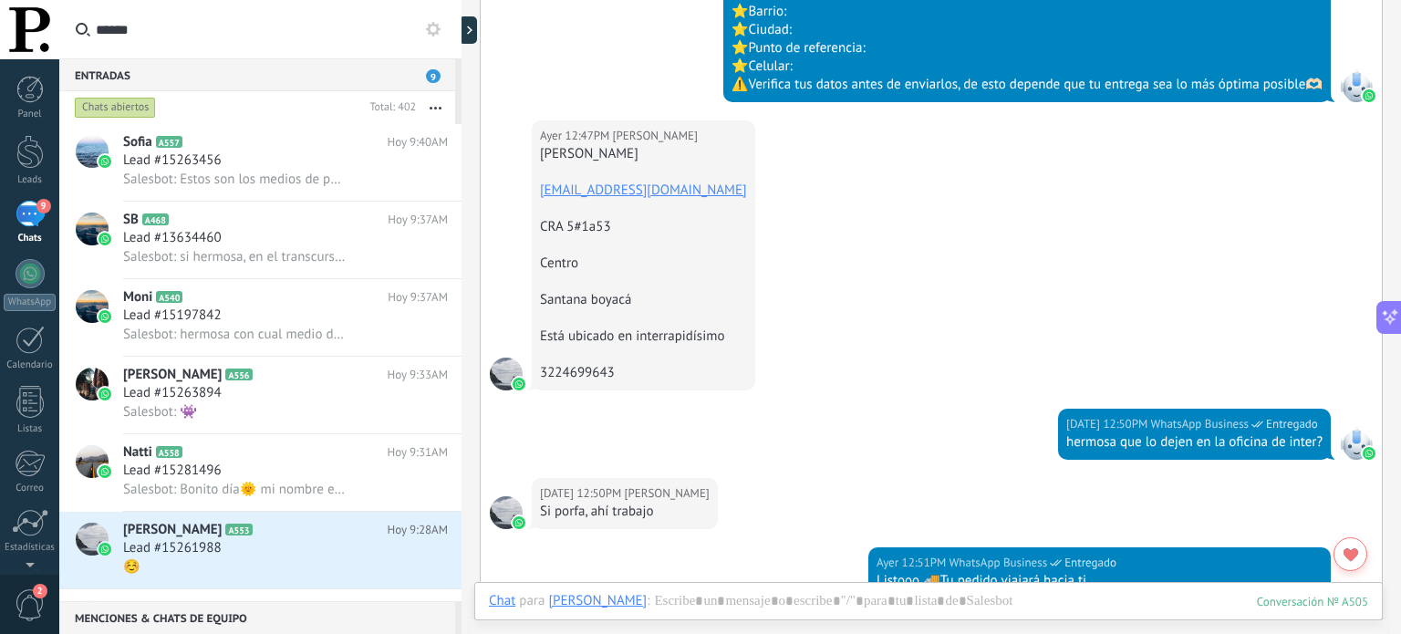
click at [22, 224] on div "9" at bounding box center [30, 214] width 29 height 26
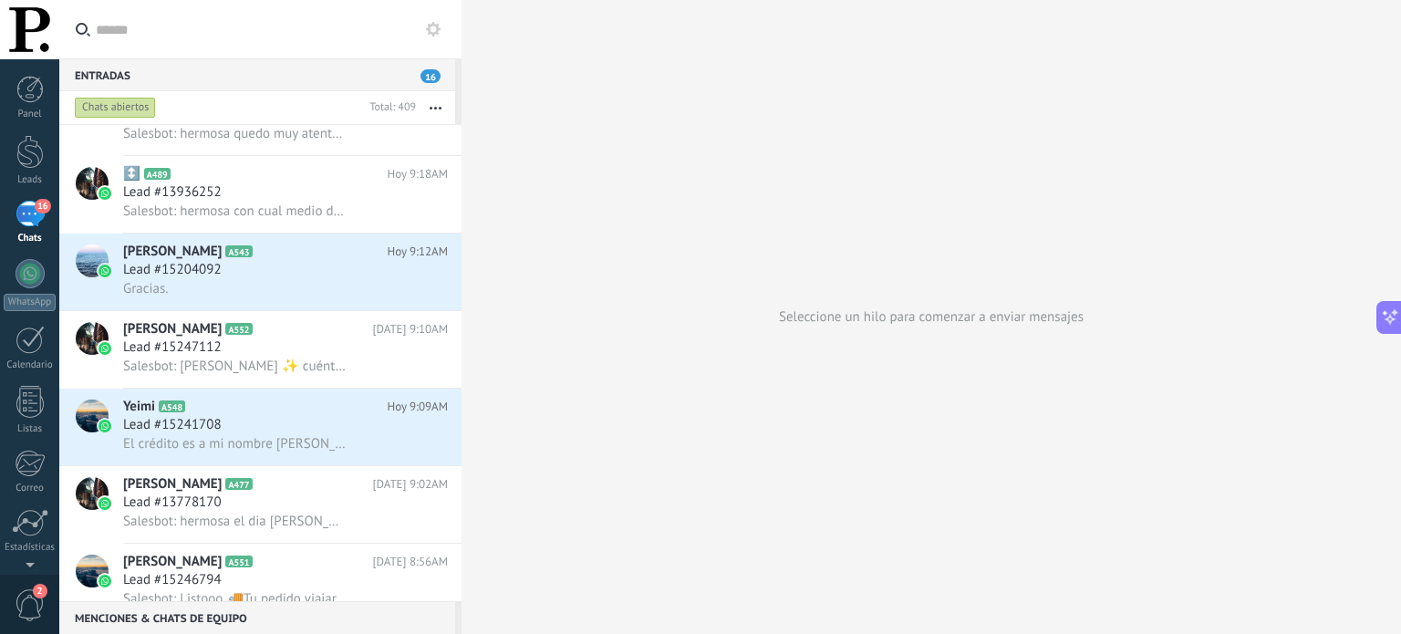
scroll to position [1109, 0]
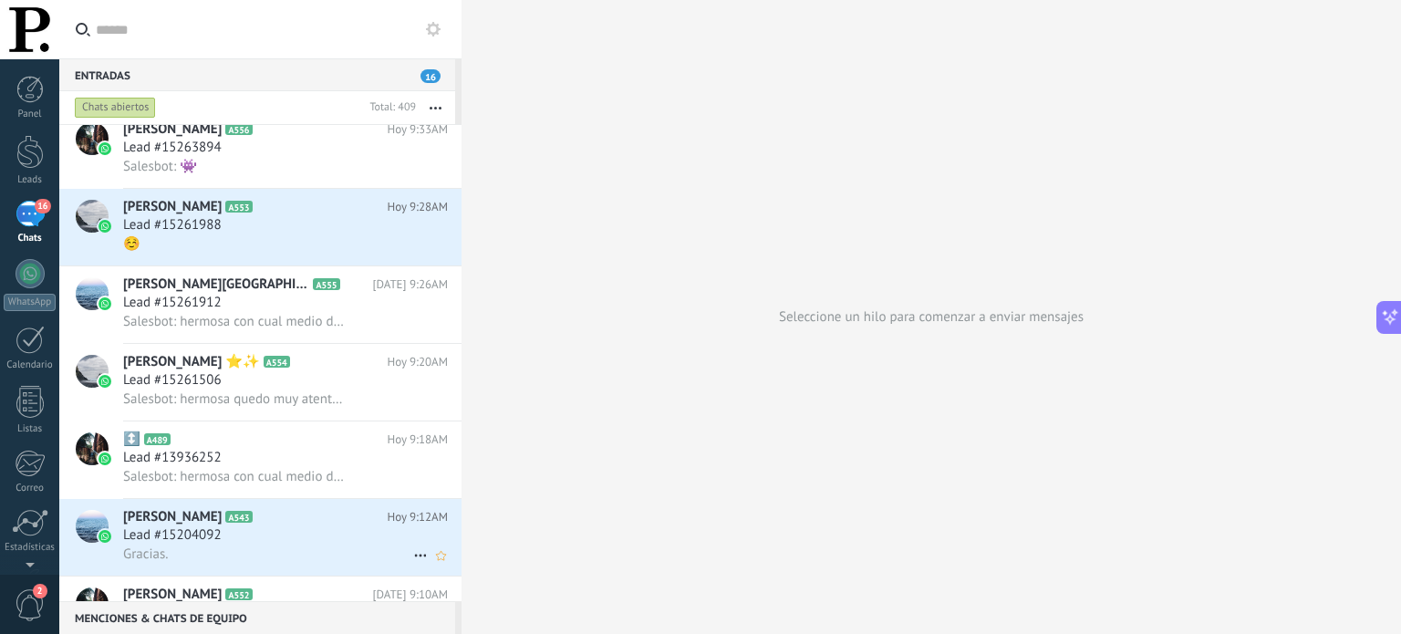
click at [244, 526] on h2 "Aida A543" at bounding box center [255, 517] width 264 height 18
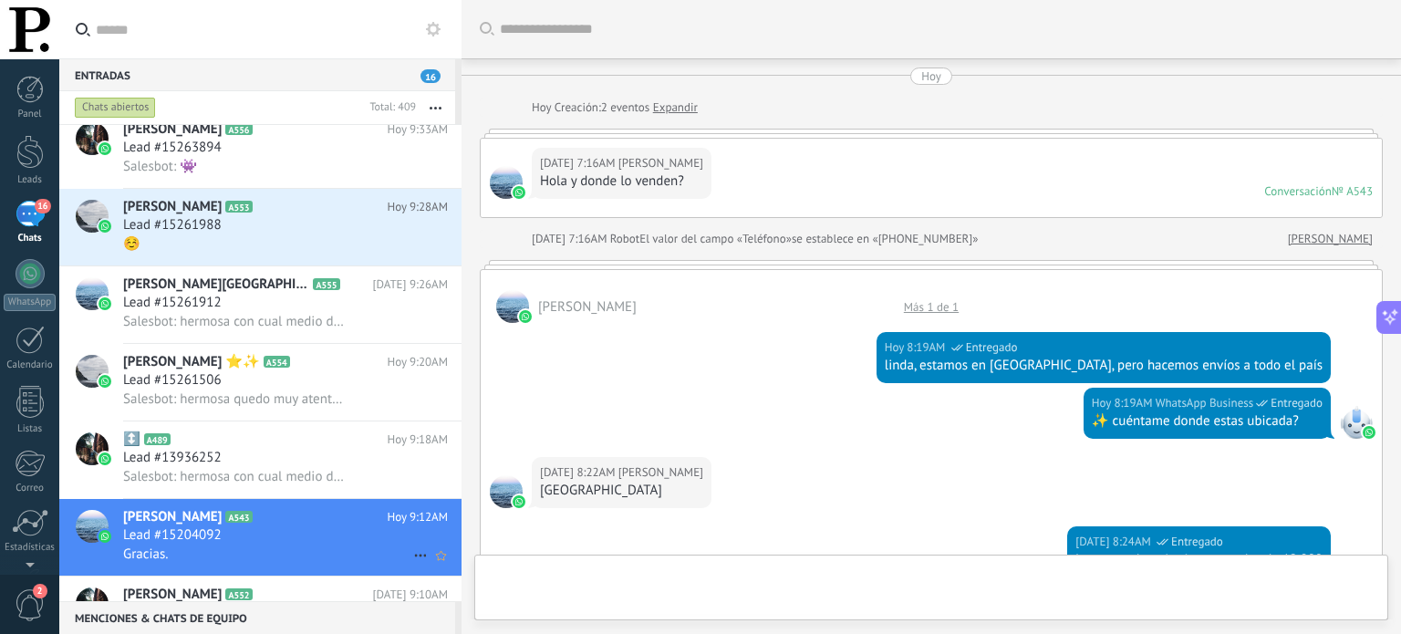
scroll to position [876, 0]
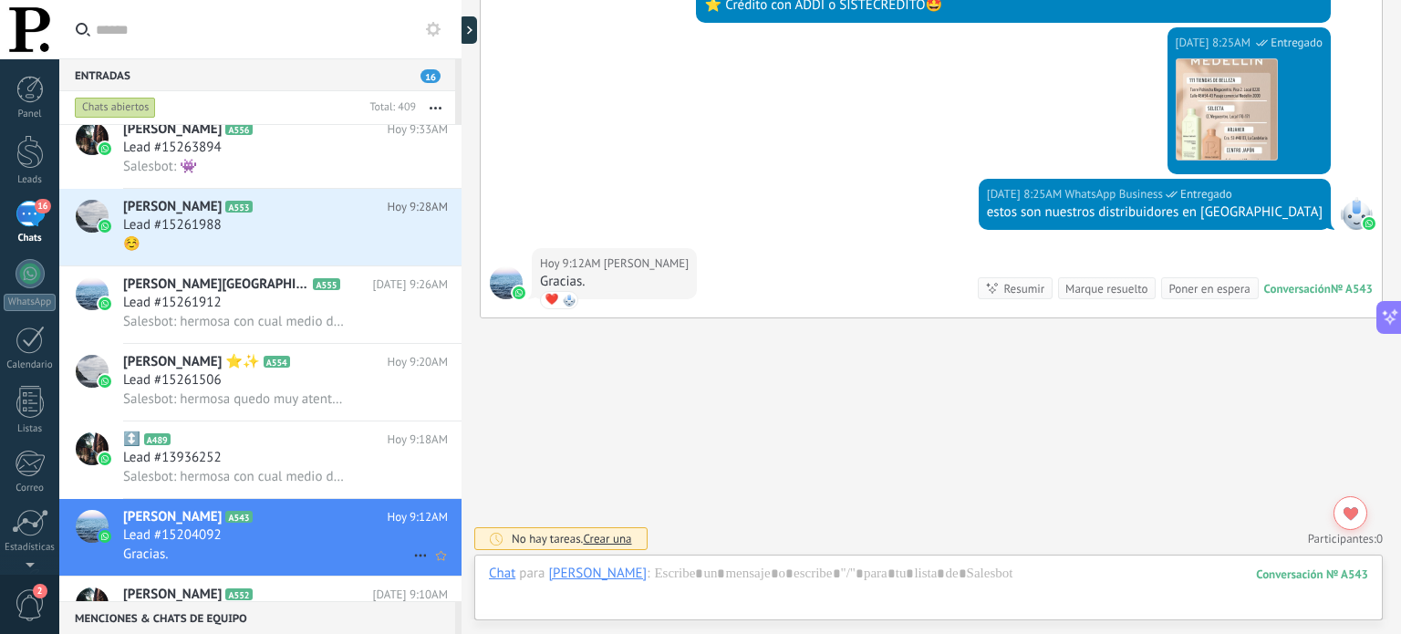
click at [411, 565] on icon at bounding box center [421, 555] width 22 height 22
click at [436, 565] on div "[PERSON_NAME] respondió" at bounding box center [509, 565] width 181 height 36
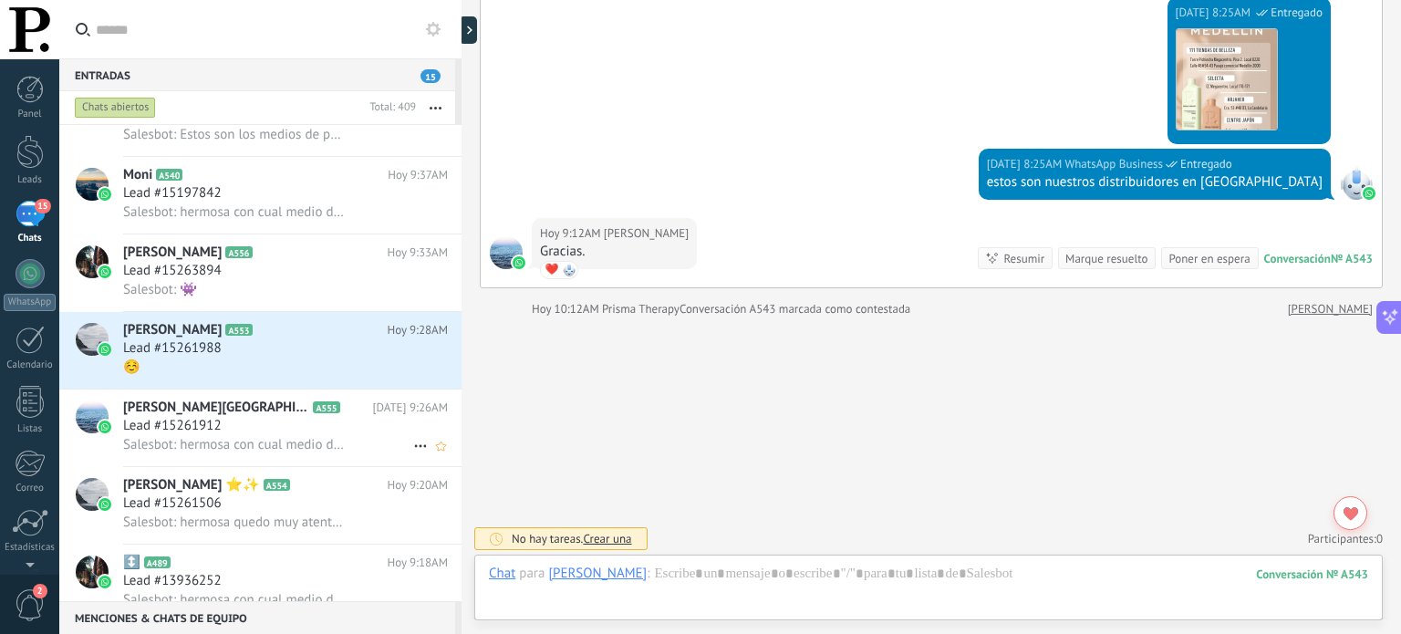
scroll to position [968, 0]
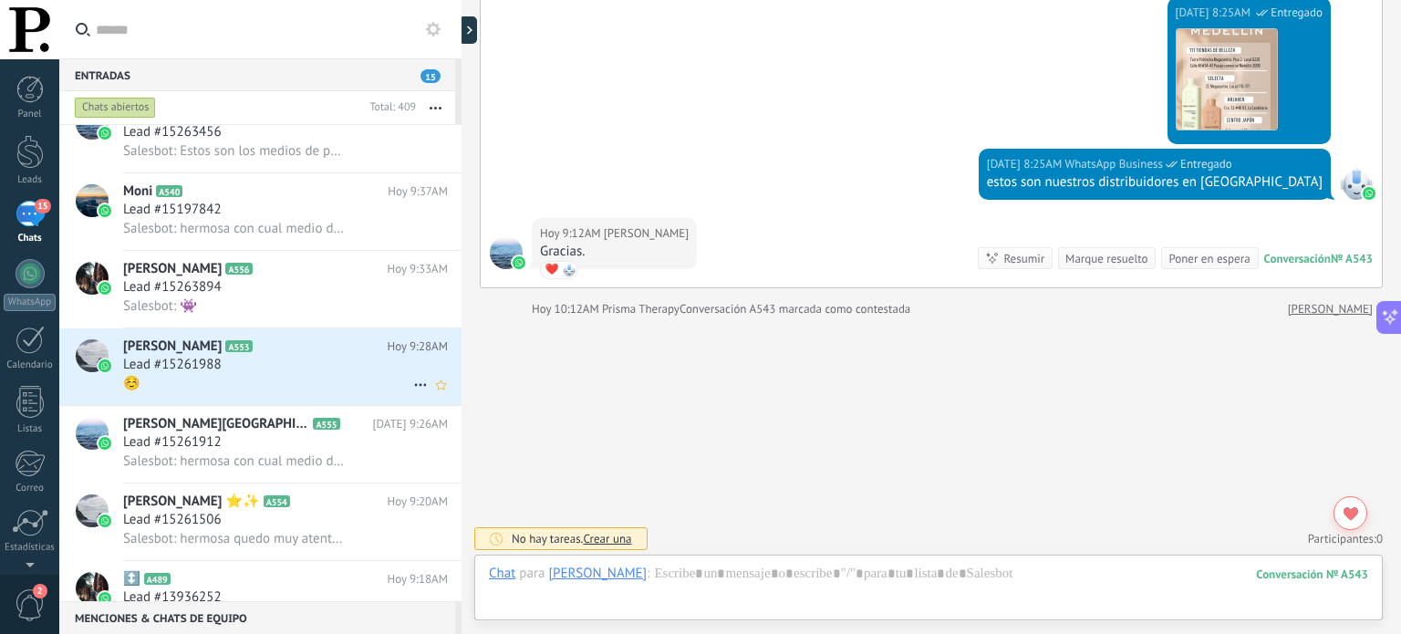
click at [298, 369] on div "Lead #15261988" at bounding box center [285, 365] width 325 height 18
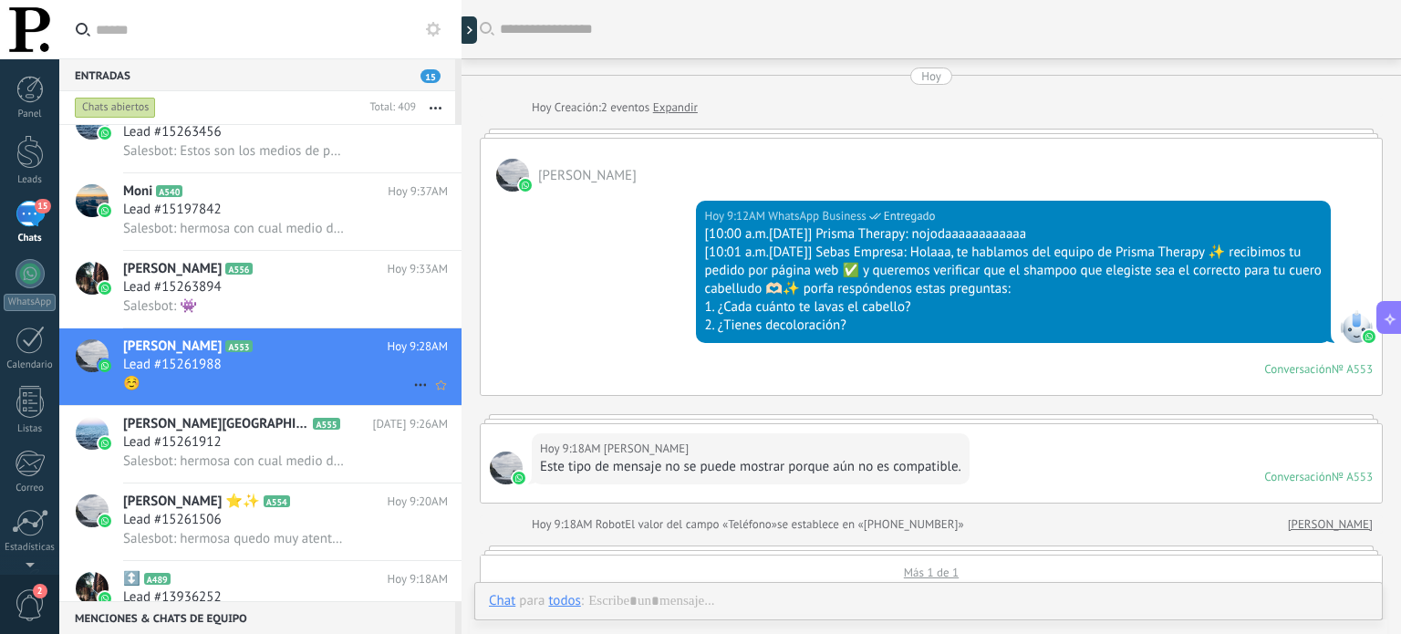
scroll to position [1014, 0]
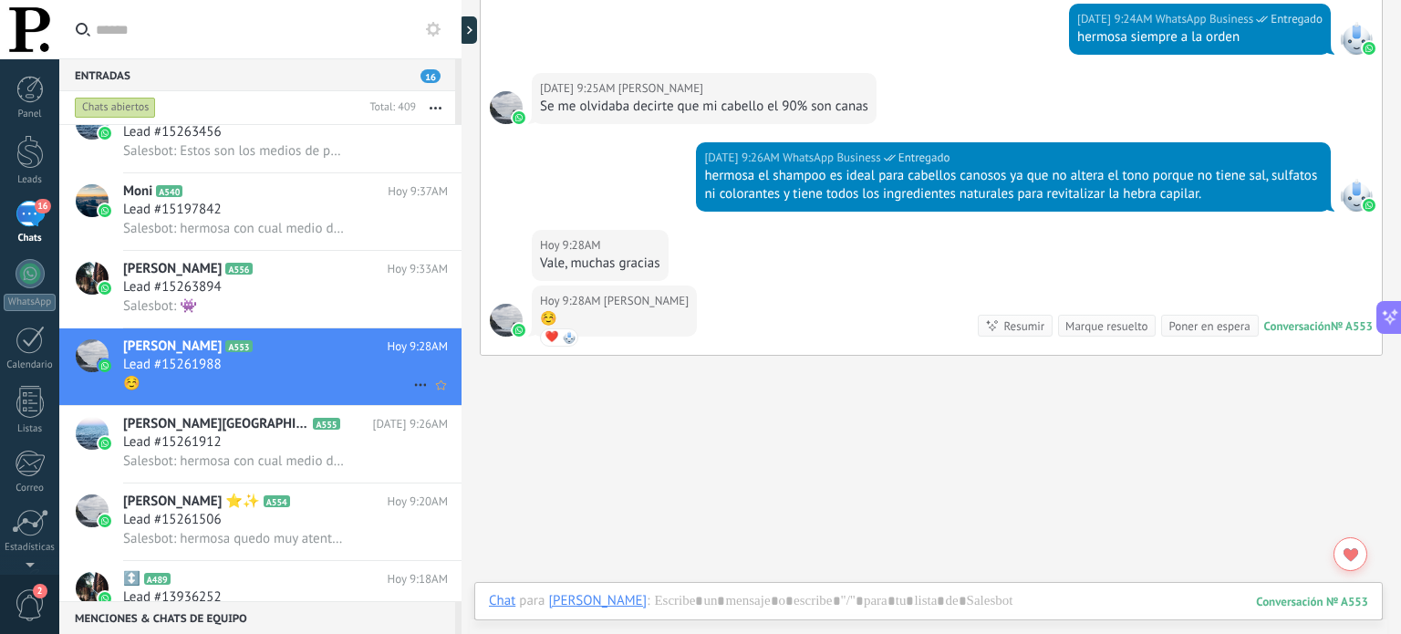
click at [413, 389] on icon at bounding box center [421, 385] width 22 height 22
click at [451, 410] on span "[PERSON_NAME] respondió" at bounding box center [520, 402] width 160 height 36
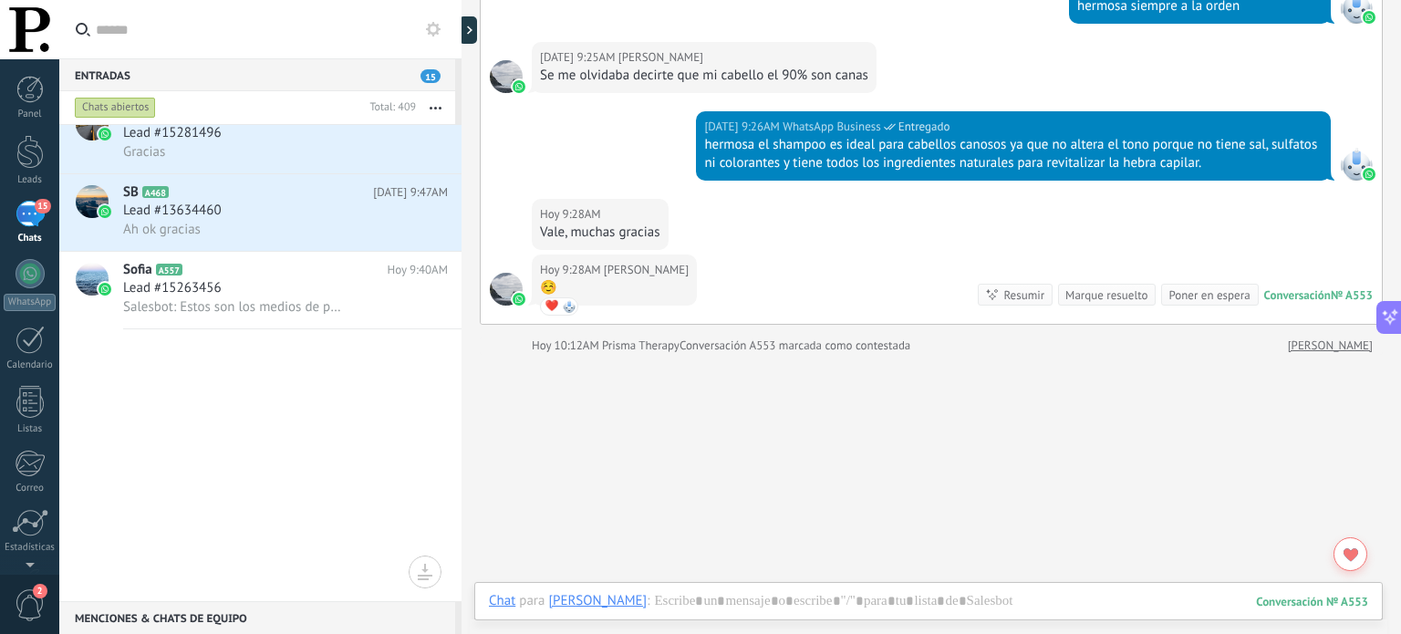
scroll to position [0, 0]
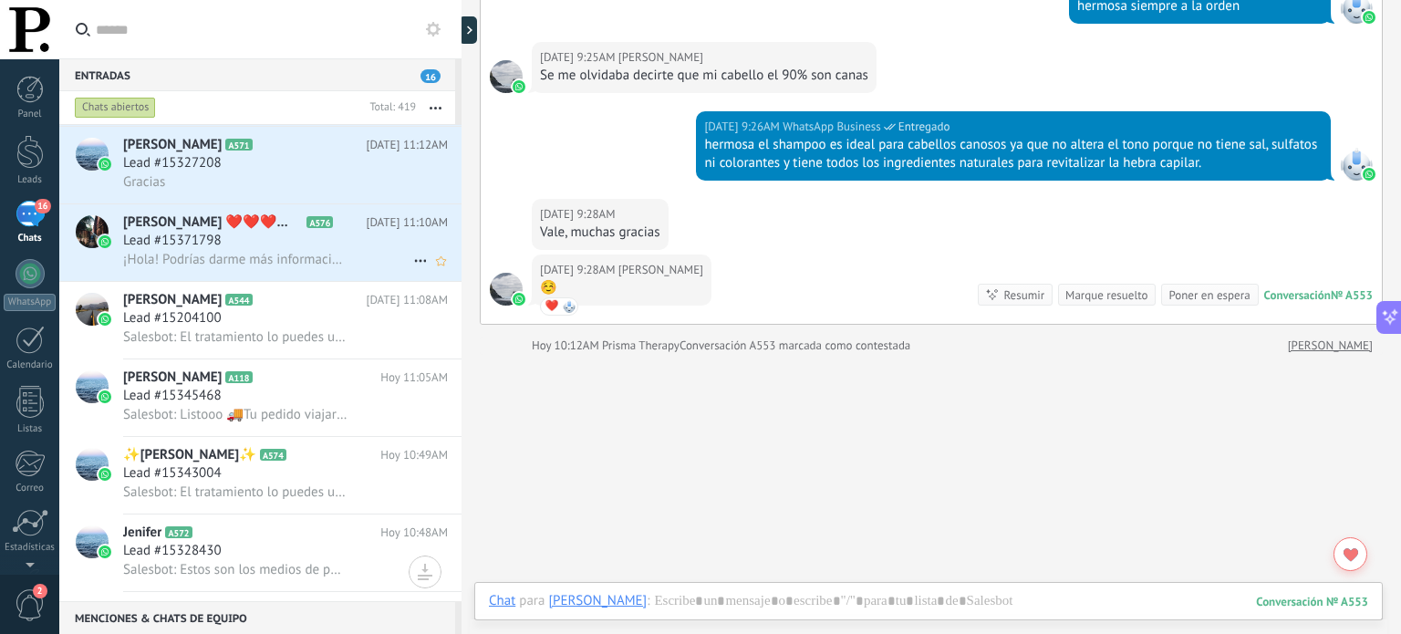
scroll to position [233, 0]
click at [28, 214] on div "16" at bounding box center [30, 214] width 29 height 26
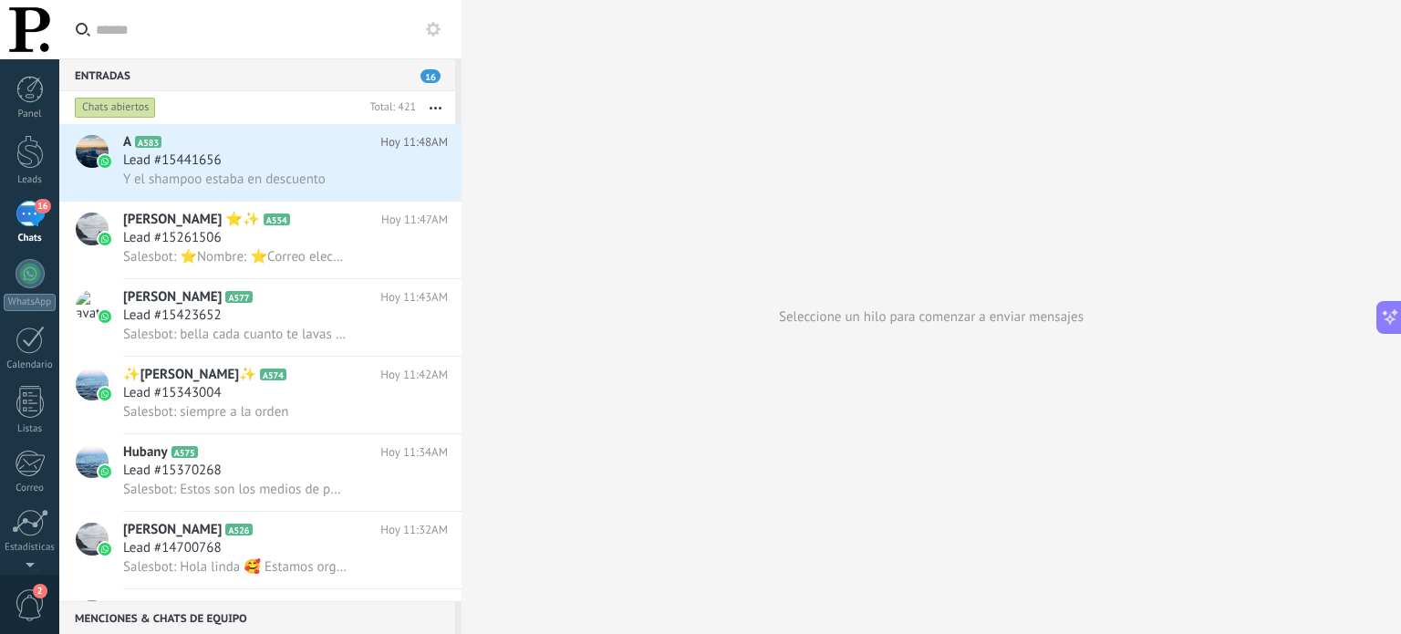
click at [36, 211] on span "16" at bounding box center [43, 206] width 16 height 15
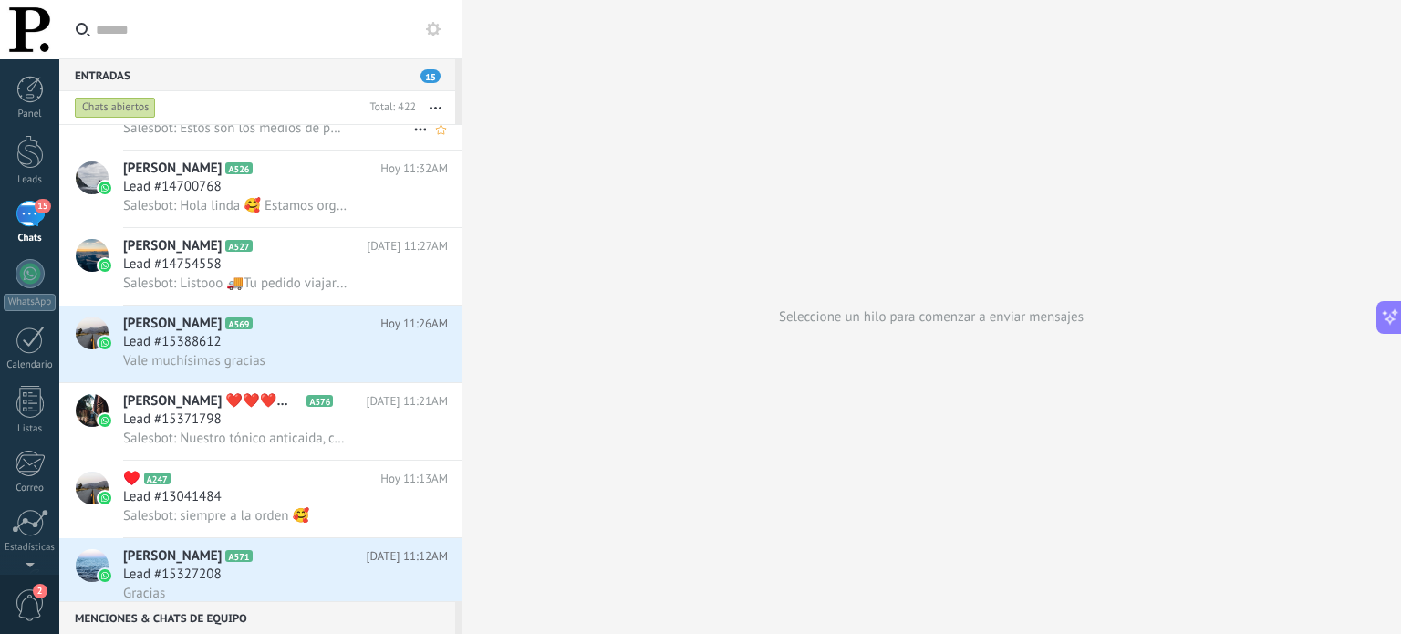
scroll to position [441, 0]
click at [328, 365] on div "Vale muchísimas gracias" at bounding box center [285, 360] width 325 height 19
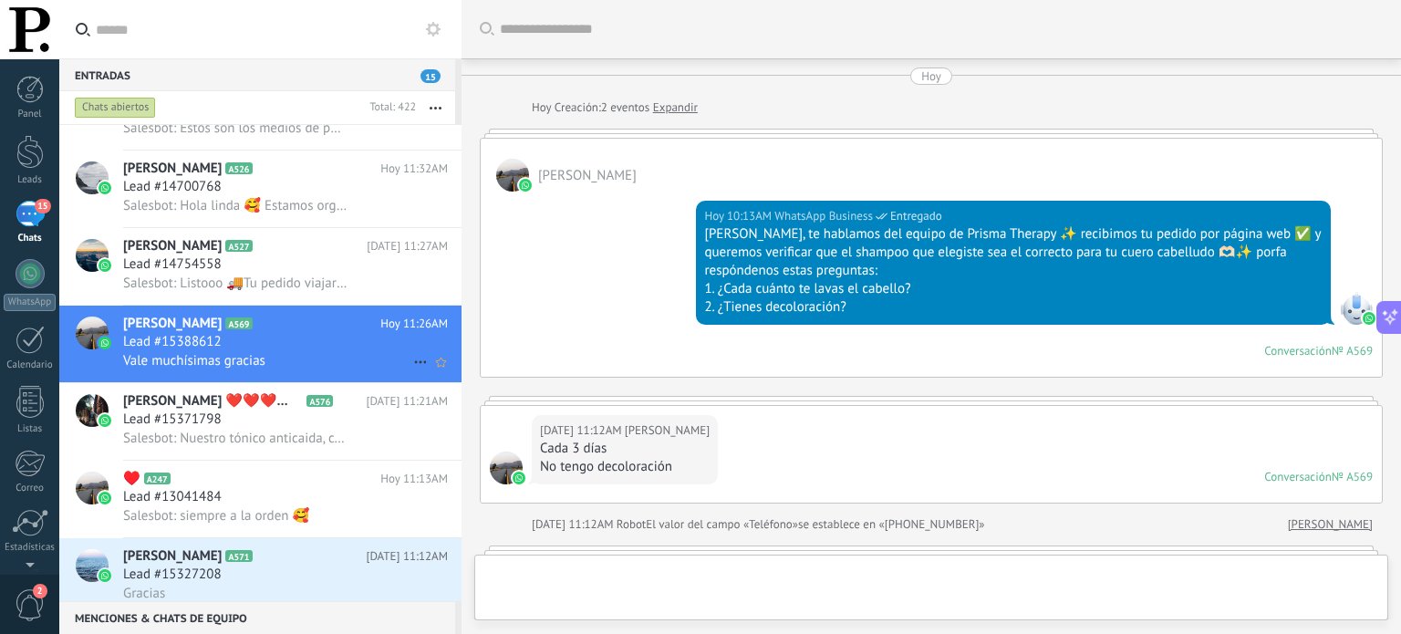
scroll to position [1065, 0]
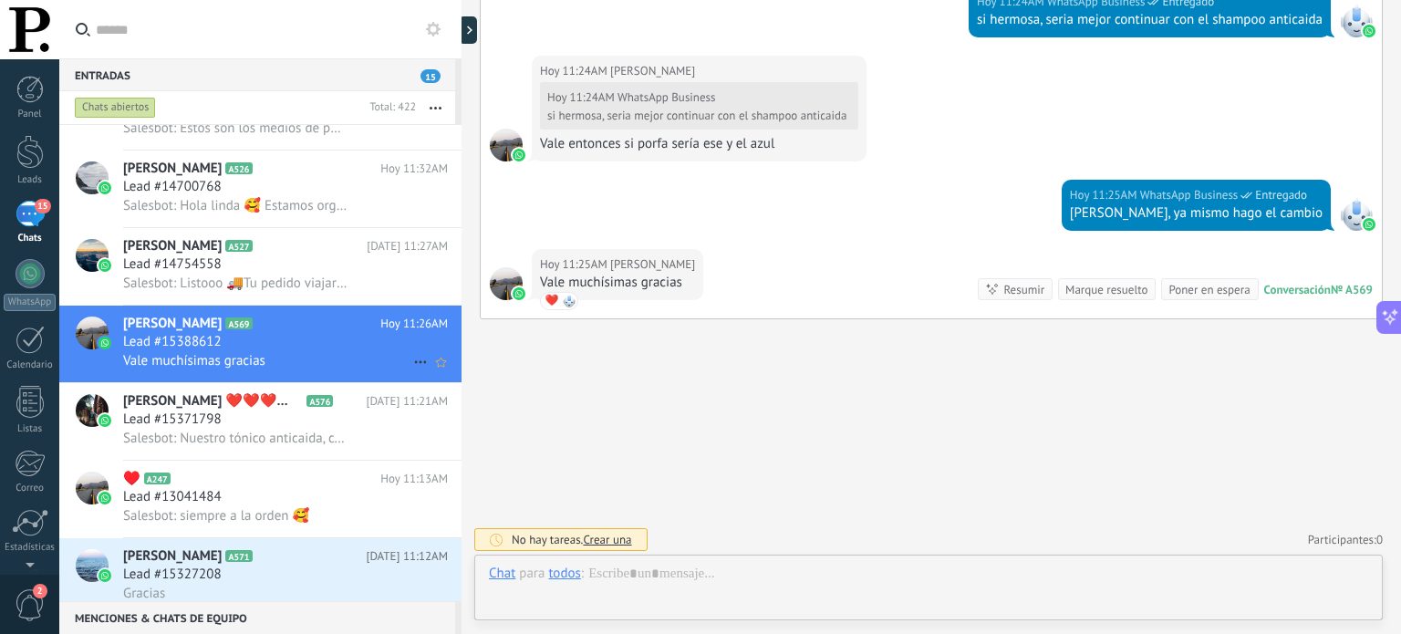
click at [414, 364] on use at bounding box center [420, 362] width 12 height 3
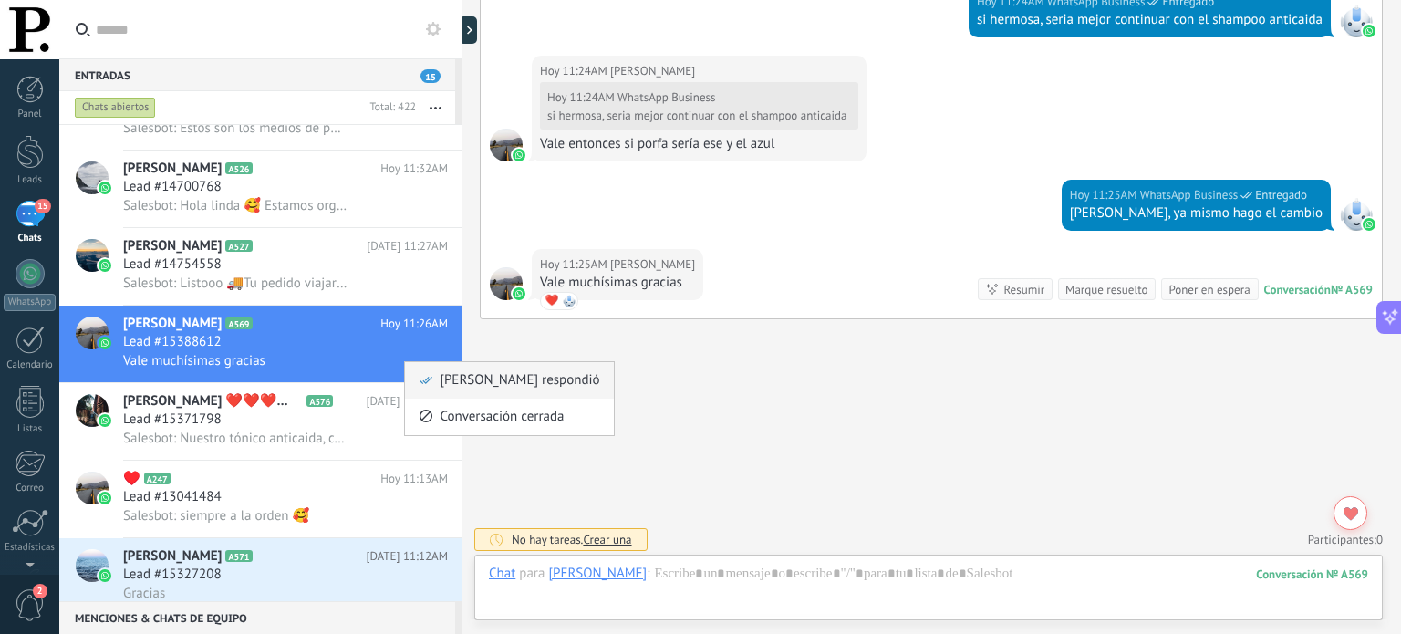
click at [429, 375] on icon at bounding box center [426, 380] width 13 height 13
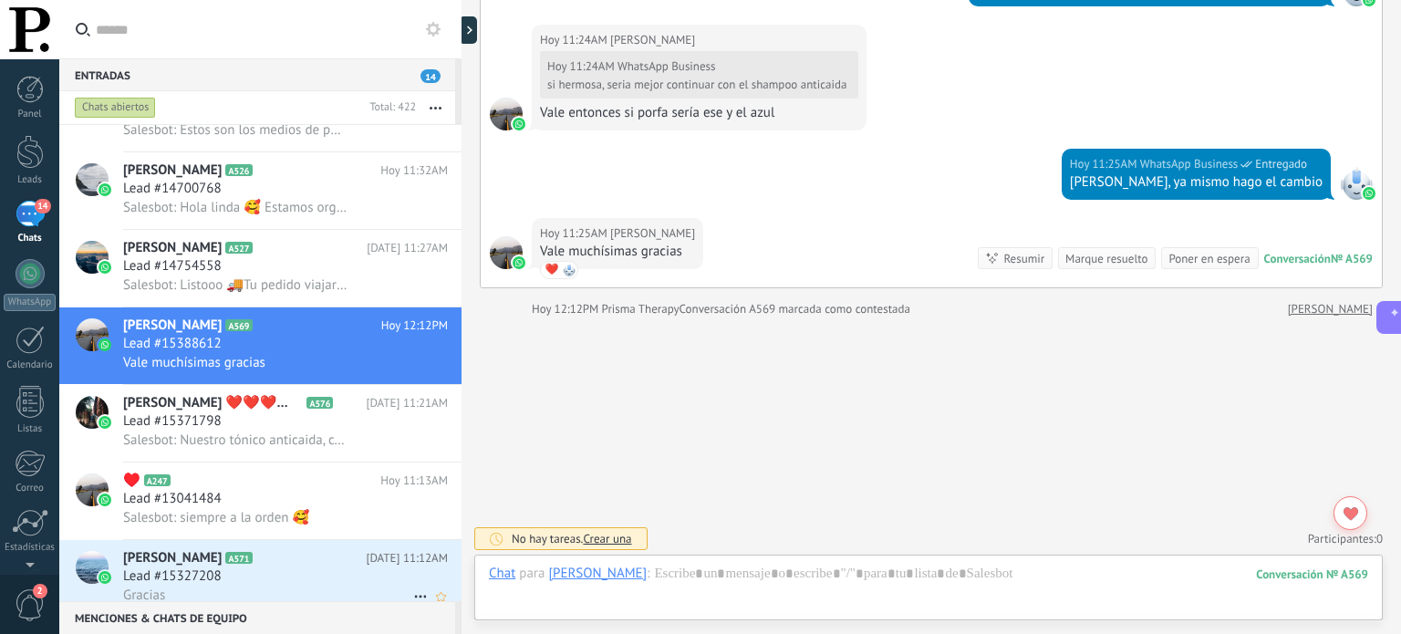
scroll to position [624, 0]
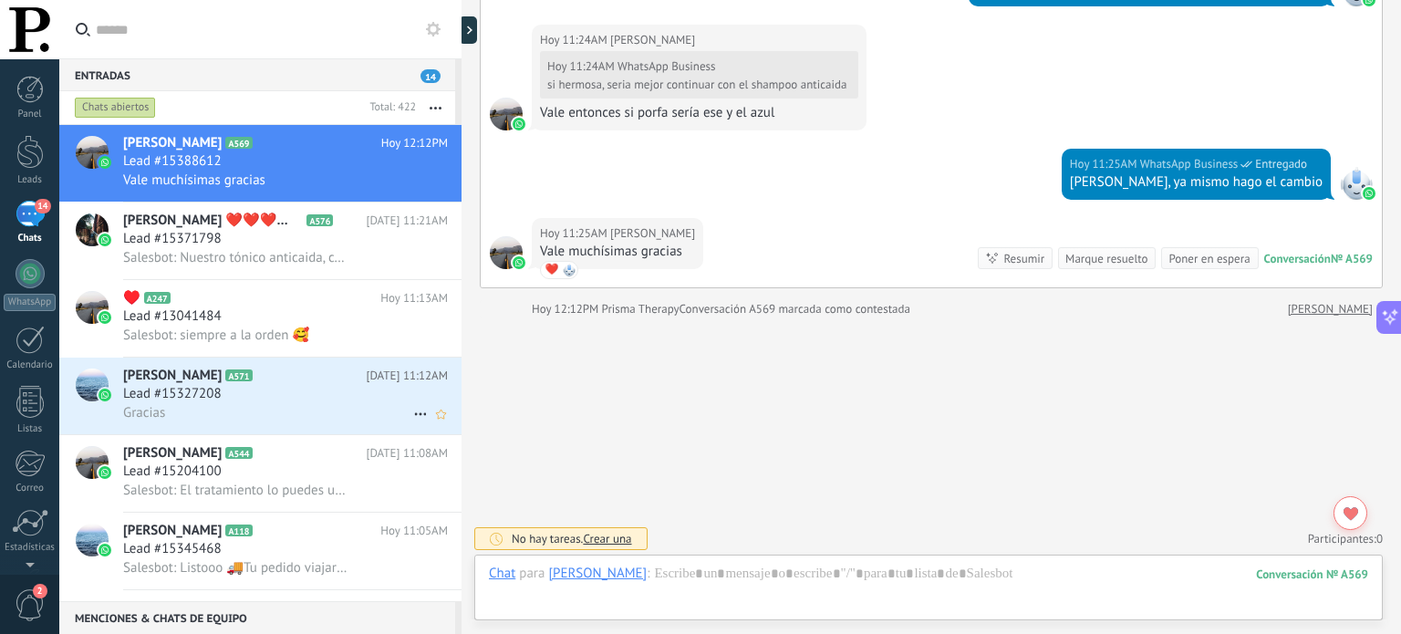
click at [339, 403] on div "Lead #15327208" at bounding box center [285, 394] width 325 height 18
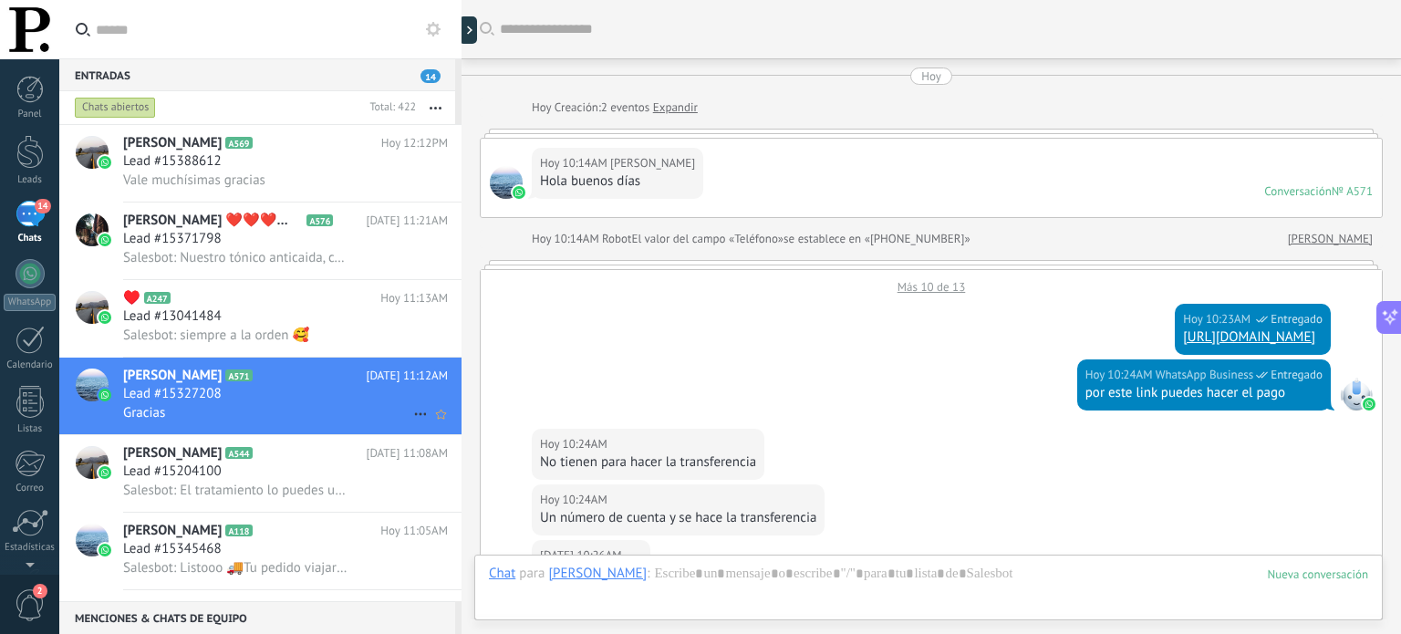
click at [411, 425] on icon at bounding box center [421, 414] width 22 height 22
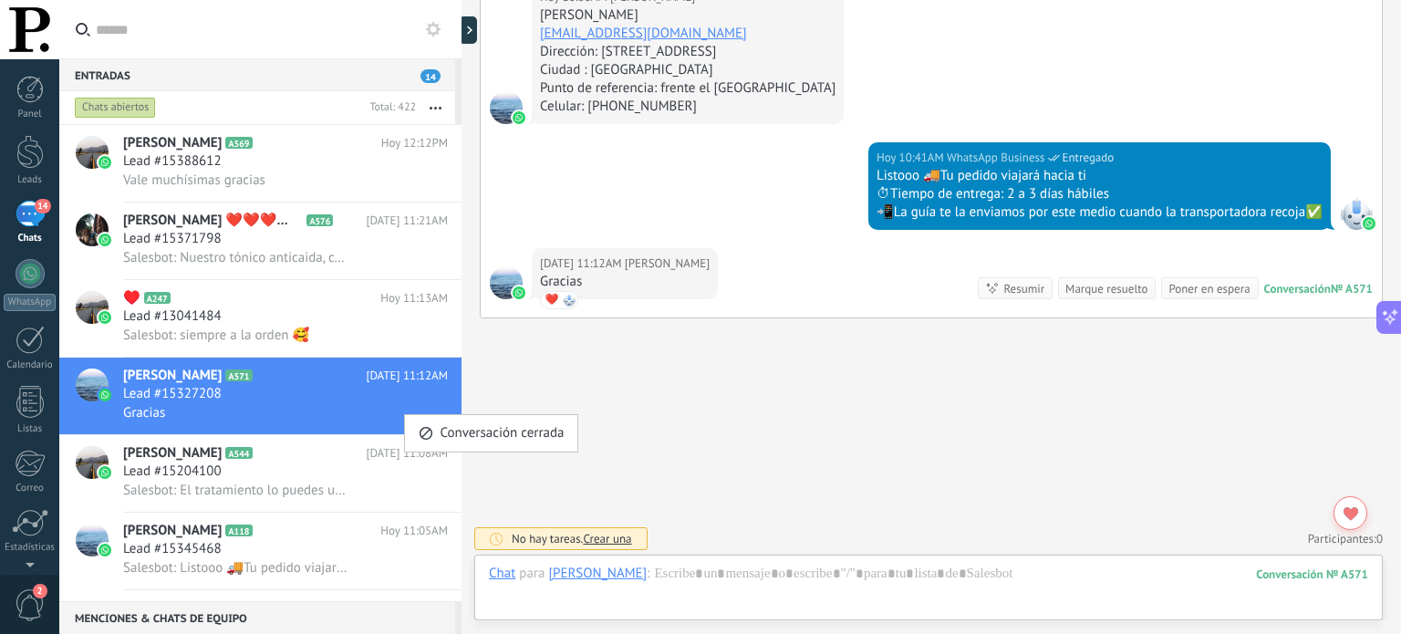
click at [379, 411] on div at bounding box center [700, 317] width 1401 height 634
click at [414, 422] on icon "Conversación cerrada" at bounding box center [421, 414] width 22 height 22
click at [449, 431] on span "[PERSON_NAME] respondió" at bounding box center [520, 433] width 160 height 36
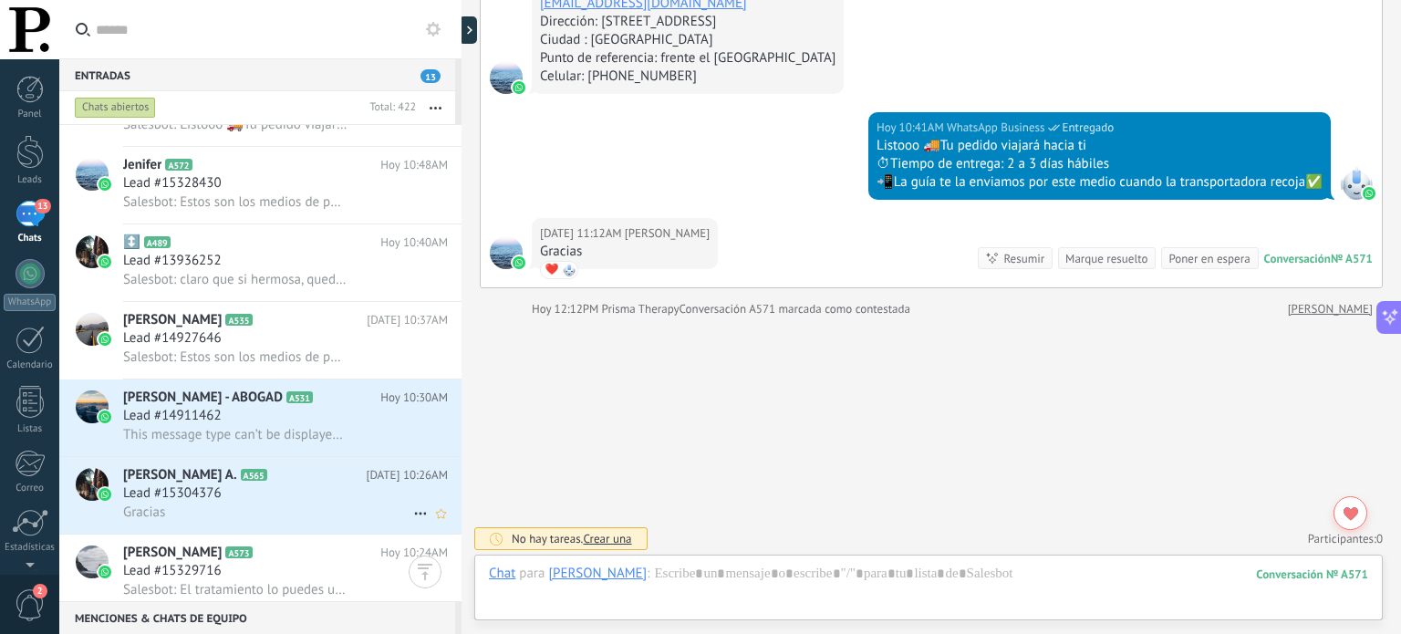
scroll to position [1152, 0]
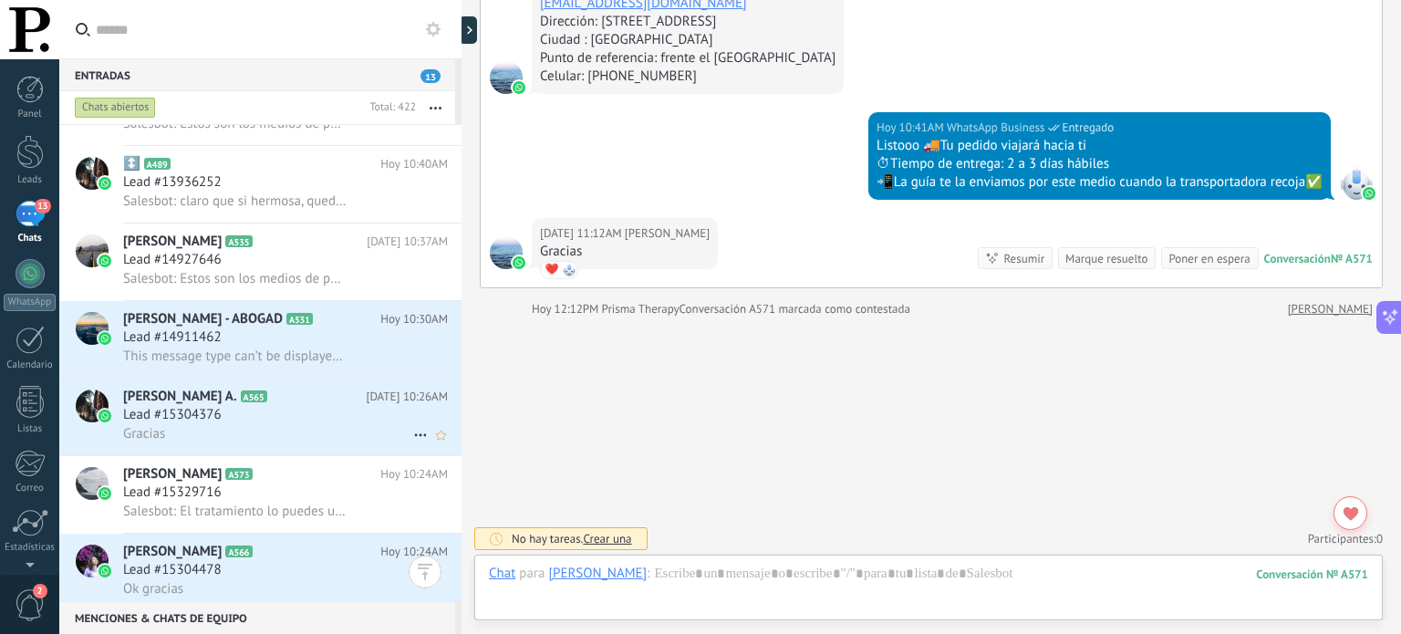
click at [344, 420] on div "Lead #15304376" at bounding box center [285, 415] width 325 height 18
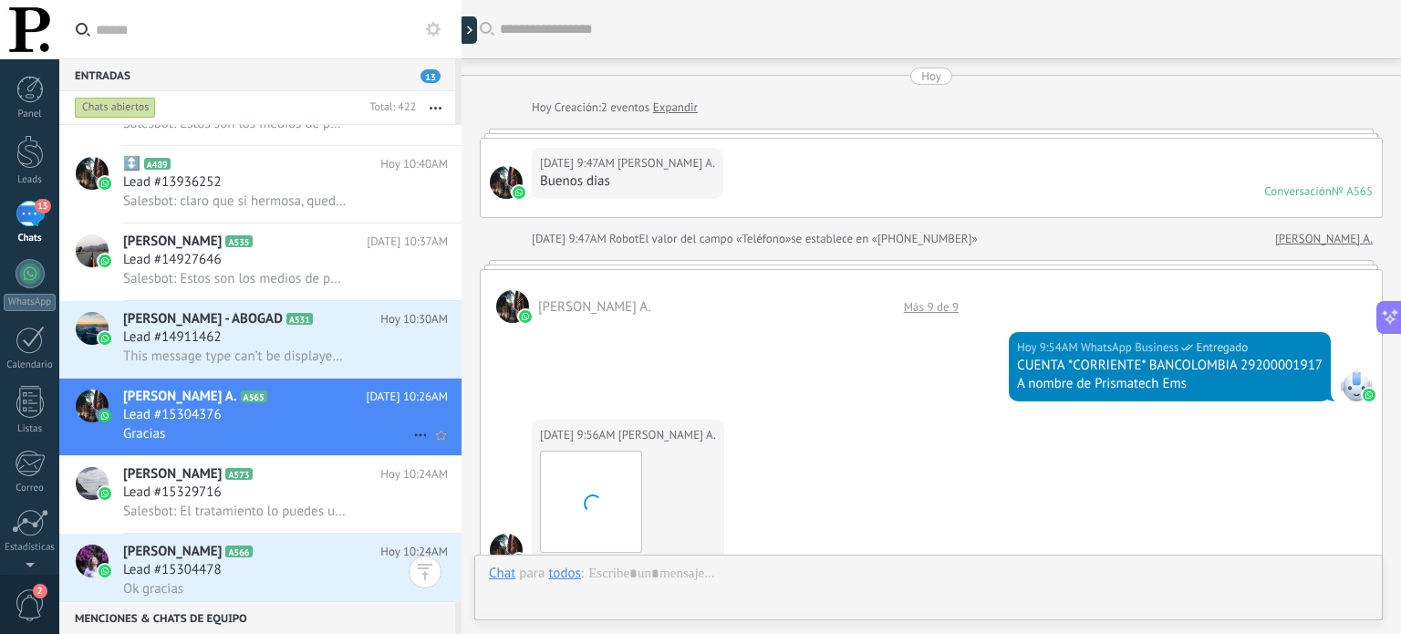
scroll to position [931, 0]
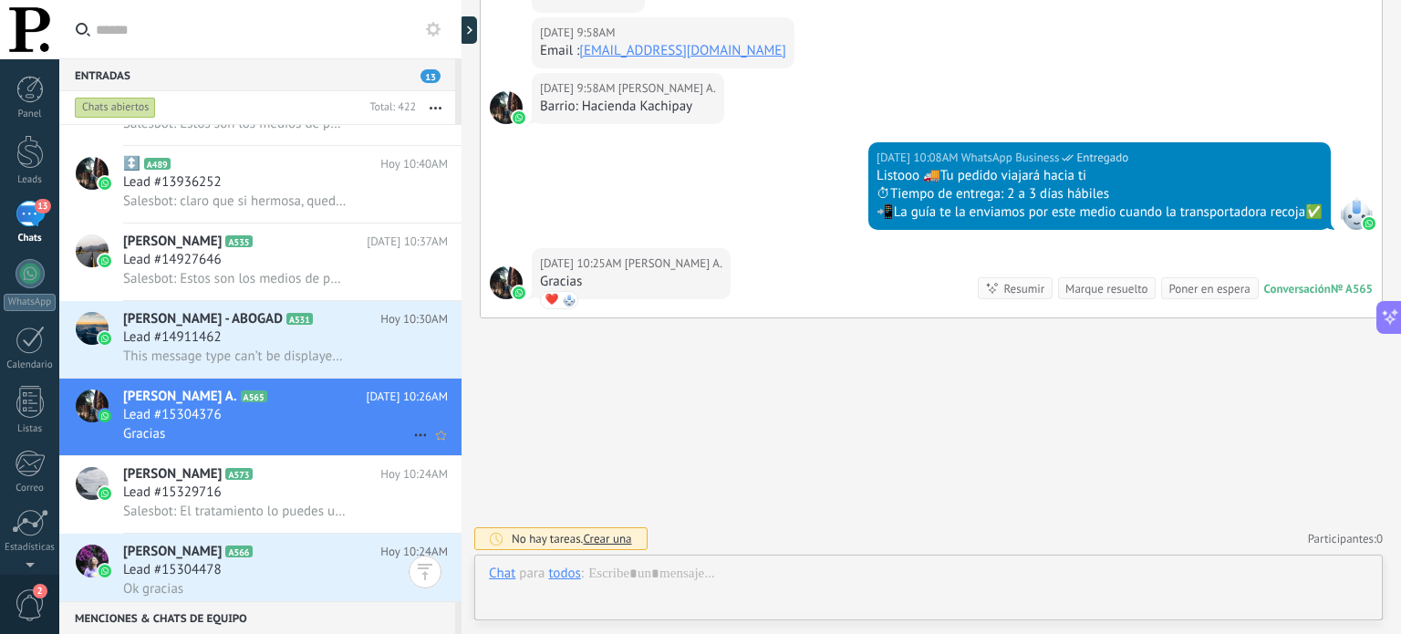
click at [414, 437] on use at bounding box center [420, 435] width 12 height 3
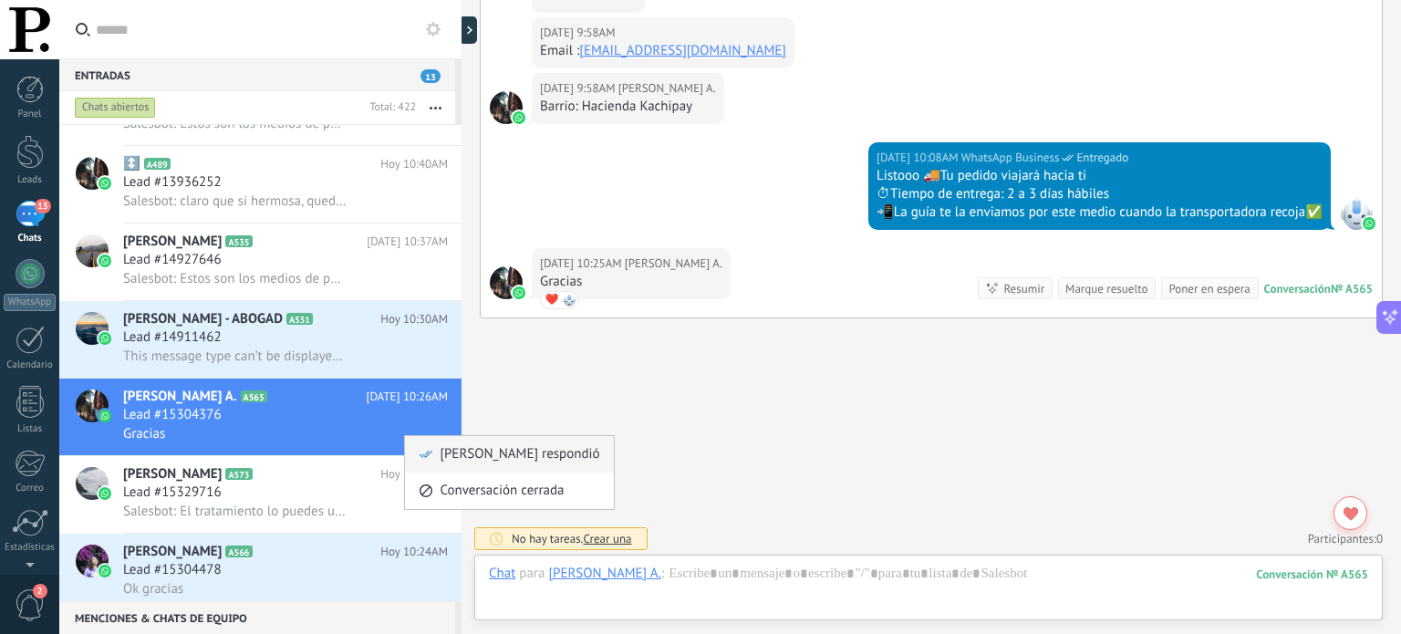
click at [436, 450] on div "[PERSON_NAME] respondió" at bounding box center [509, 454] width 181 height 36
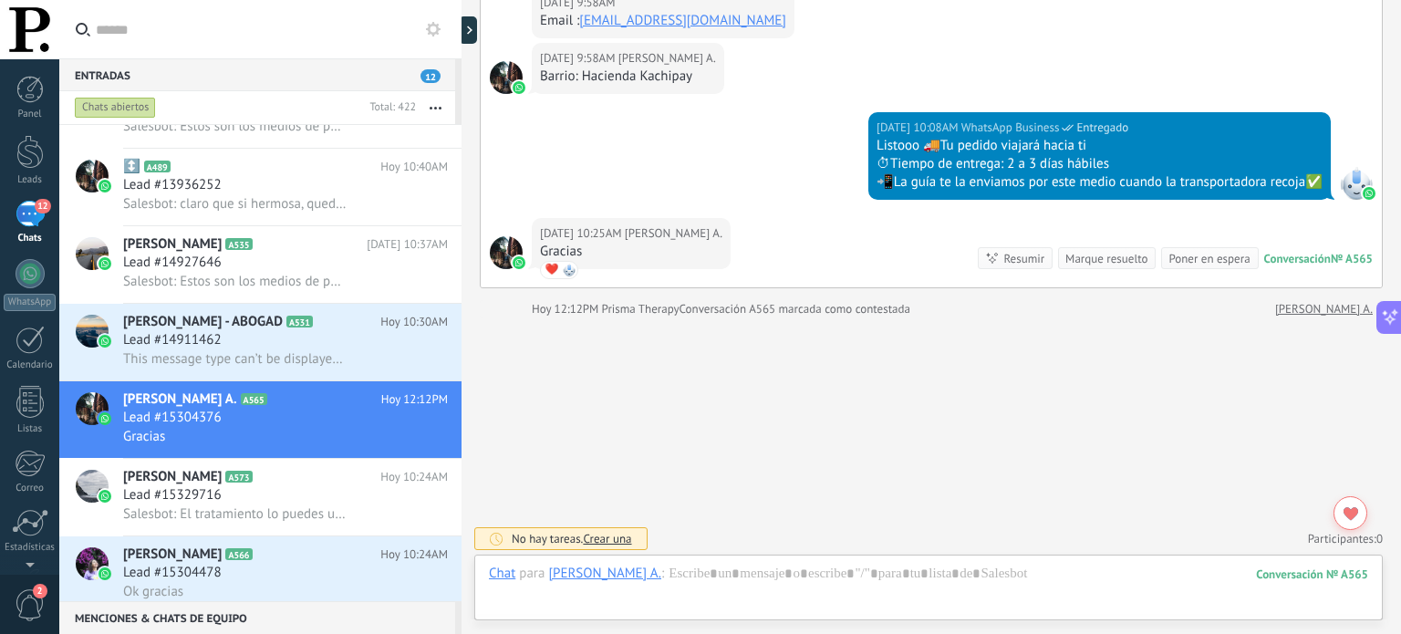
scroll to position [1360, 0]
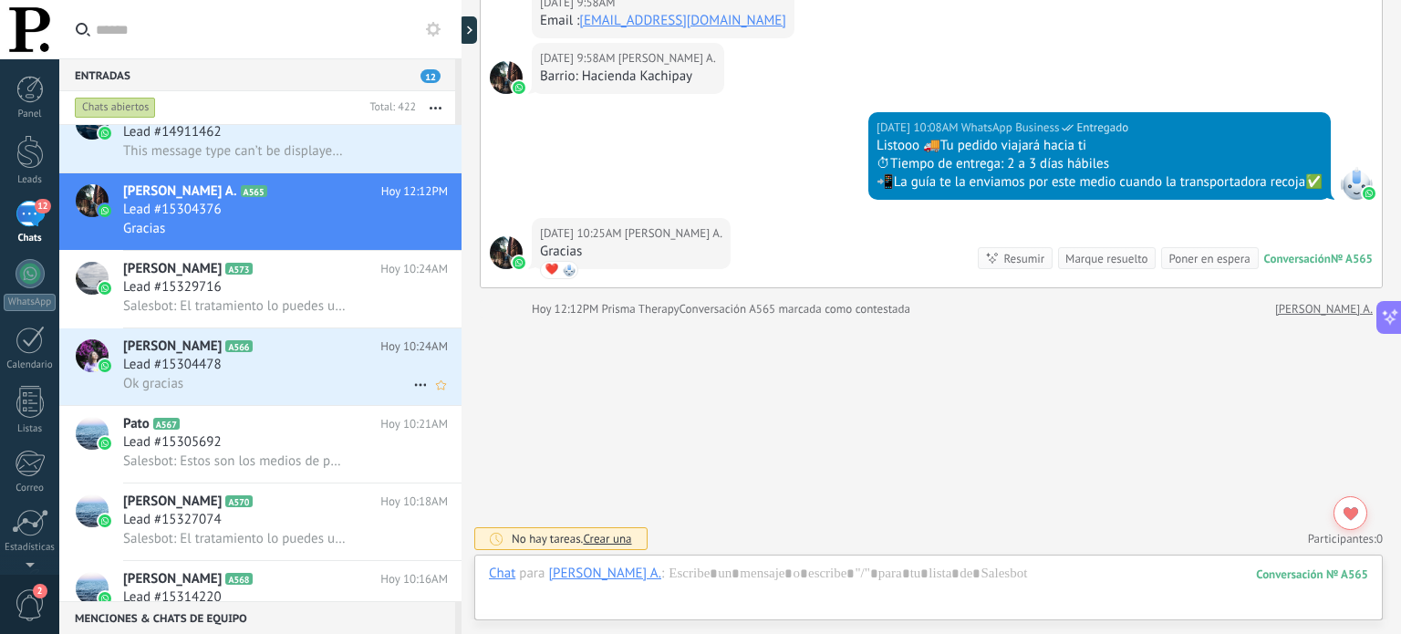
click at [311, 368] on div "Lead #15304478" at bounding box center [285, 365] width 325 height 18
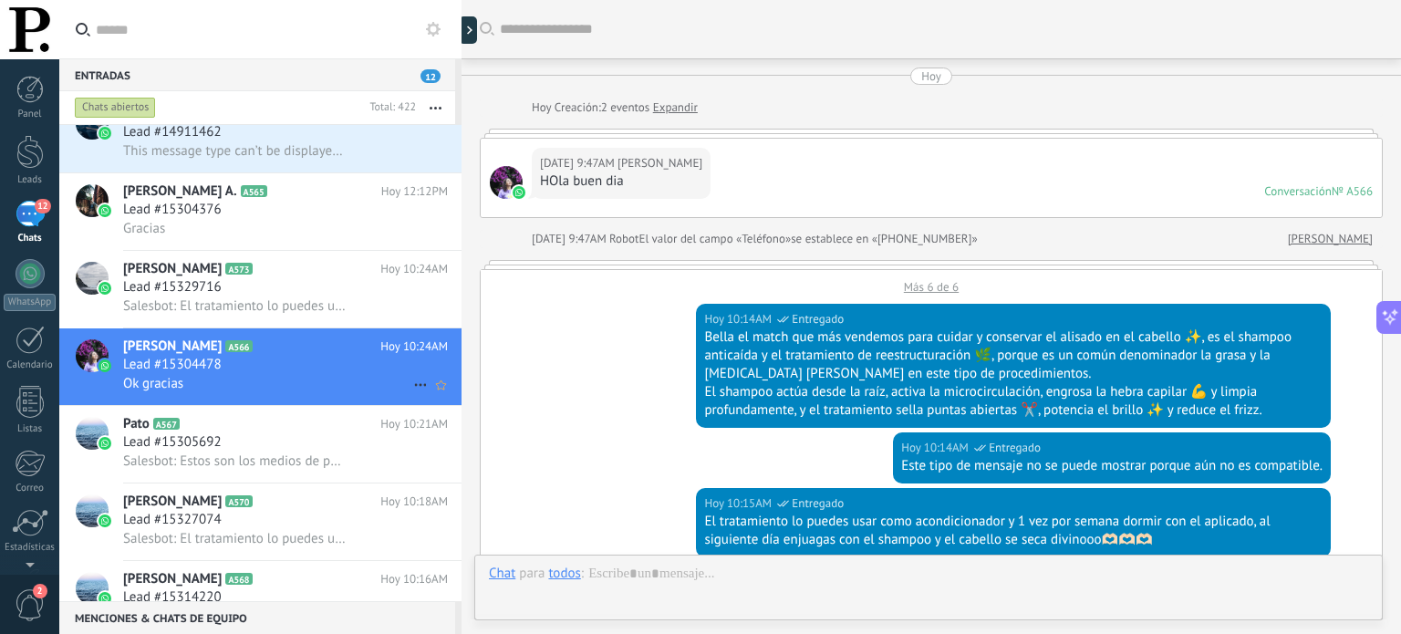
scroll to position [734, 0]
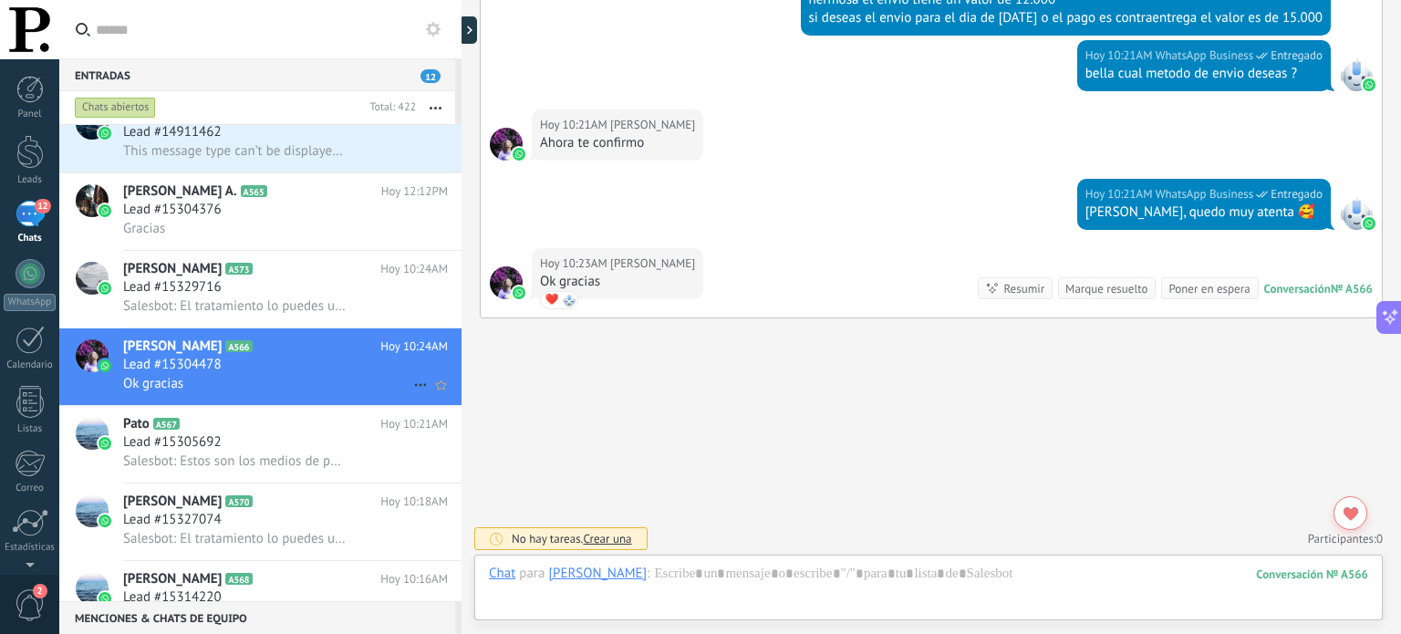
click at [412, 385] on icon at bounding box center [421, 385] width 22 height 22
click at [478, 404] on span "[PERSON_NAME] respondió" at bounding box center [520, 403] width 160 height 36
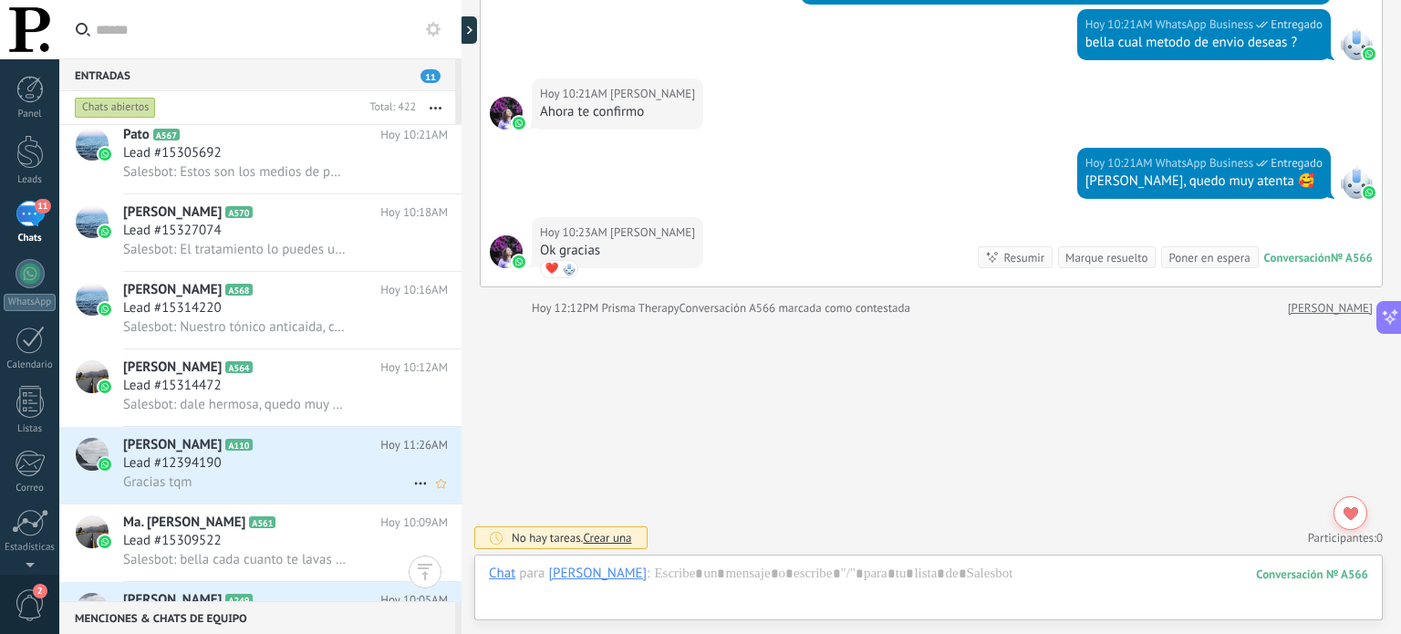
scroll to position [1725, 0]
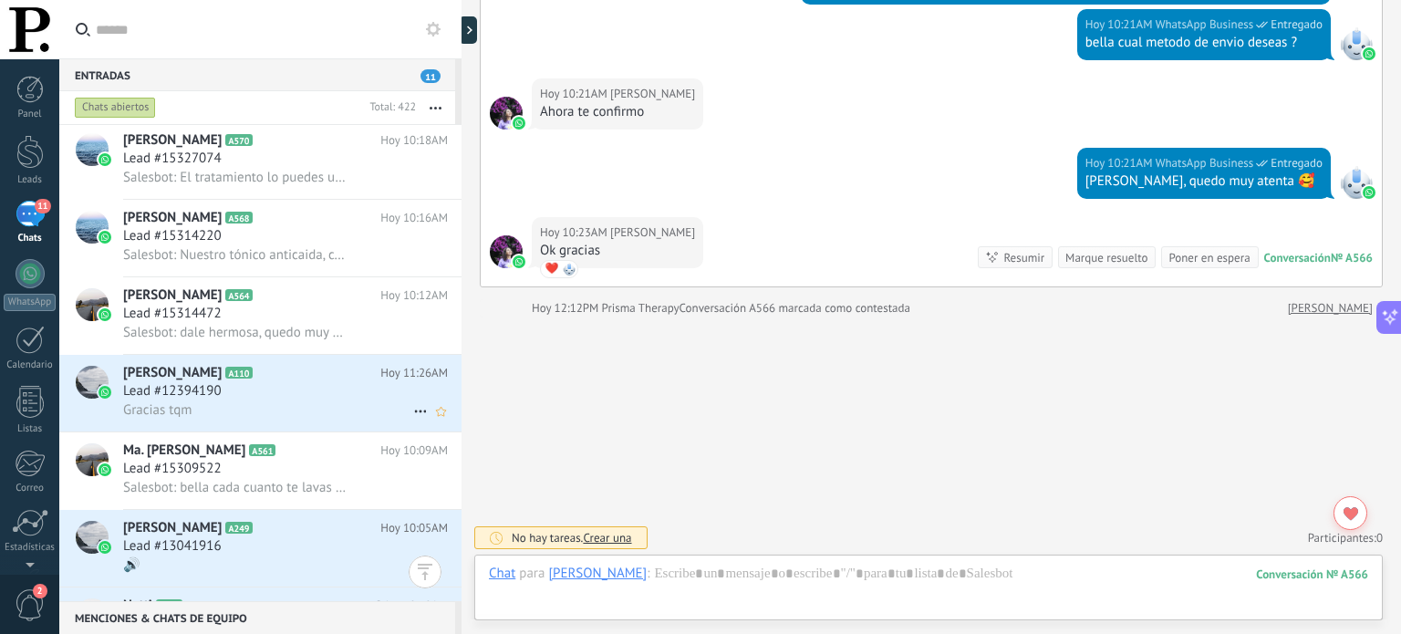
click at [295, 400] on div "Lead #12394190" at bounding box center [285, 391] width 325 height 18
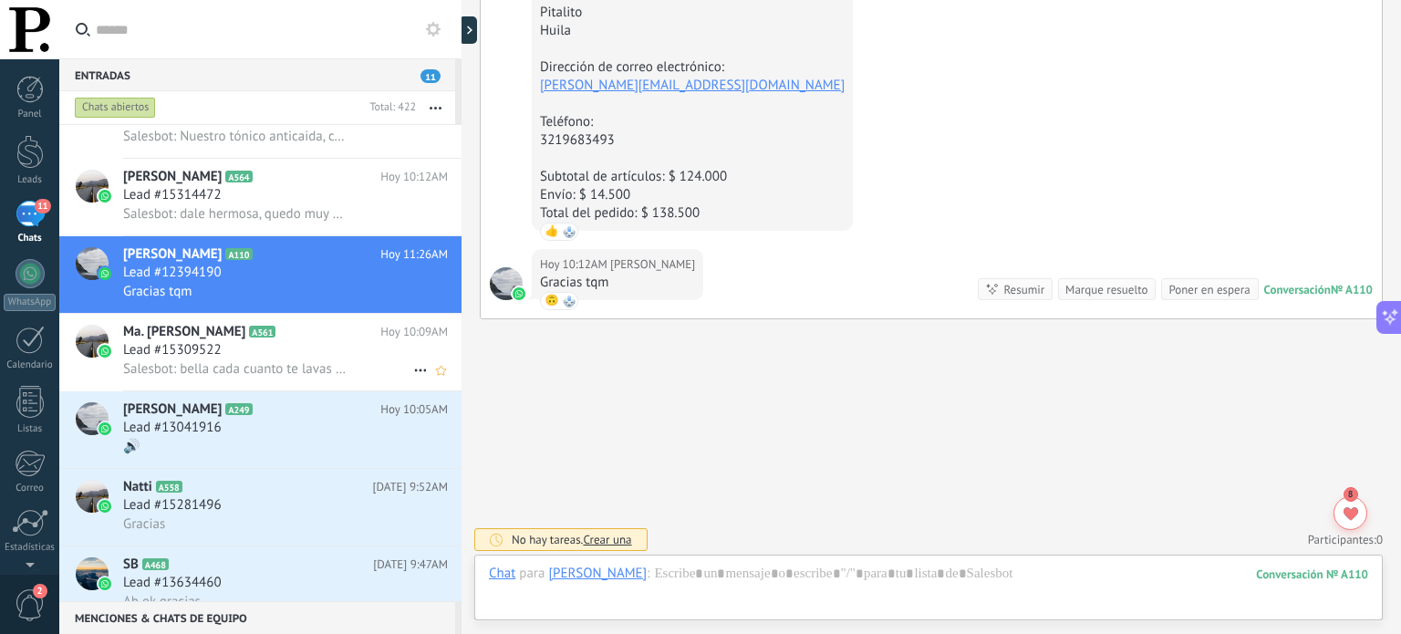
scroll to position [1879, 0]
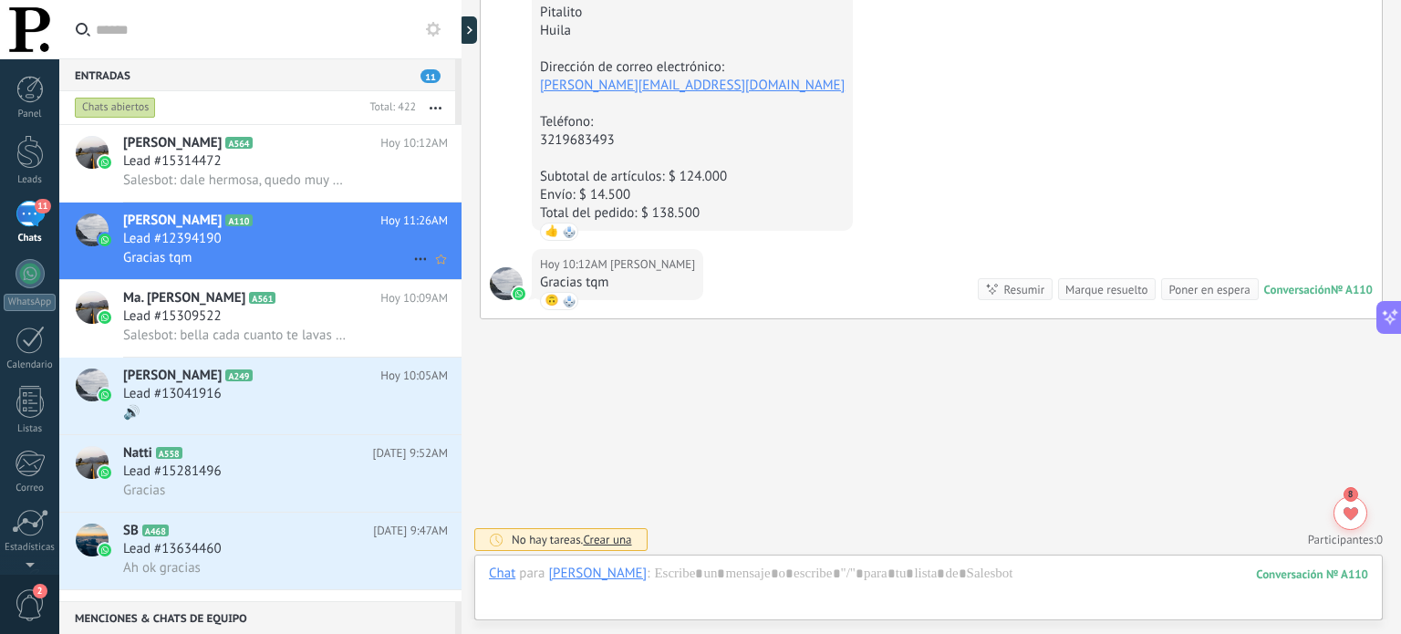
click at [410, 264] on icon at bounding box center [421, 259] width 22 height 22
click at [441, 275] on span "[PERSON_NAME] respondió" at bounding box center [520, 275] width 160 height 36
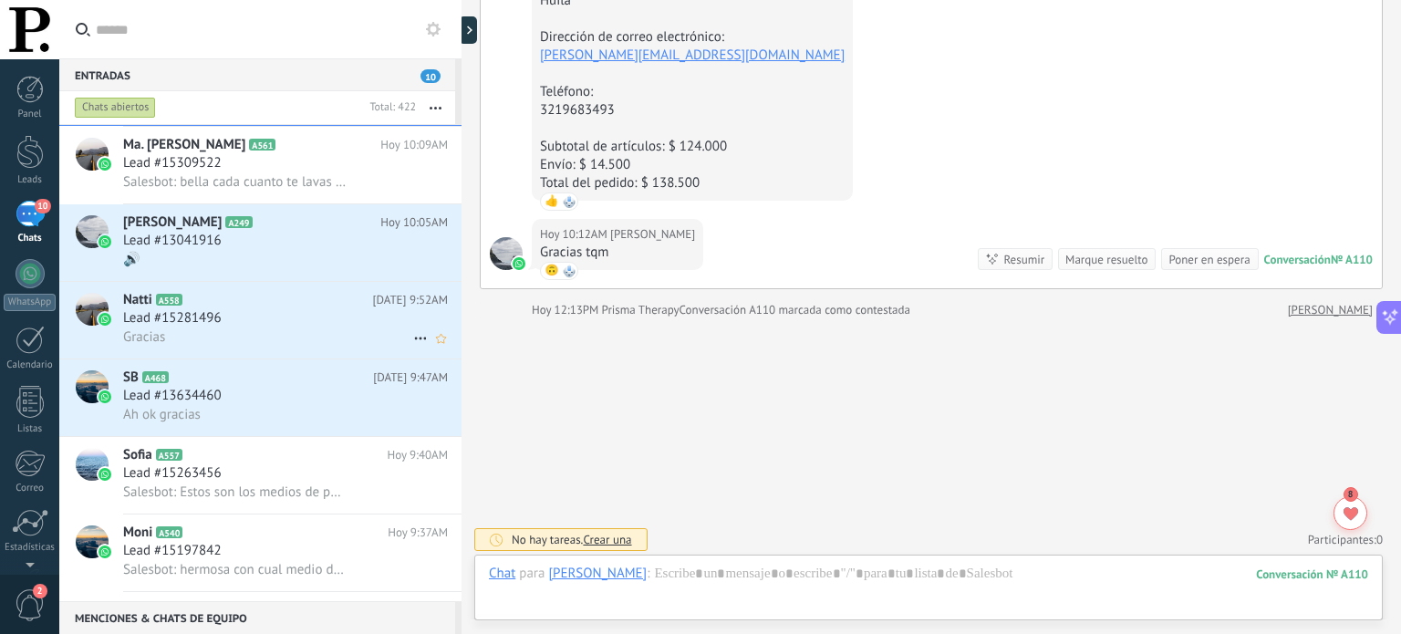
scroll to position [2039, 0]
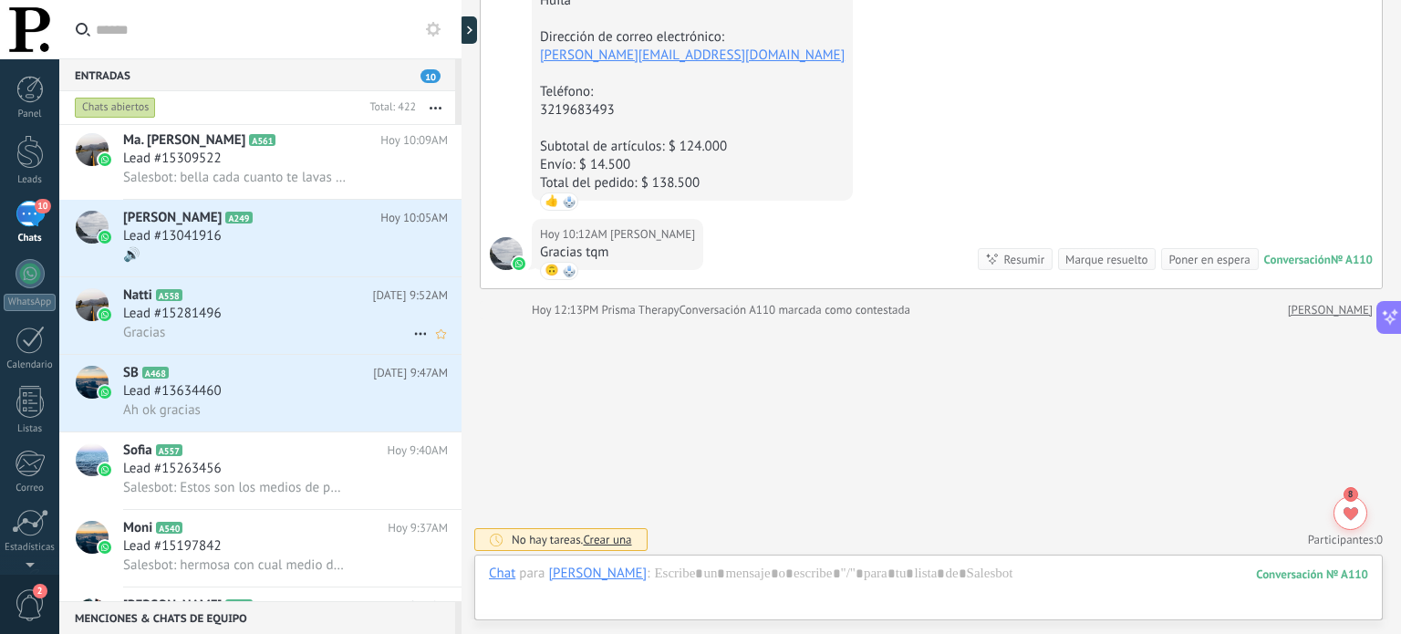
click at [332, 354] on div "Natti A558 [DATE] 9:52AM Lead #15281496 Gracias" at bounding box center [292, 315] width 338 height 77
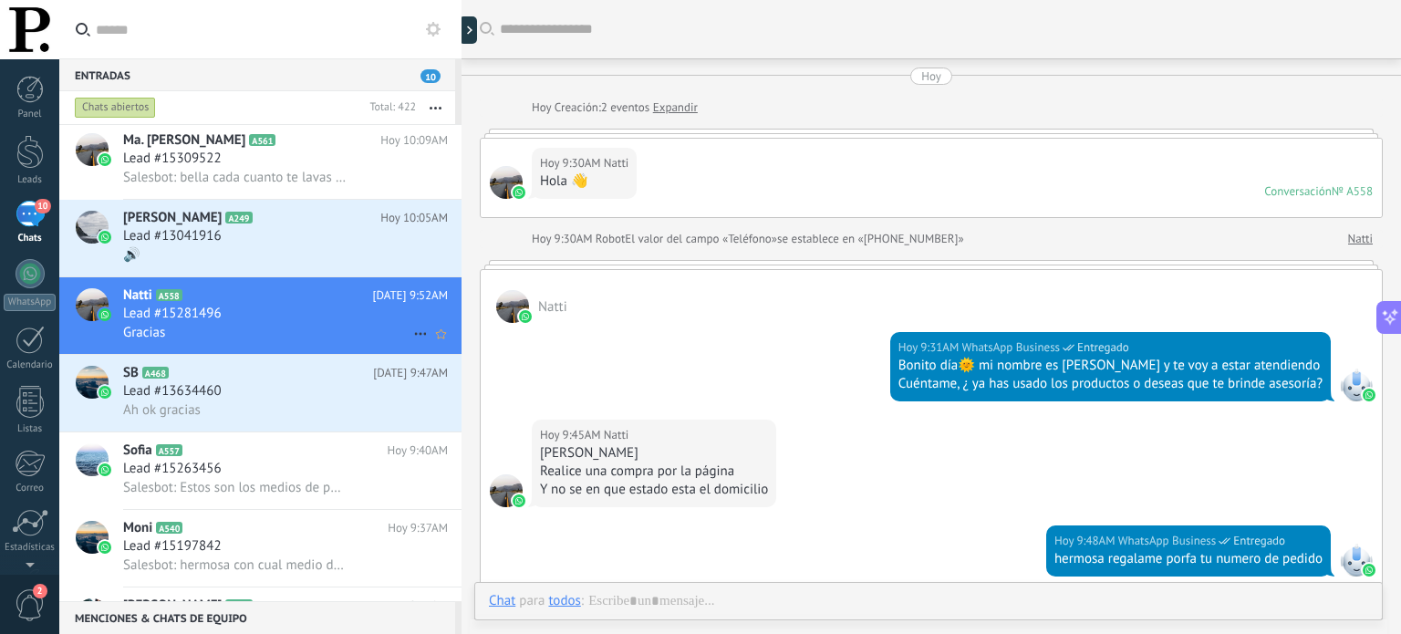
scroll to position [485, 0]
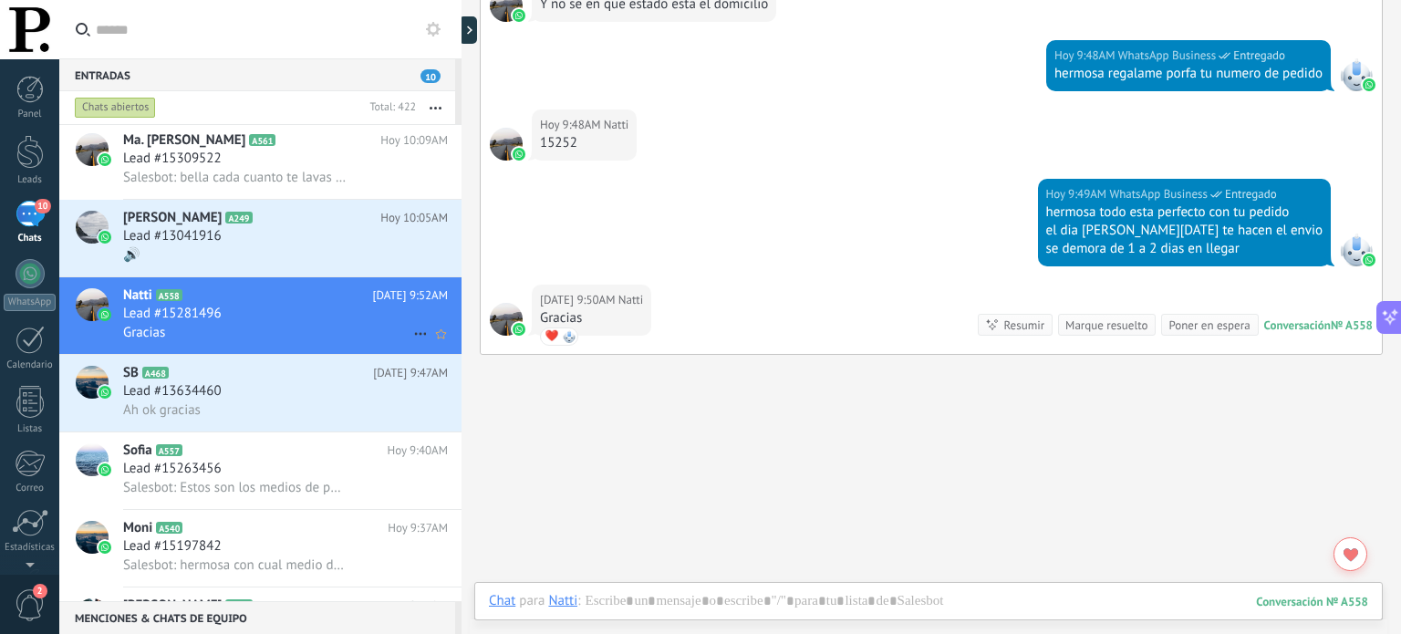
click at [416, 338] on icon at bounding box center [421, 334] width 22 height 22
click at [444, 349] on span "[PERSON_NAME] respondió" at bounding box center [520, 350] width 160 height 36
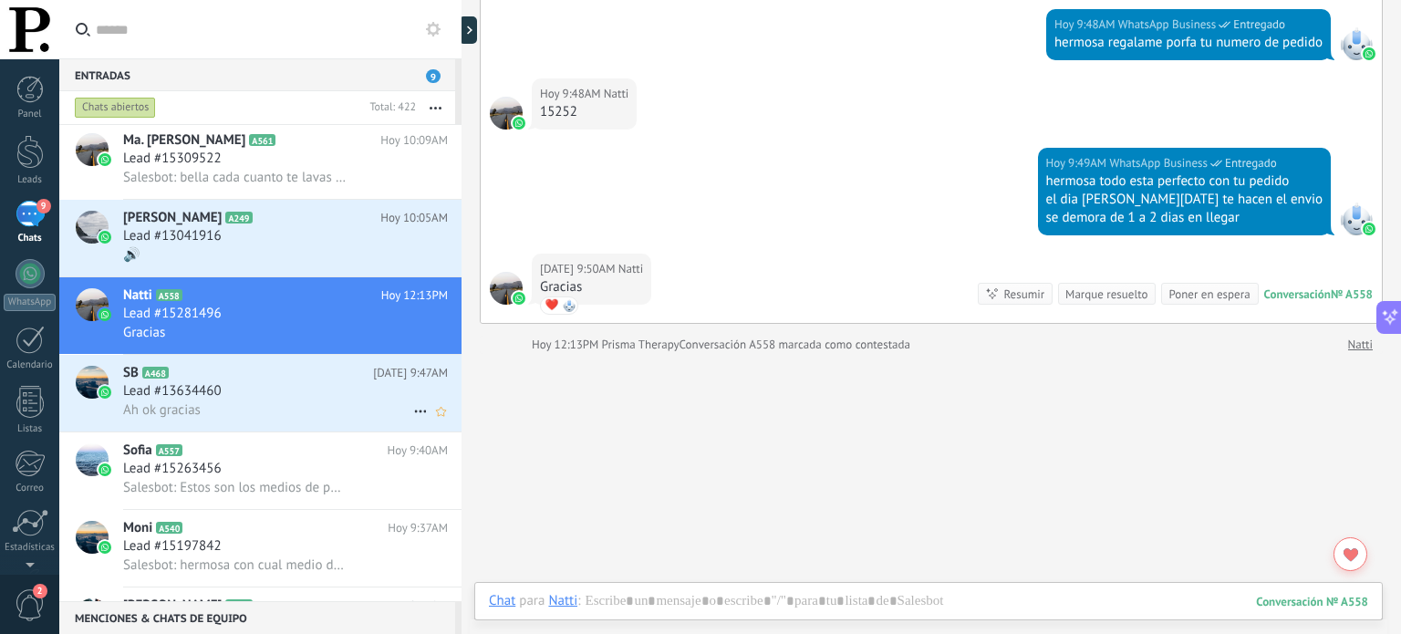
click at [332, 400] on div "Lead #13634460" at bounding box center [285, 391] width 325 height 18
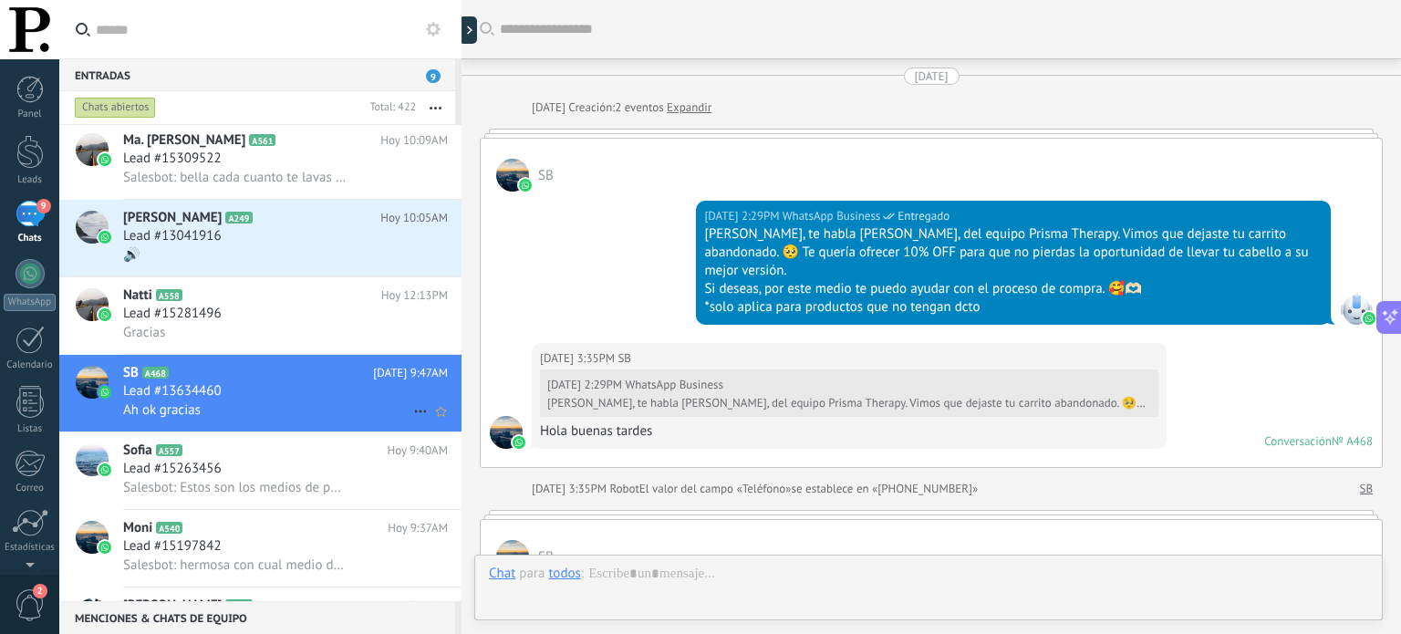
scroll to position [2495, 0]
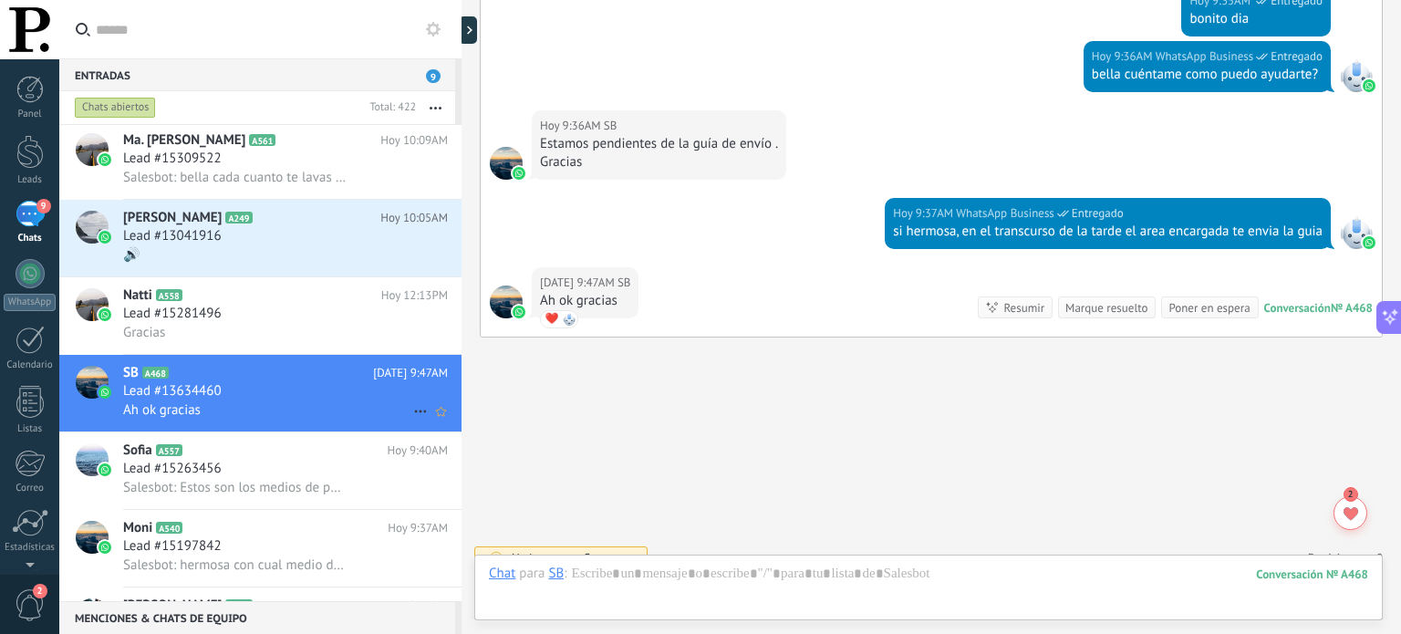
click at [410, 421] on icon at bounding box center [421, 411] width 22 height 22
click at [481, 427] on span "[PERSON_NAME] respondió" at bounding box center [520, 429] width 160 height 36
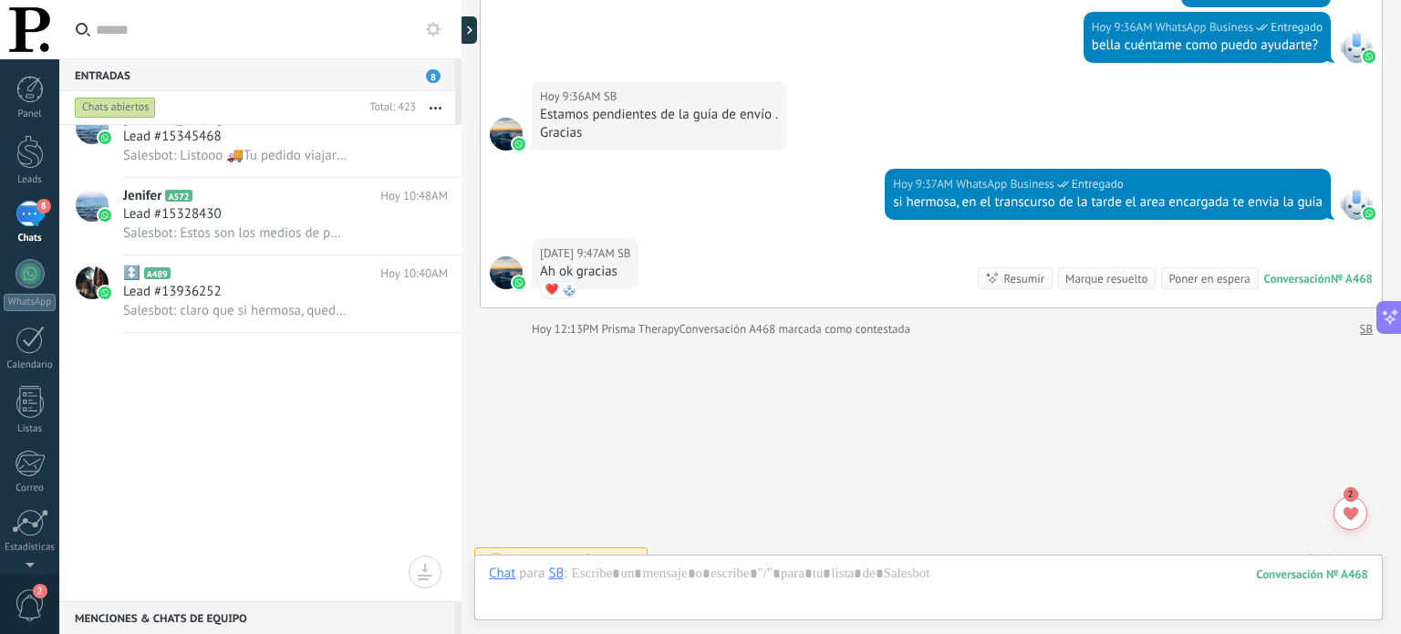
scroll to position [0, 0]
